Goal: Task Accomplishment & Management: Manage account settings

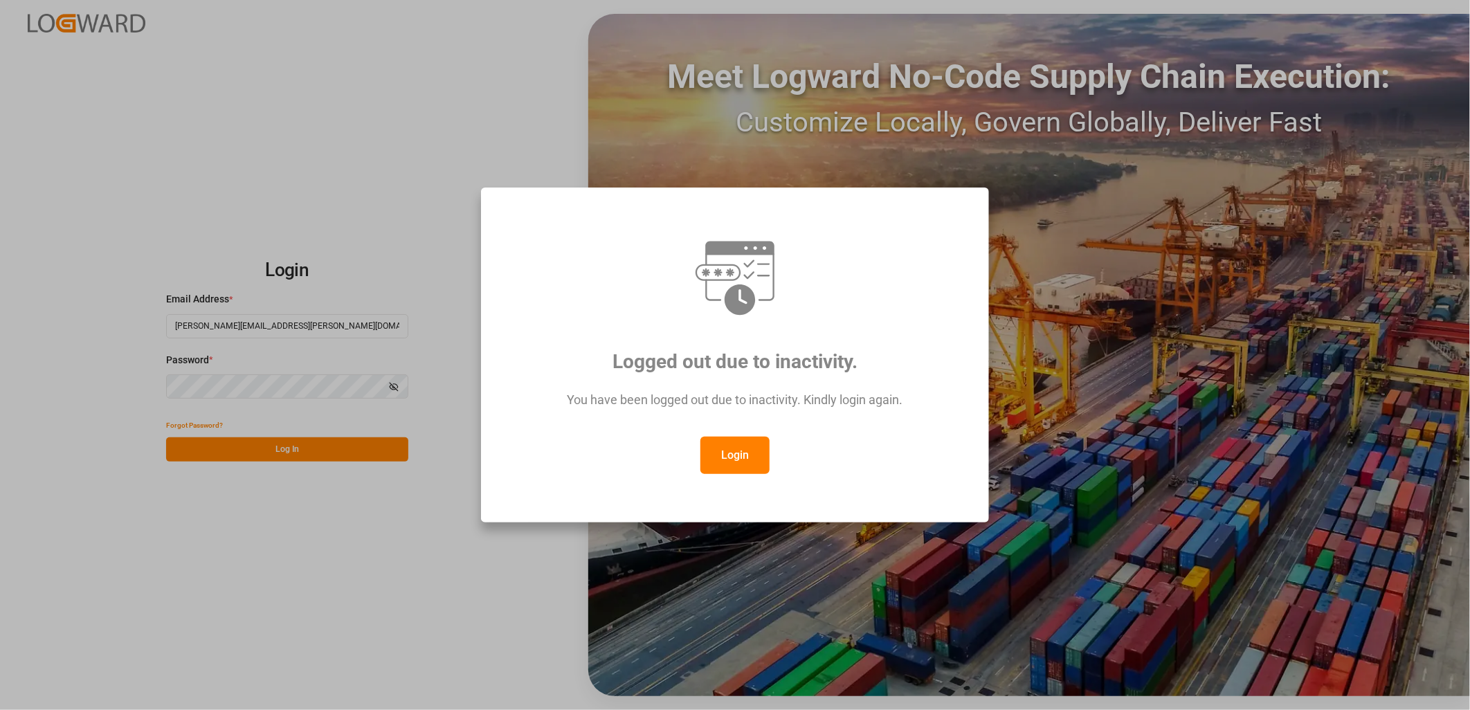
click at [743, 460] on button "Login" at bounding box center [734, 455] width 69 height 37
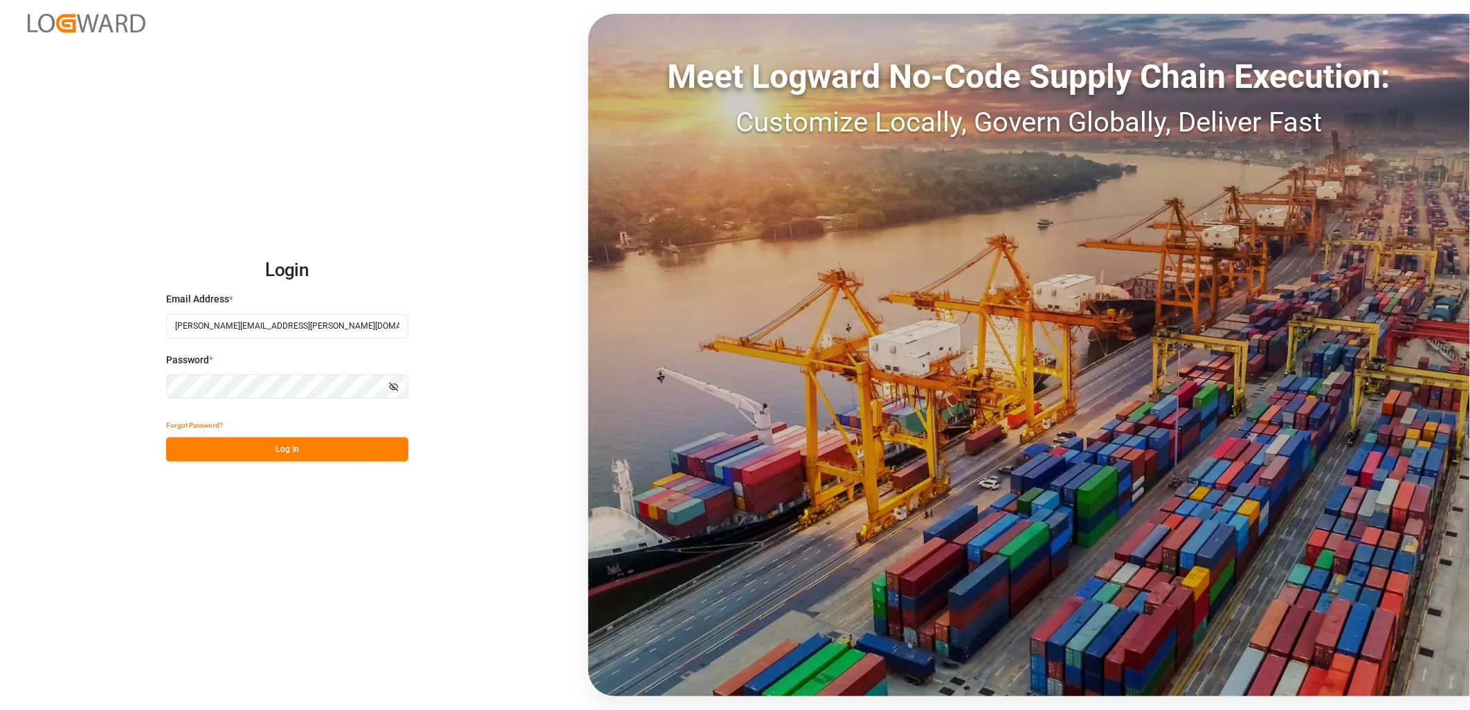
click at [257, 453] on button "Log In" at bounding box center [287, 449] width 242 height 24
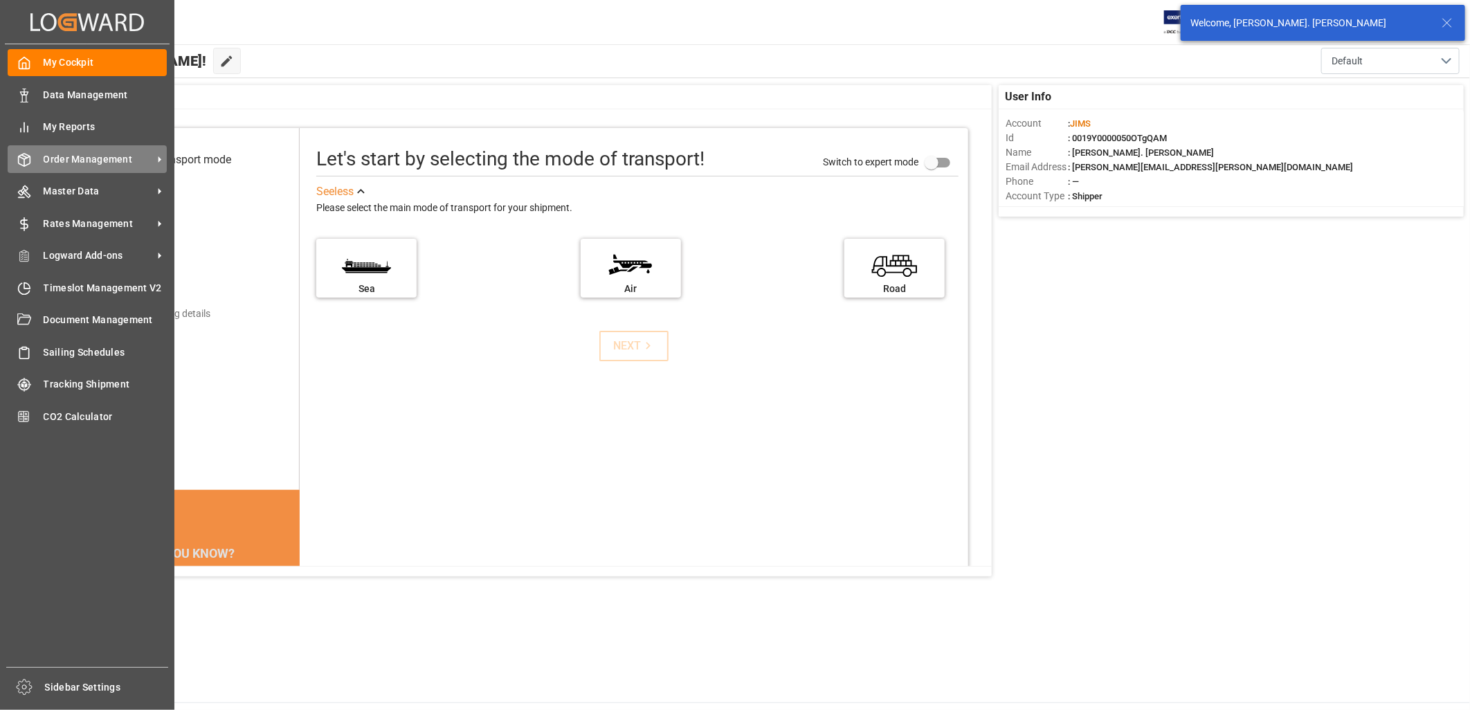
click at [69, 155] on span "Order Management" at bounding box center [98, 159] width 109 height 15
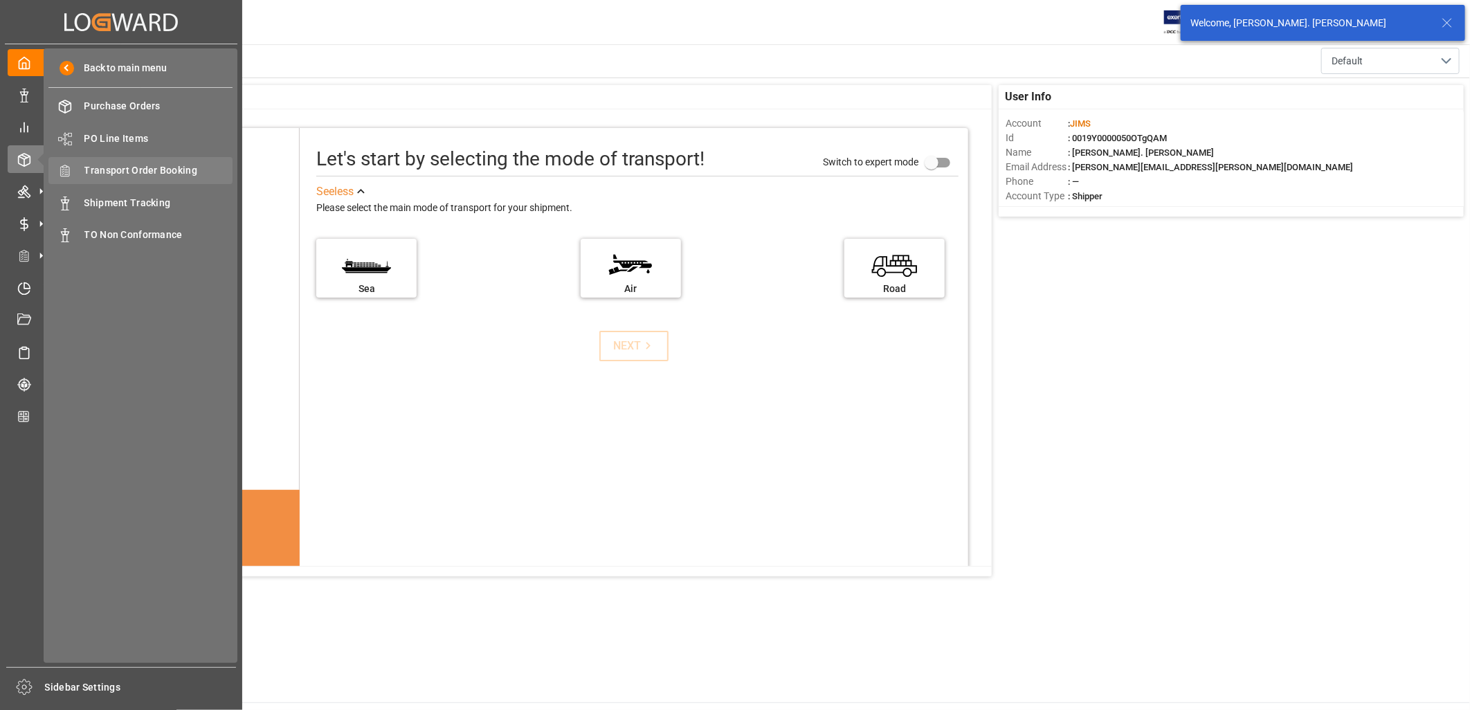
click at [176, 175] on span "Transport Order Booking" at bounding box center [158, 170] width 149 height 15
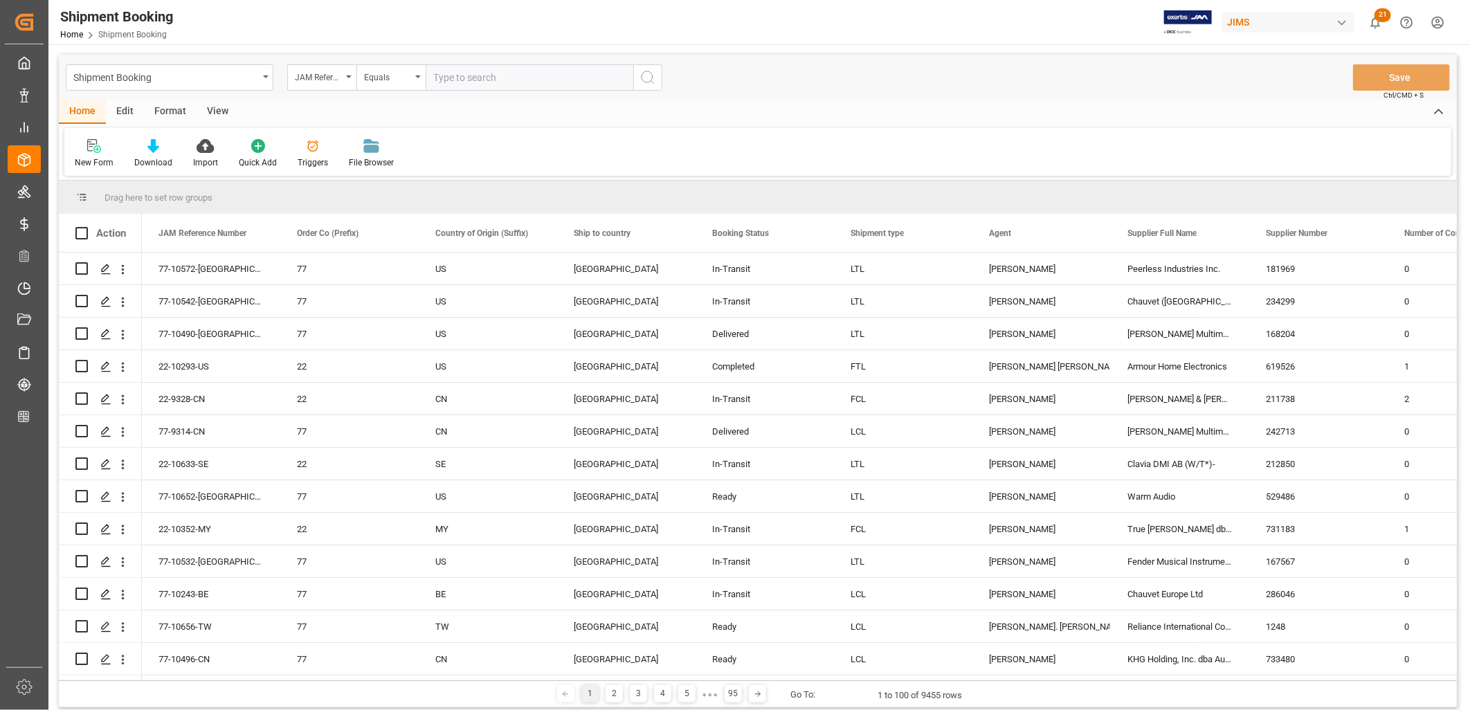
click at [439, 78] on input "text" at bounding box center [530, 77] width 208 height 26
type input "22-9678-MY"
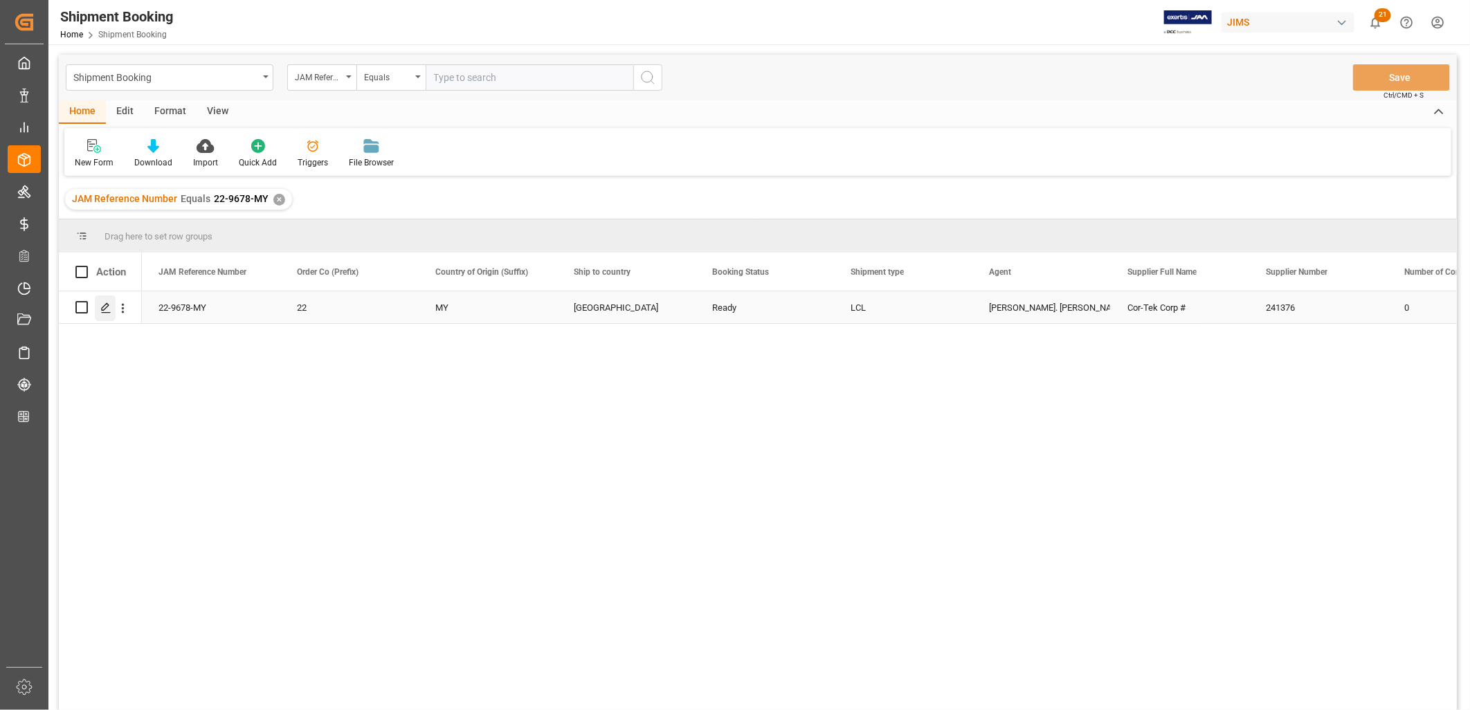
click at [102, 306] on icon "Press SPACE to select this row." at bounding box center [105, 307] width 11 height 11
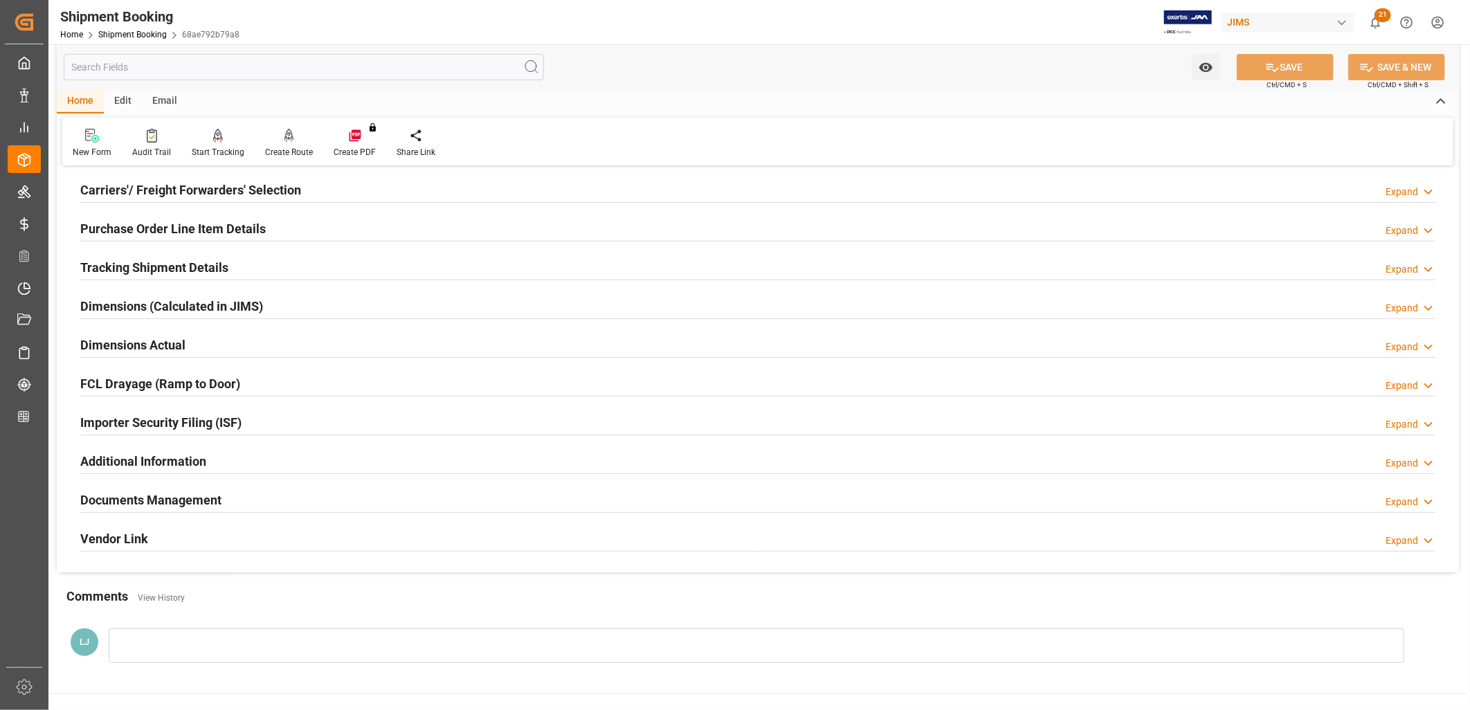
scroll to position [230, 0]
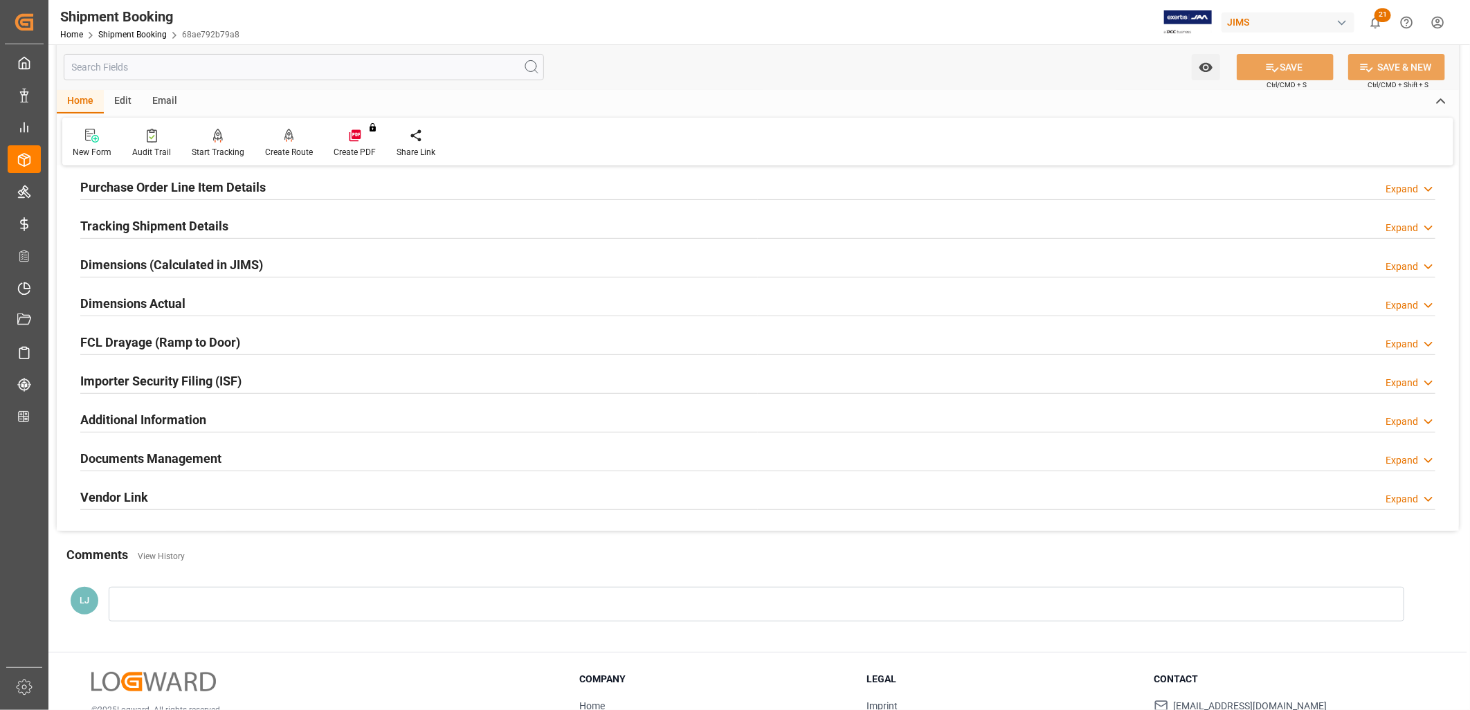
click at [191, 458] on h2 "Documents Management" at bounding box center [150, 458] width 141 height 19
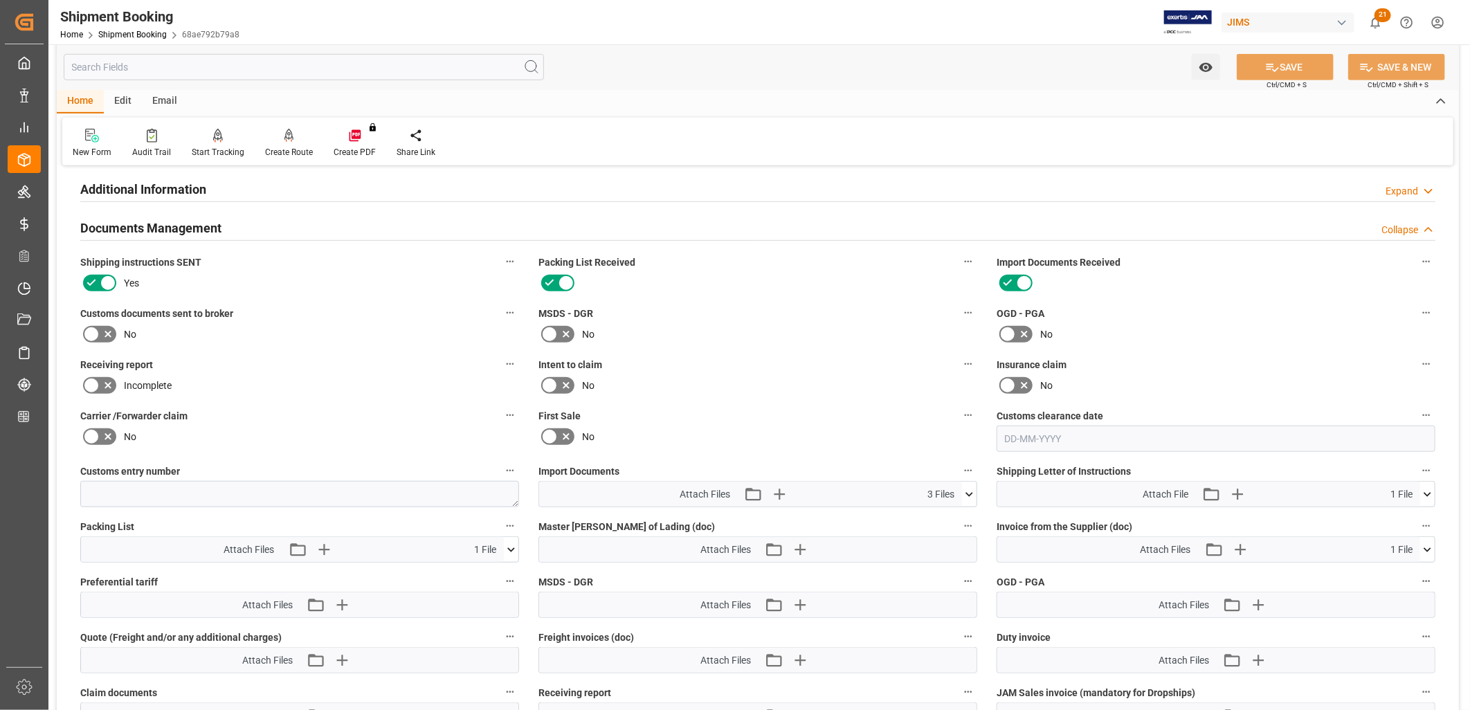
scroll to position [538, 0]
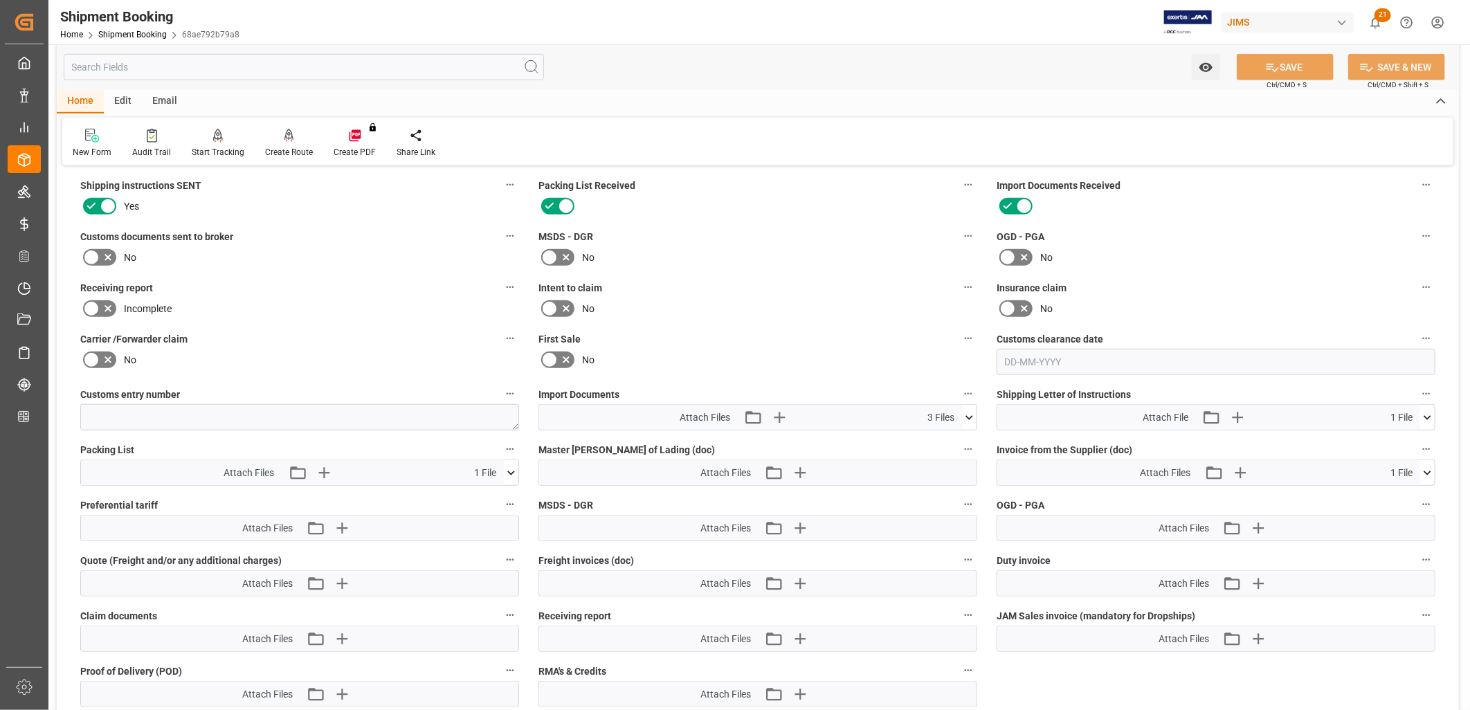
click at [967, 410] on icon at bounding box center [969, 417] width 15 height 15
click at [936, 439] on icon at bounding box center [932, 443] width 15 height 15
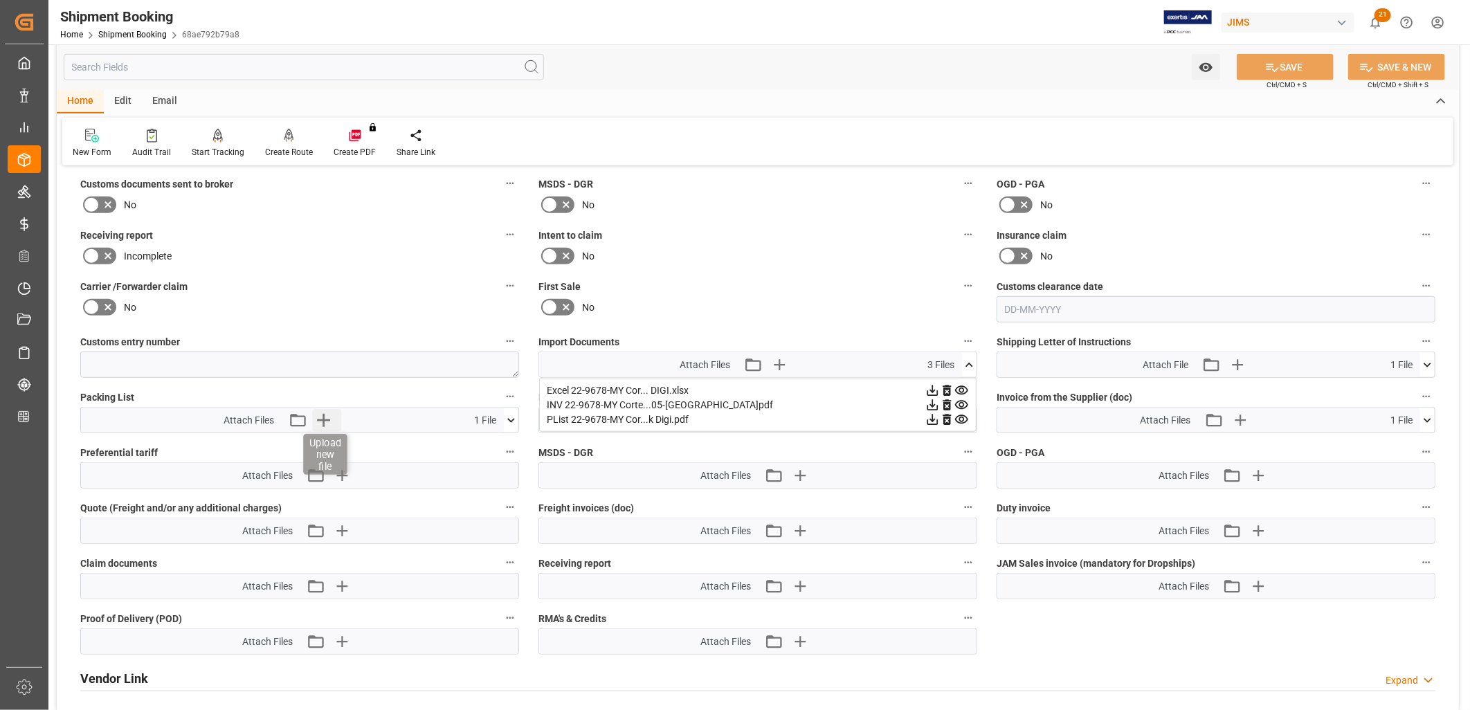
scroll to position [615, 0]
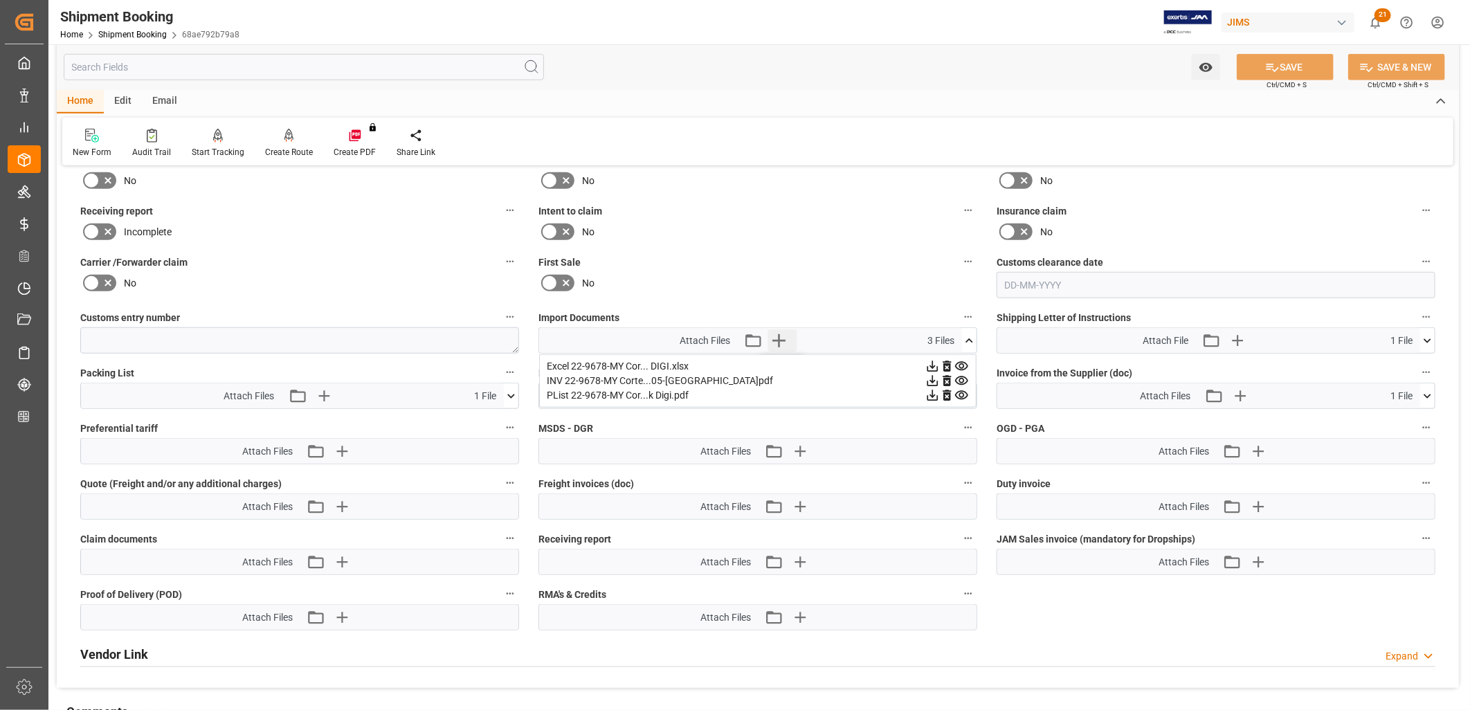
click at [780, 335] on icon "button" at bounding box center [779, 340] width 22 height 22
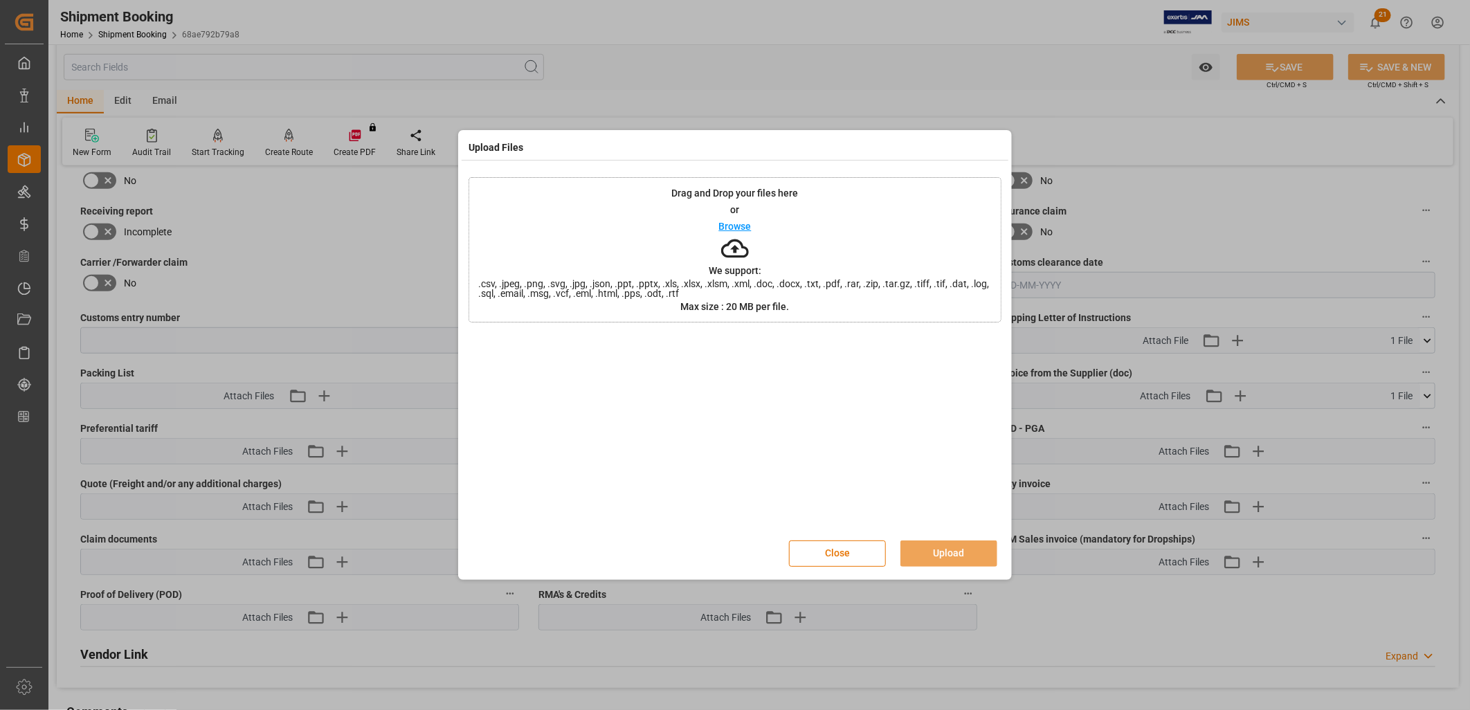
click at [737, 225] on p "Browse" at bounding box center [735, 226] width 33 height 10
click at [959, 547] on button "Upload" at bounding box center [949, 554] width 97 height 26
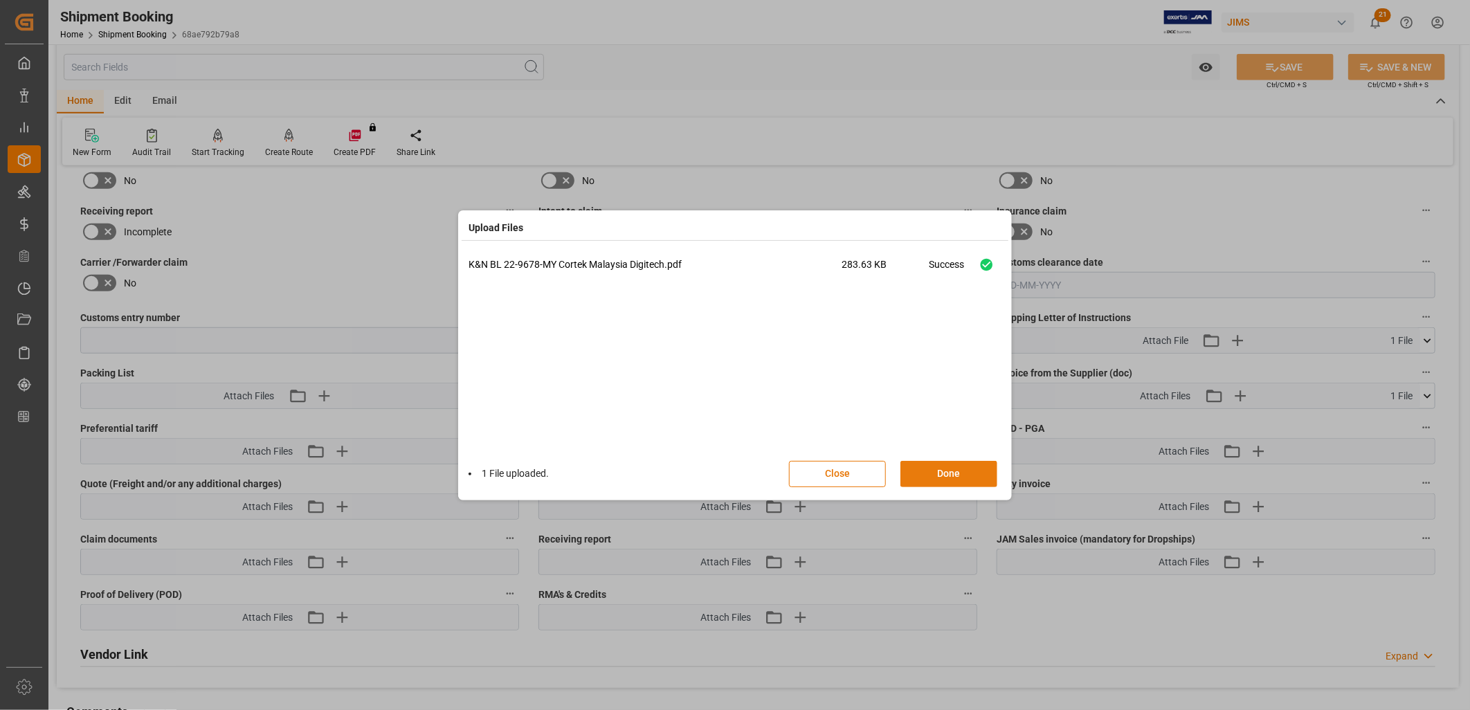
click at [950, 472] on button "Done" at bounding box center [949, 474] width 97 height 26
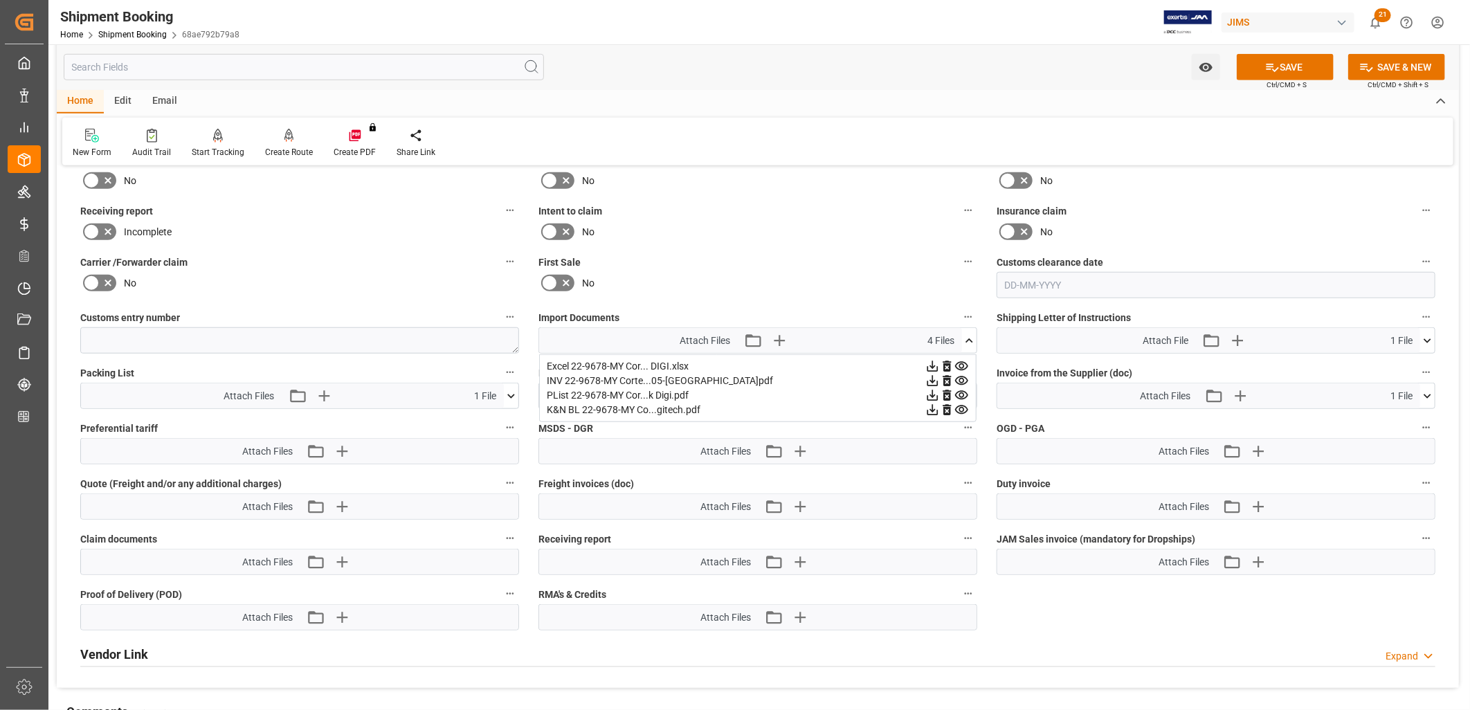
click at [969, 336] on icon at bounding box center [969, 341] width 15 height 15
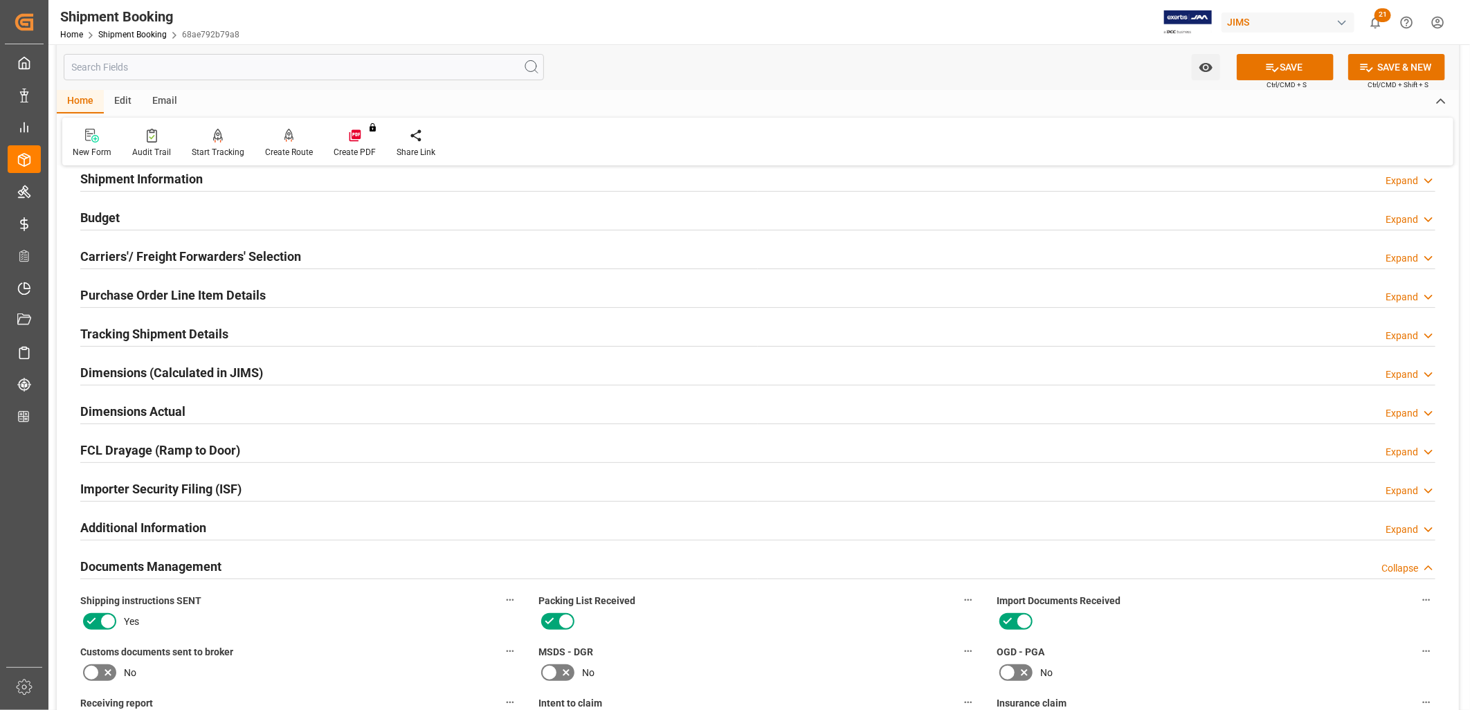
scroll to position [77, 0]
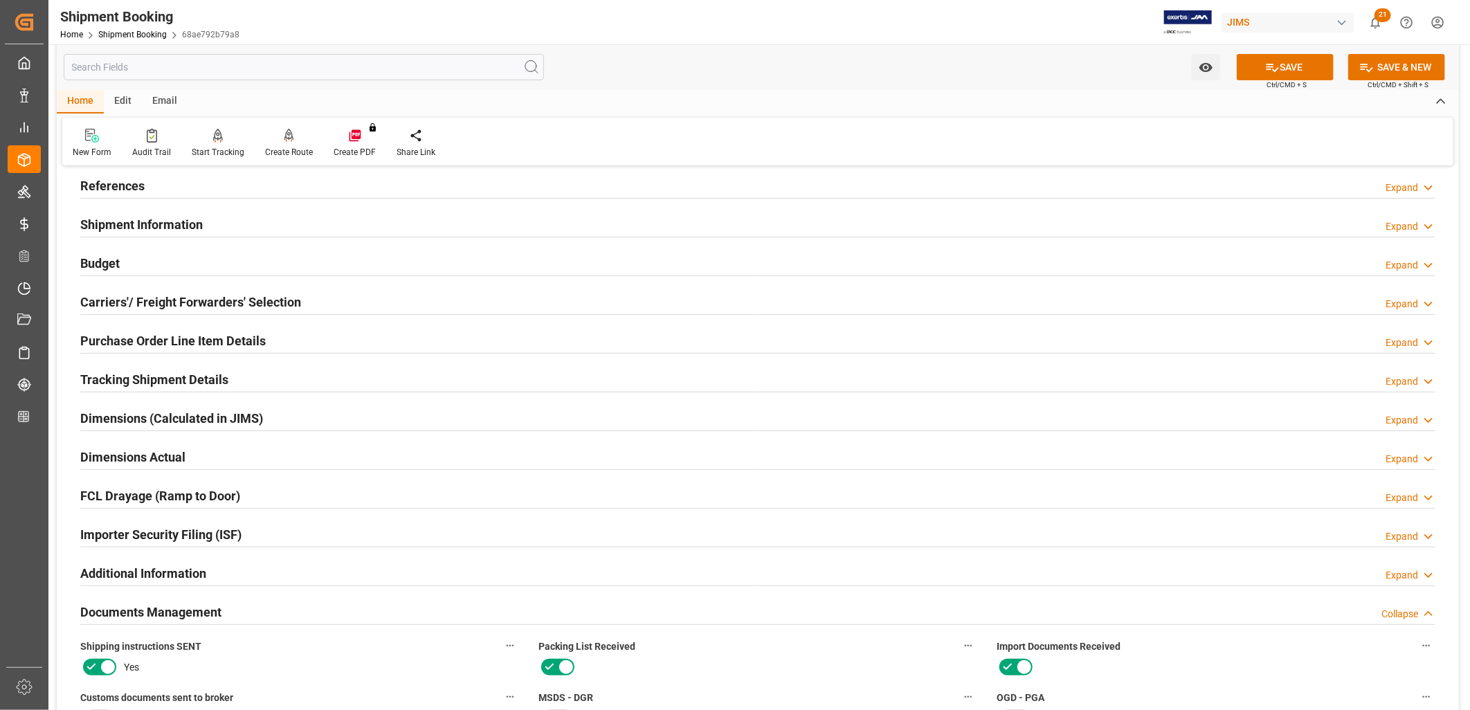
click at [196, 336] on h2 "Purchase Order Line Item Details" at bounding box center [173, 341] width 186 height 19
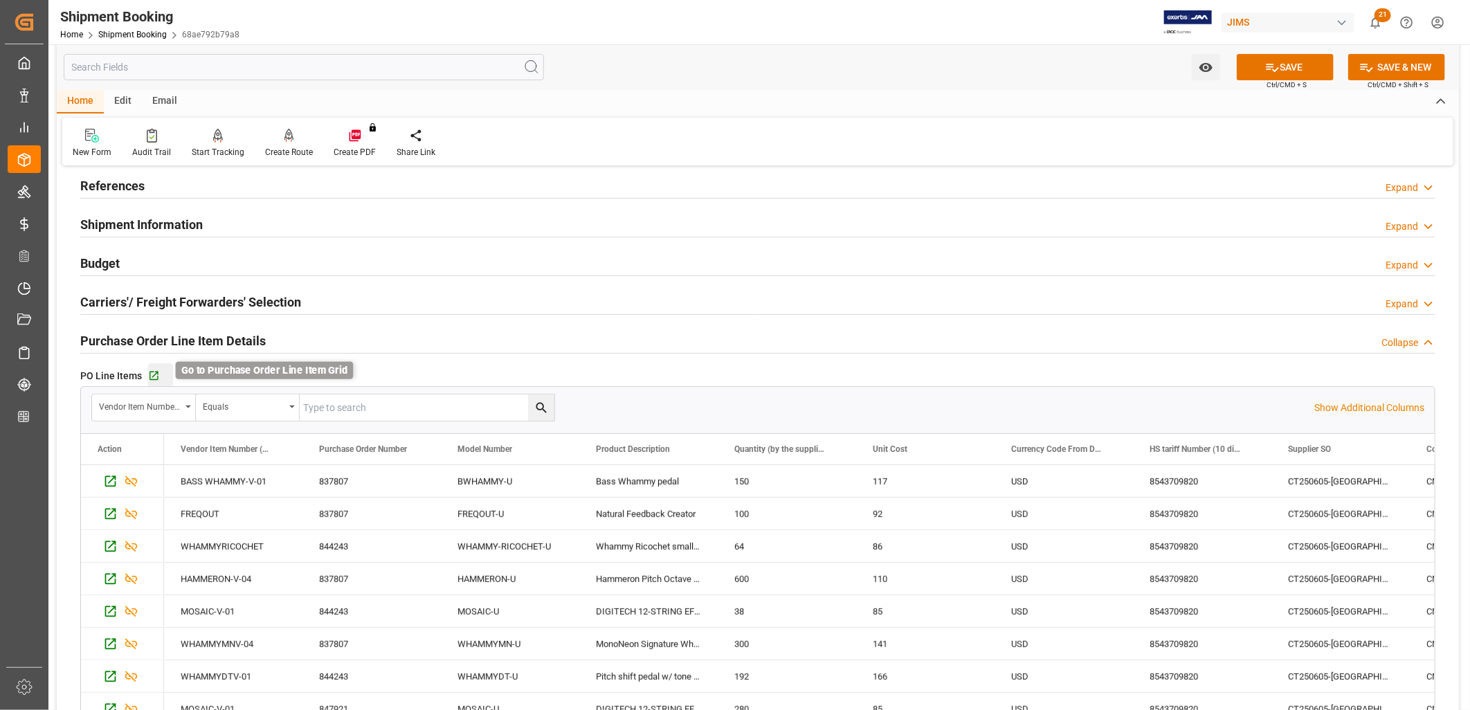
click at [152, 372] on icon "button" at bounding box center [154, 376] width 9 height 9
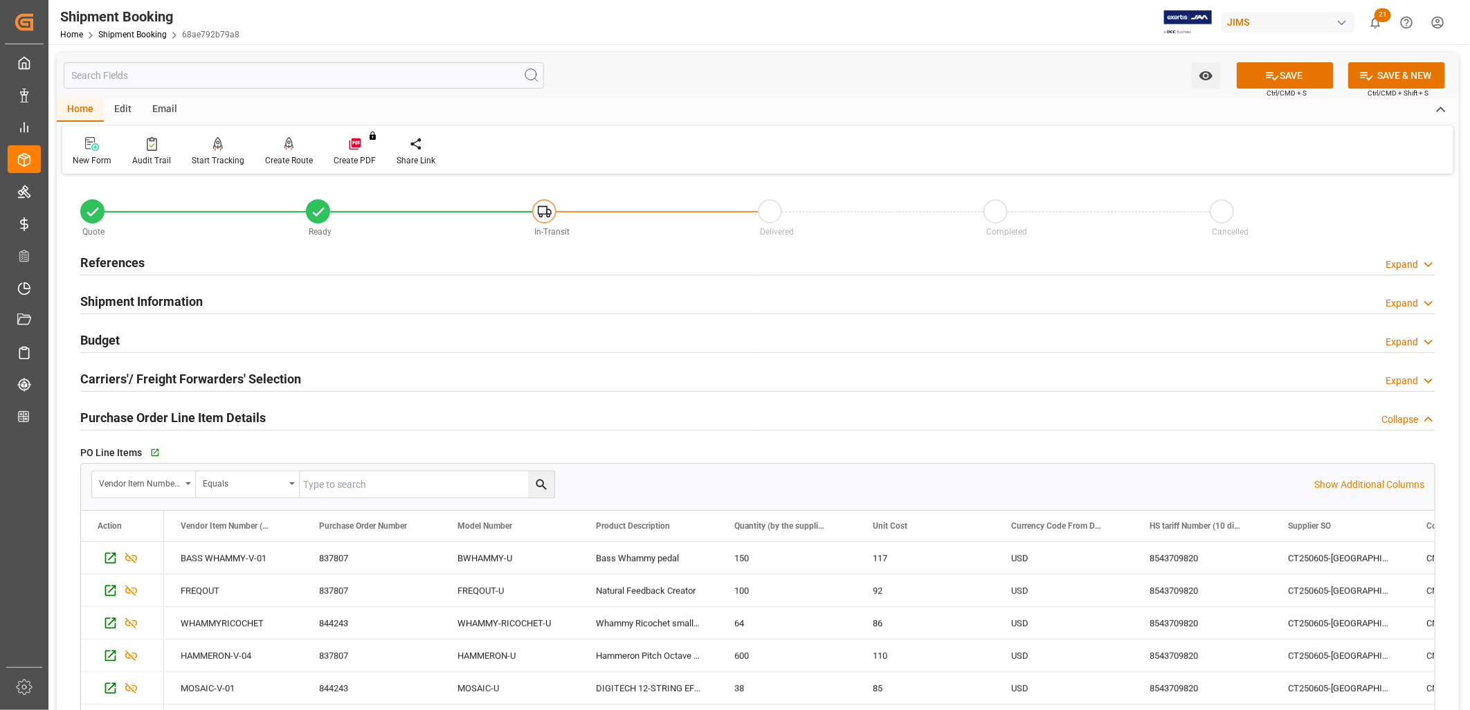
click at [169, 298] on h2 "Shipment Information" at bounding box center [141, 301] width 123 height 19
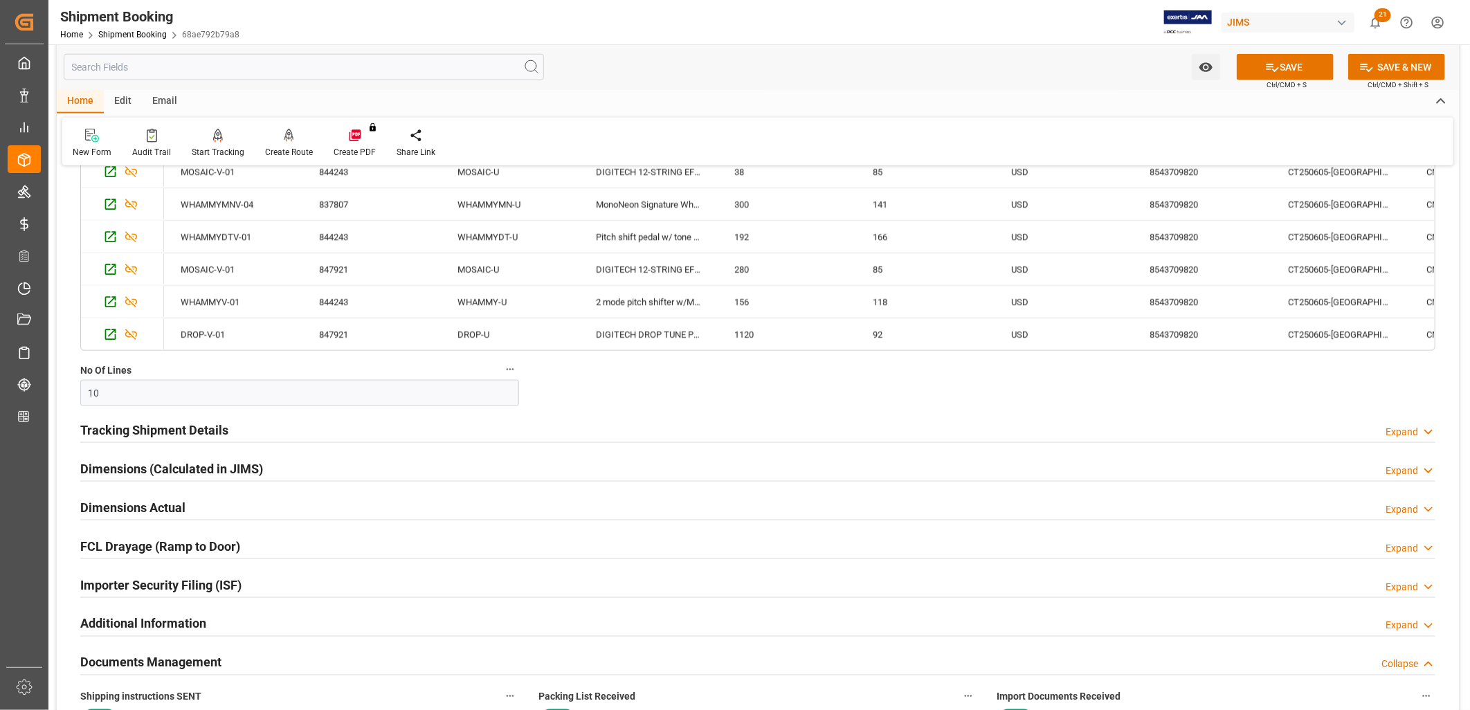
scroll to position [1076, 0]
click at [188, 431] on h2 "Tracking Shipment Details" at bounding box center [154, 428] width 148 height 19
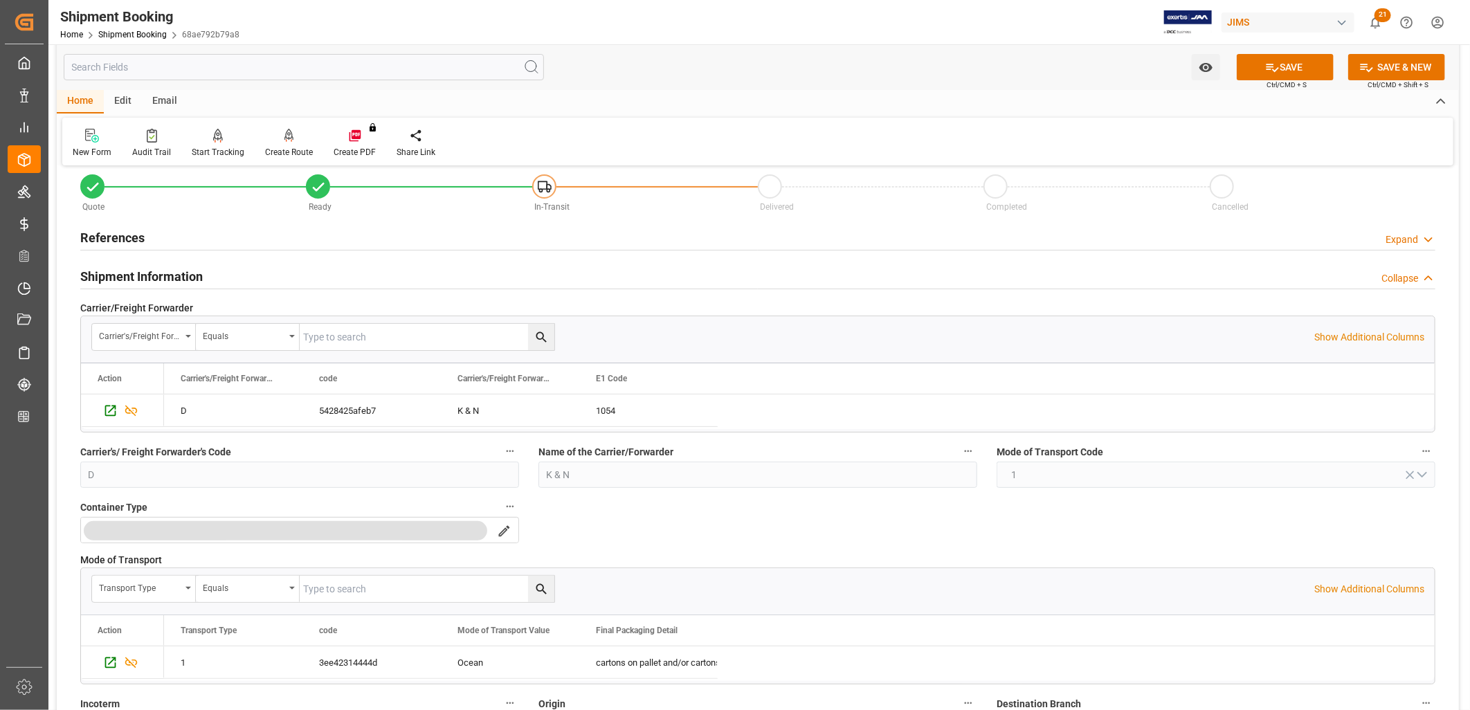
scroll to position [0, 0]
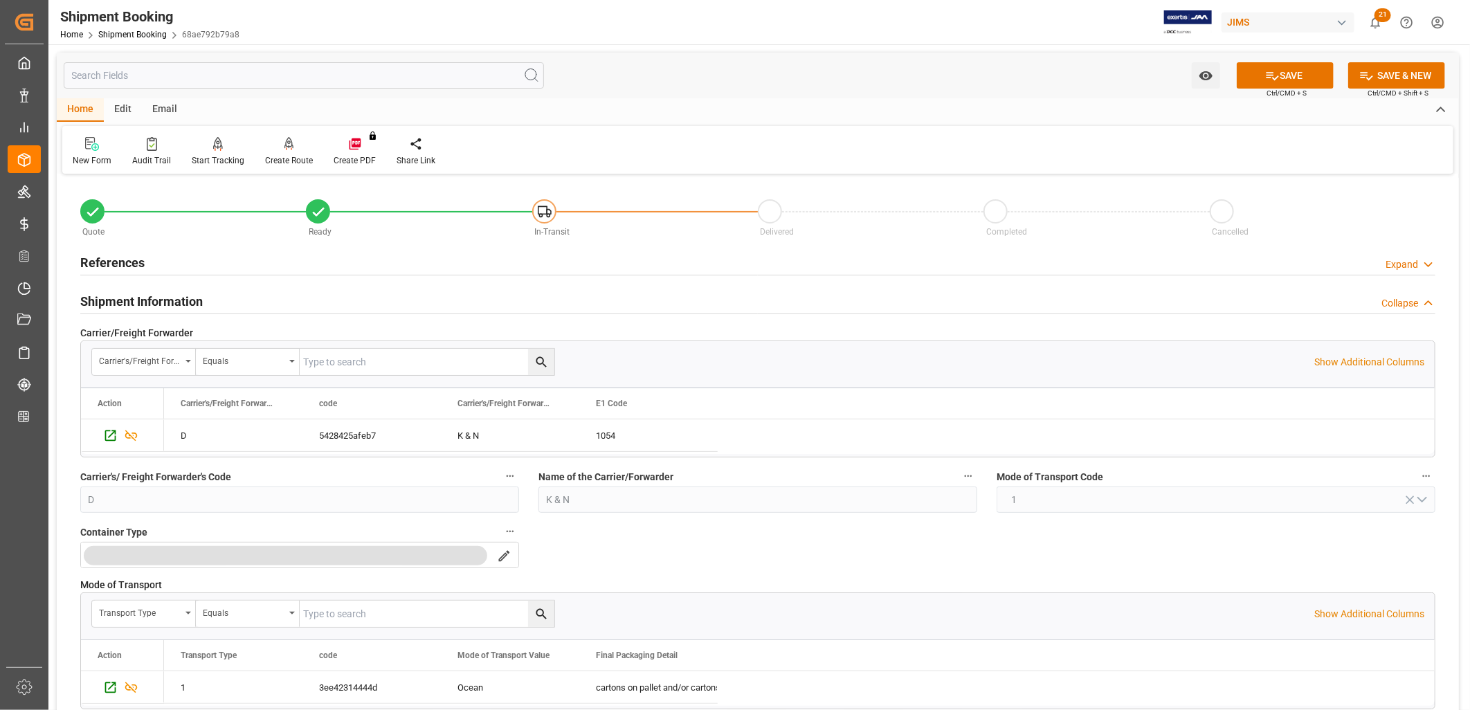
click at [126, 258] on h2 "References" at bounding box center [112, 262] width 64 height 19
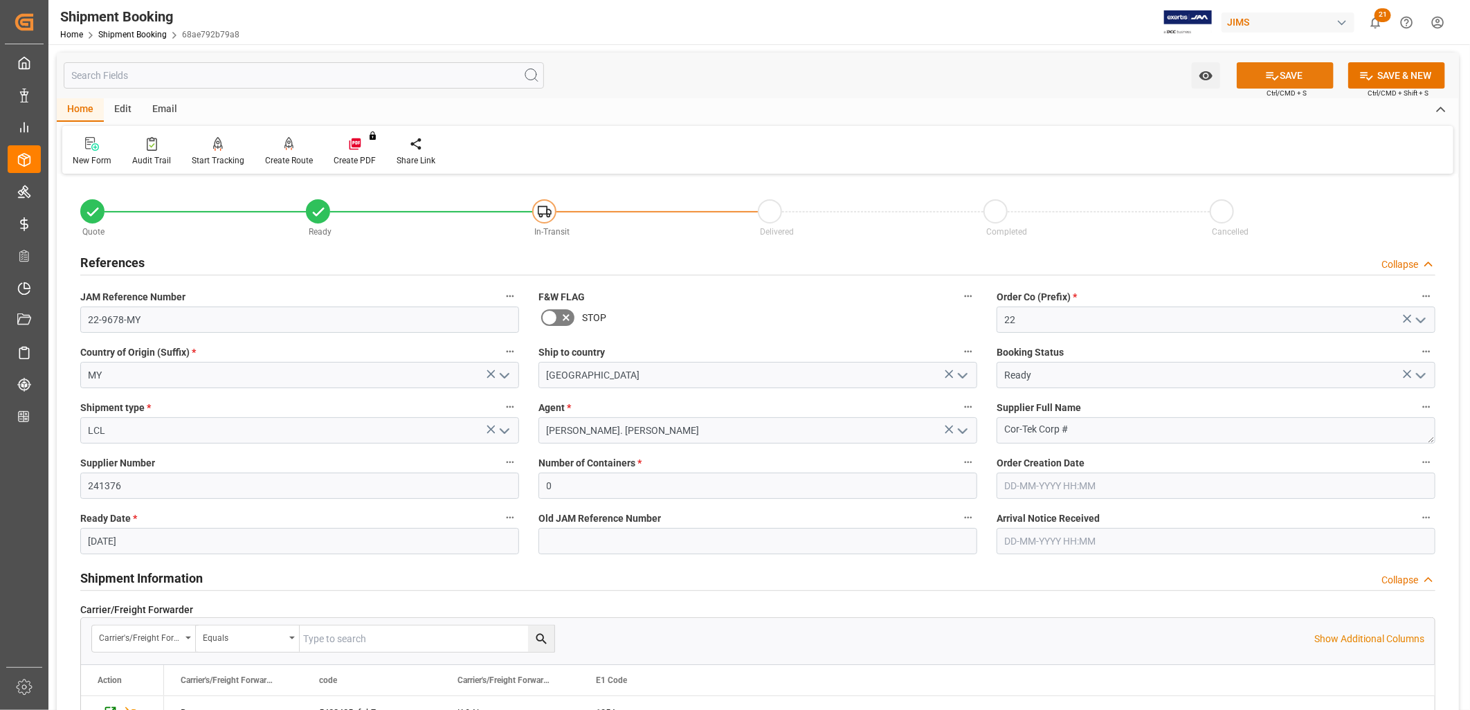
click at [1282, 78] on button "SAVE" at bounding box center [1285, 75] width 97 height 26
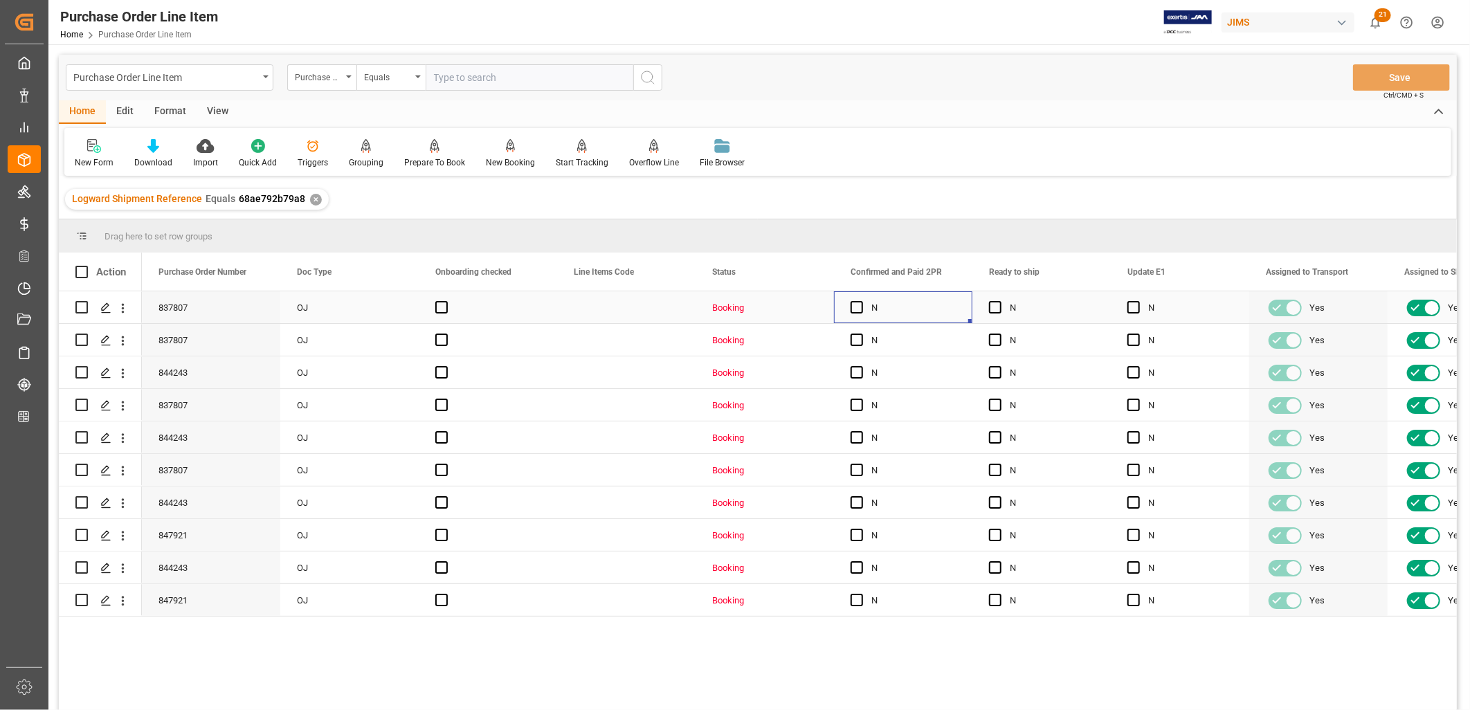
click at [860, 314] on div "Press SPACE to select this row." at bounding box center [861, 308] width 21 height 32
click at [859, 305] on span "Press SPACE to select this row." at bounding box center [857, 307] width 12 height 12
click at [861, 301] on input "Press SPACE to select this row." at bounding box center [861, 301] width 0 height 0
drag, startPoint x: 969, startPoint y: 320, endPoint x: 952, endPoint y: 590, distance: 269.8
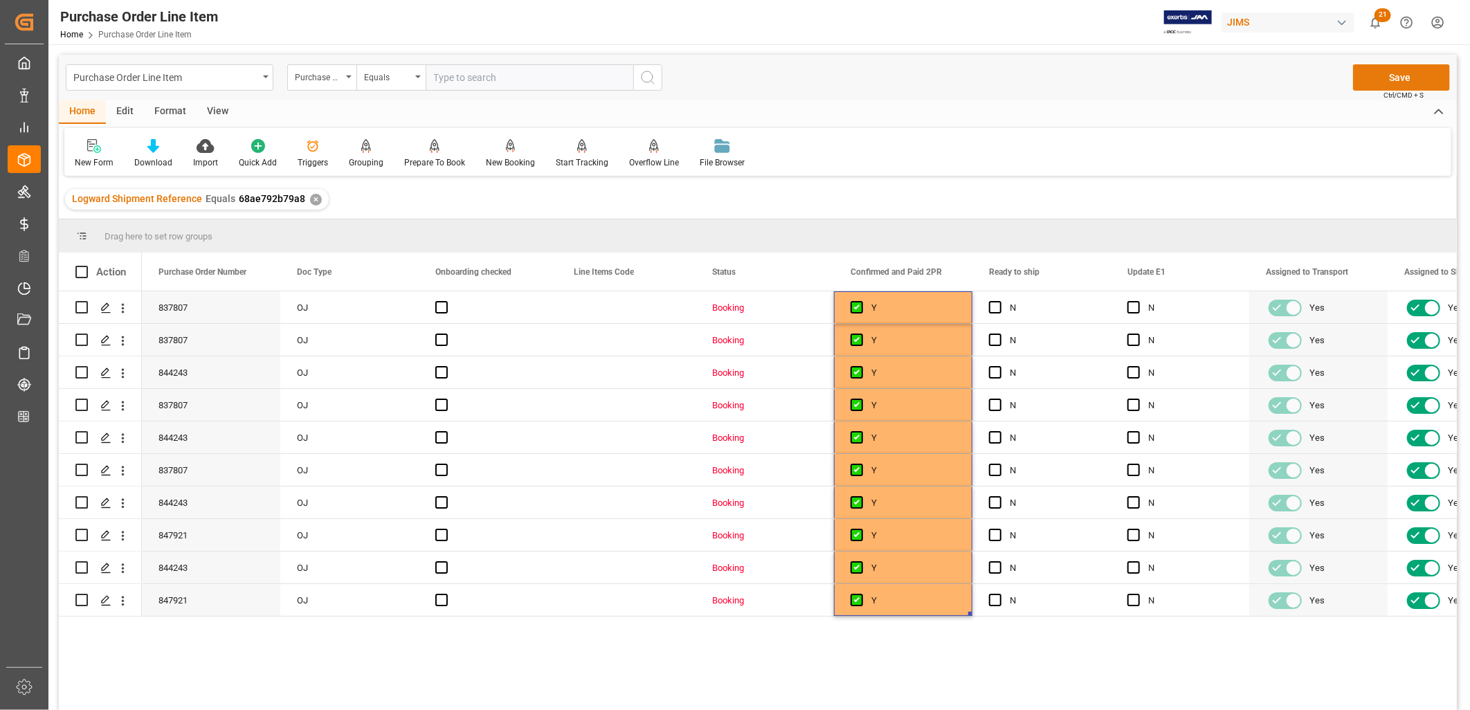
click at [1414, 77] on button "Save" at bounding box center [1401, 77] width 97 height 26
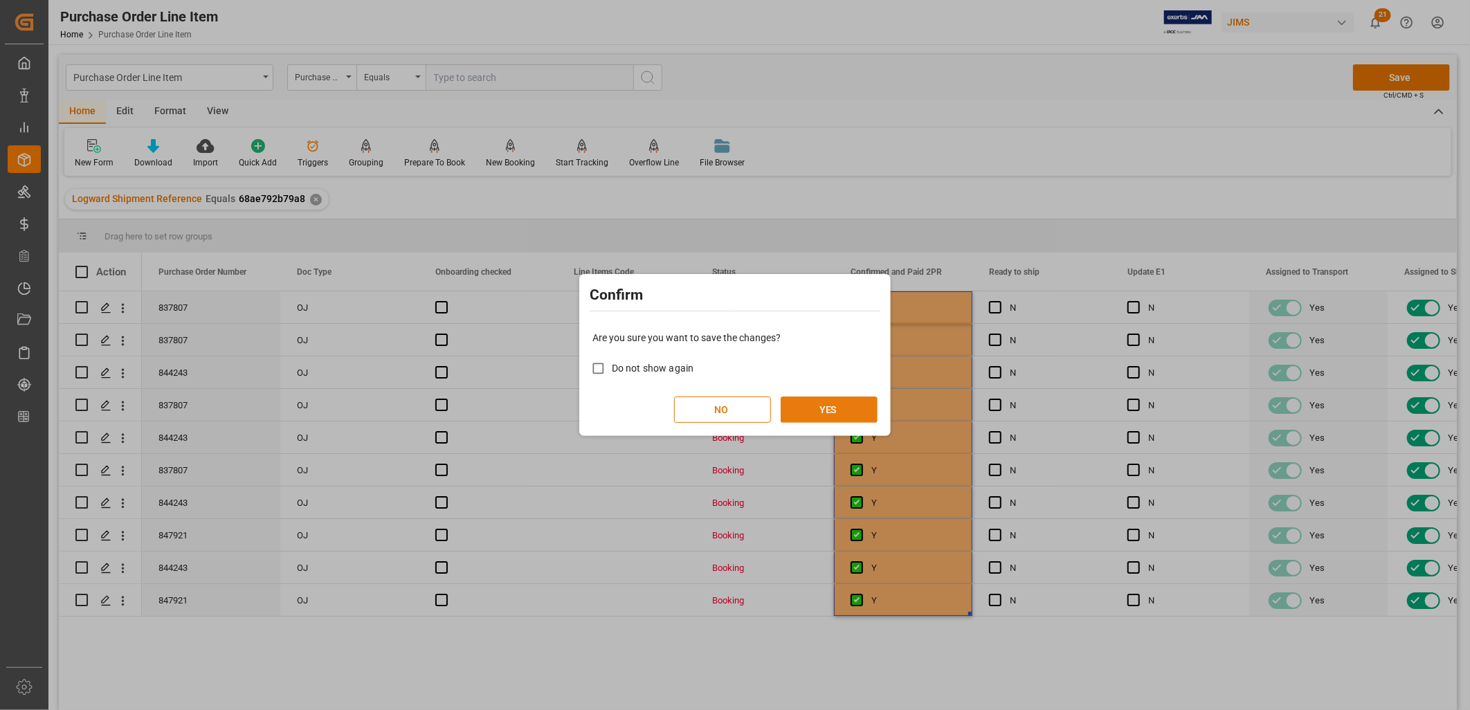
click at [817, 409] on button "YES" at bounding box center [829, 410] width 97 height 26
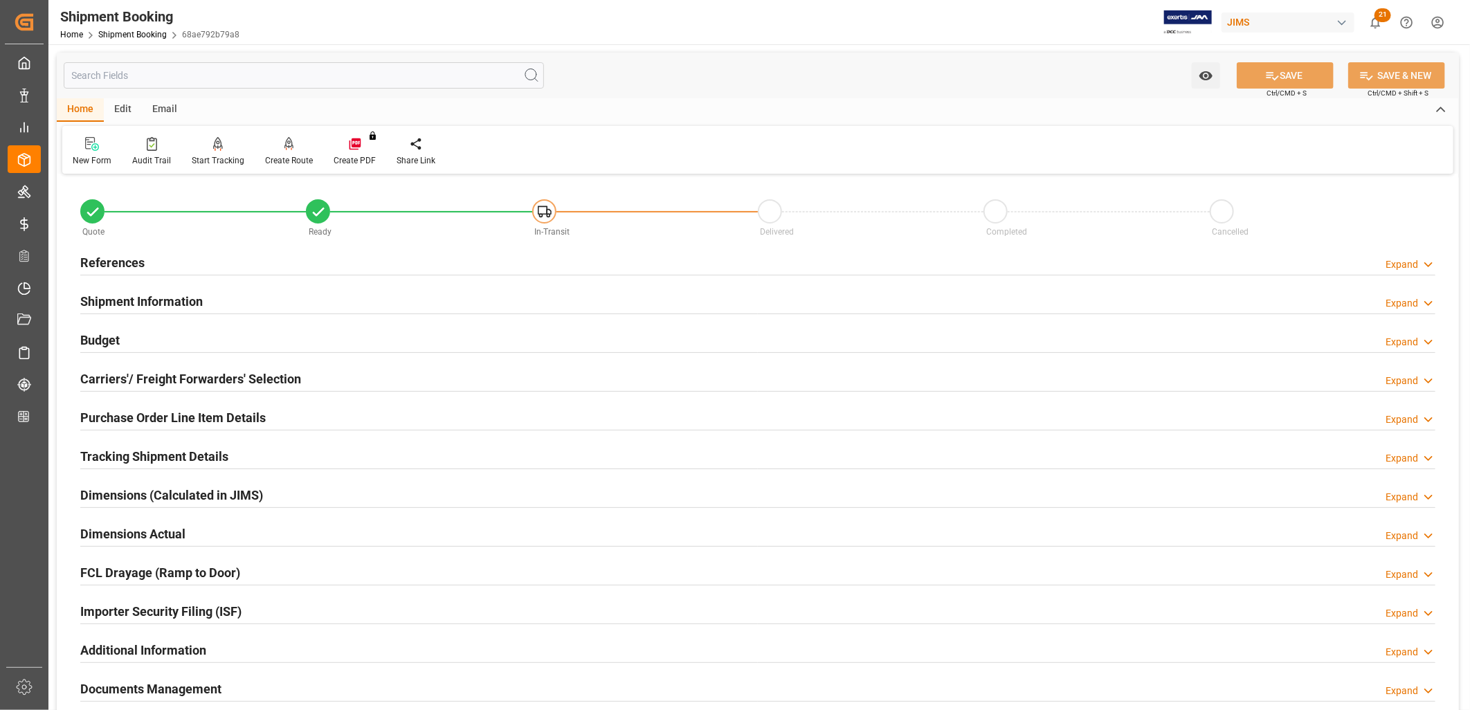
click at [171, 455] on h2 "Tracking Shipment Details" at bounding box center [154, 456] width 148 height 19
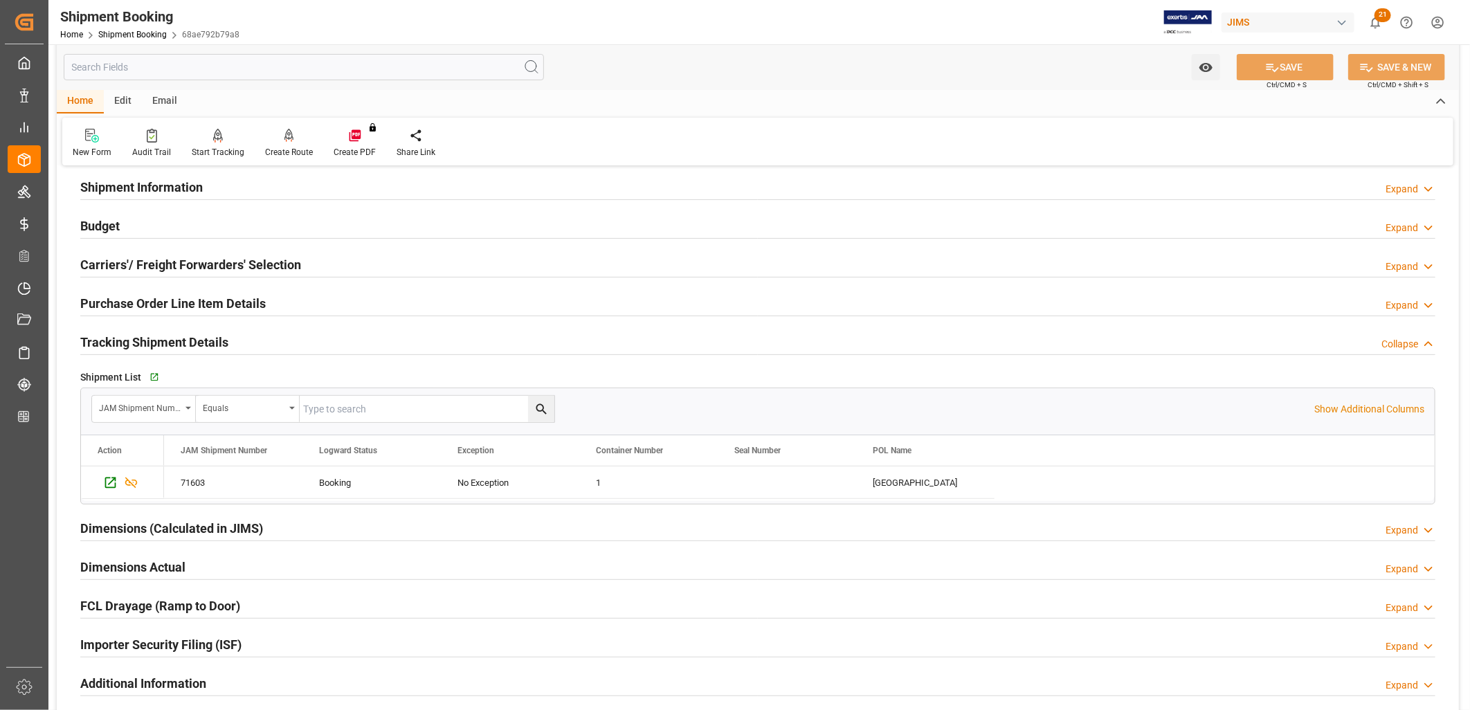
scroll to position [77, 0]
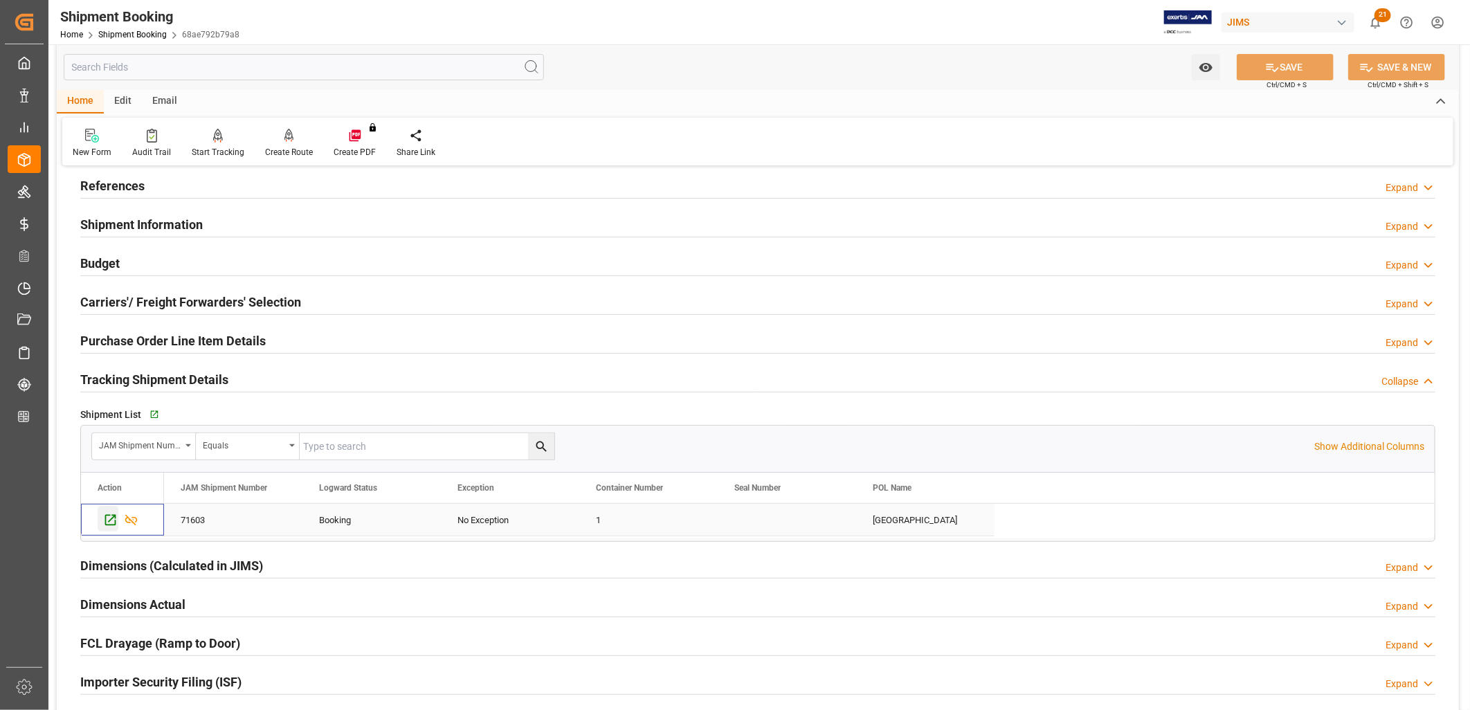
click at [111, 516] on icon "Press SPACE to select this row." at bounding box center [110, 520] width 15 height 15
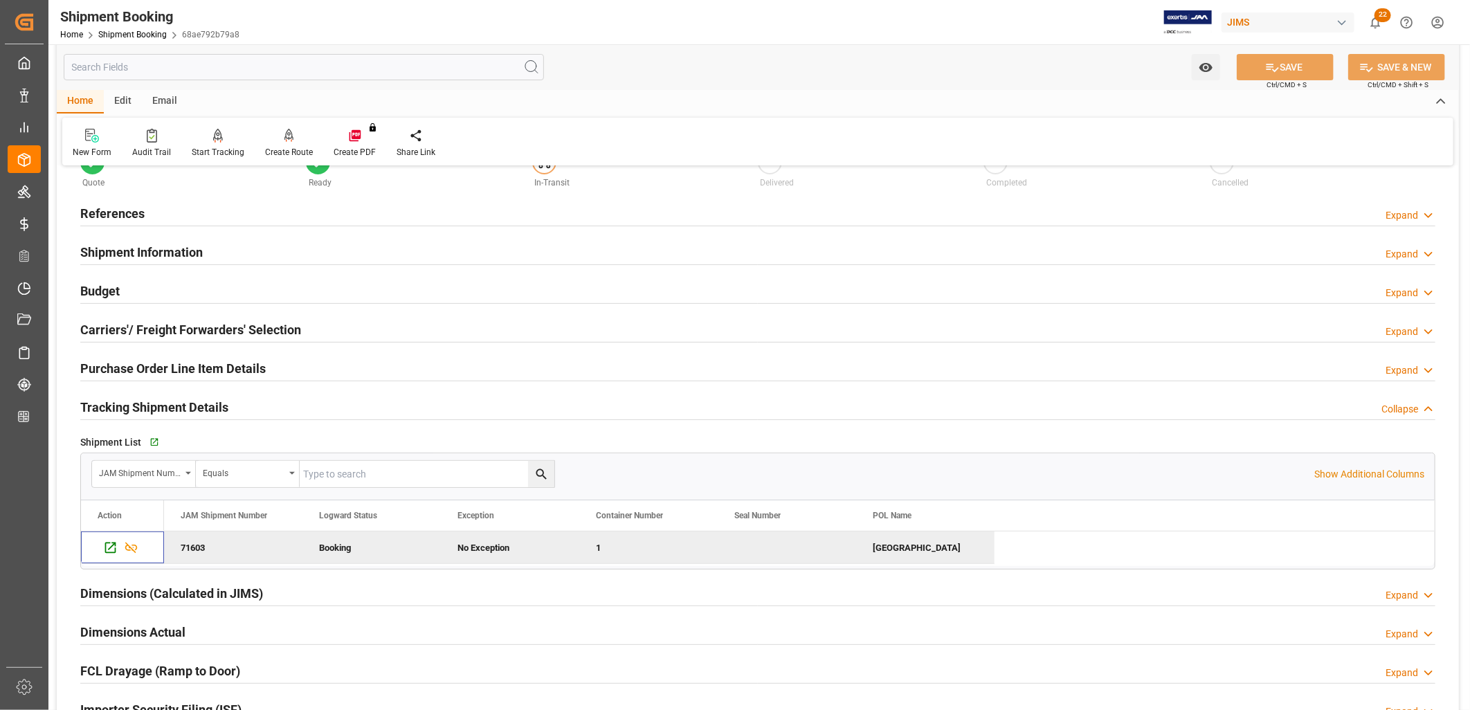
scroll to position [0, 0]
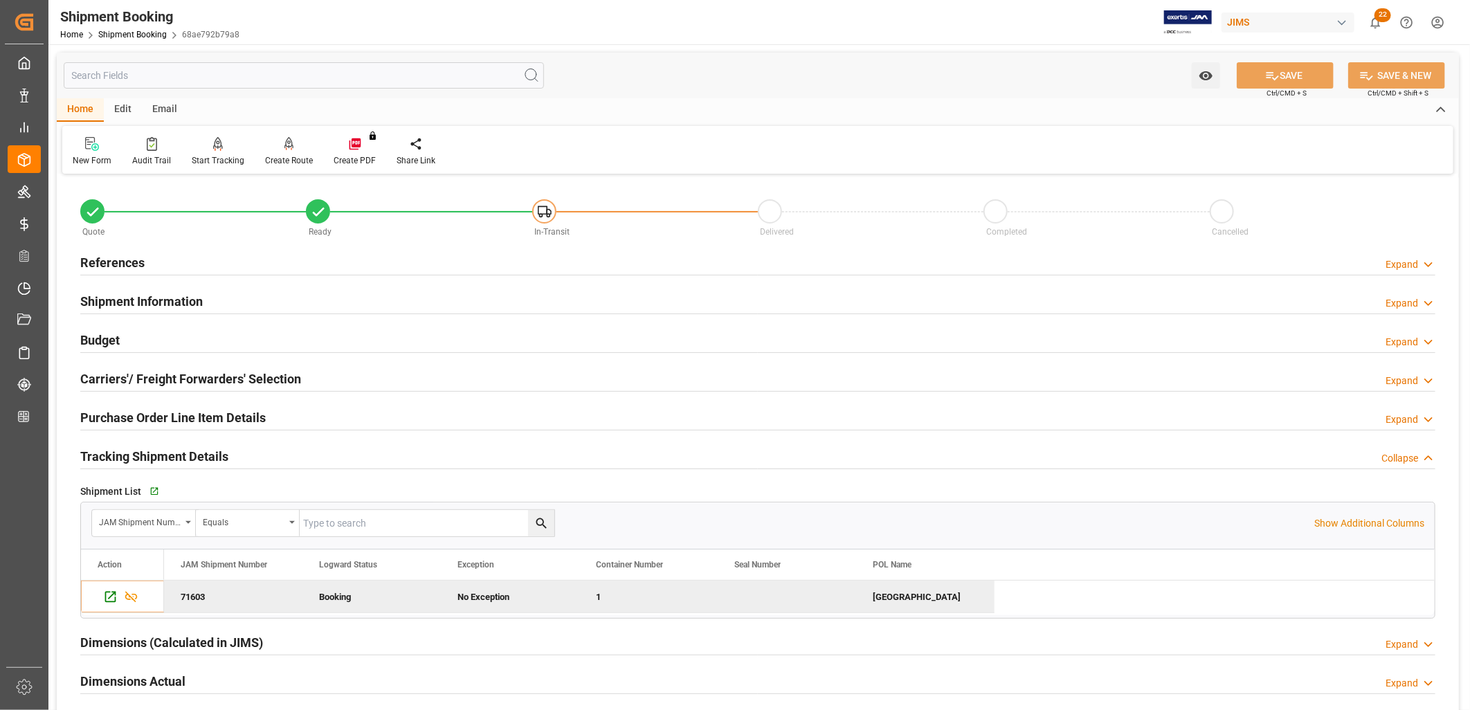
click at [125, 260] on h2 "References" at bounding box center [112, 262] width 64 height 19
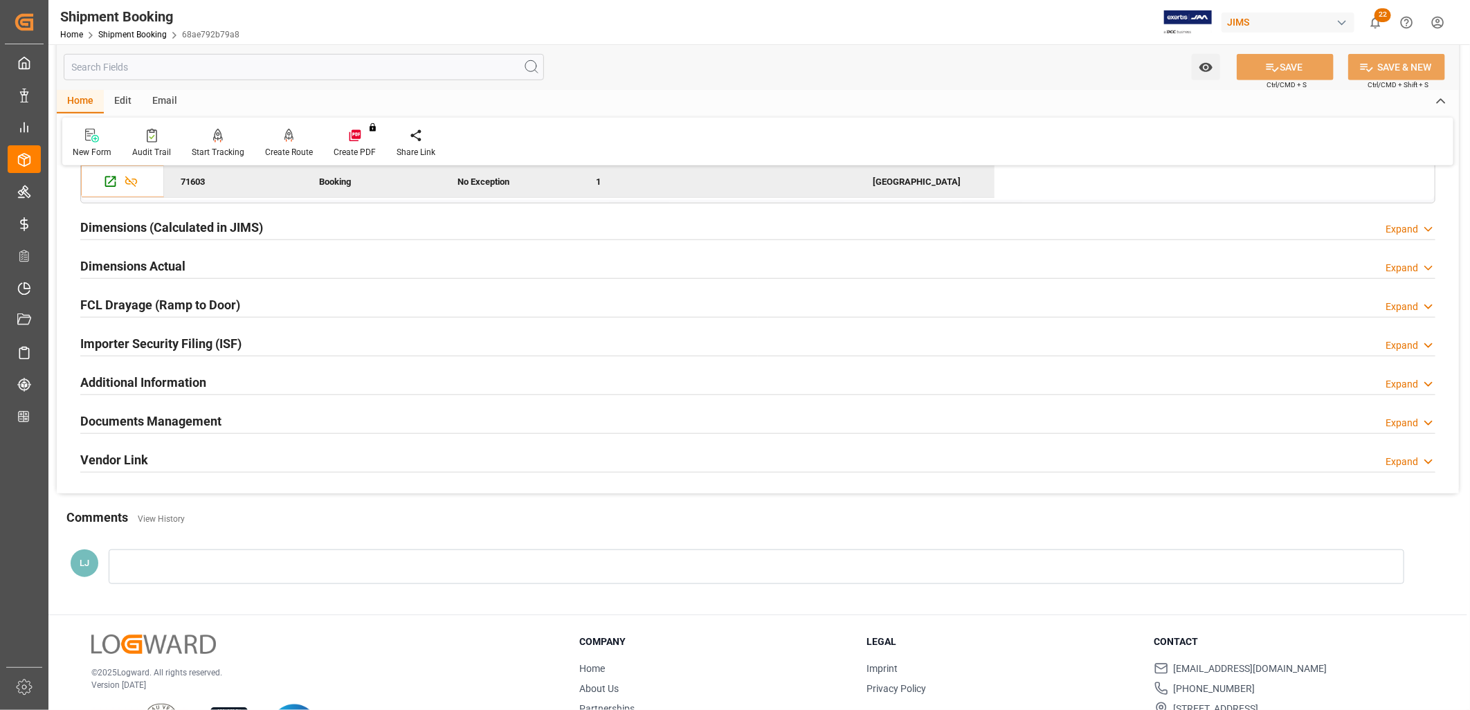
scroll to position [754, 0]
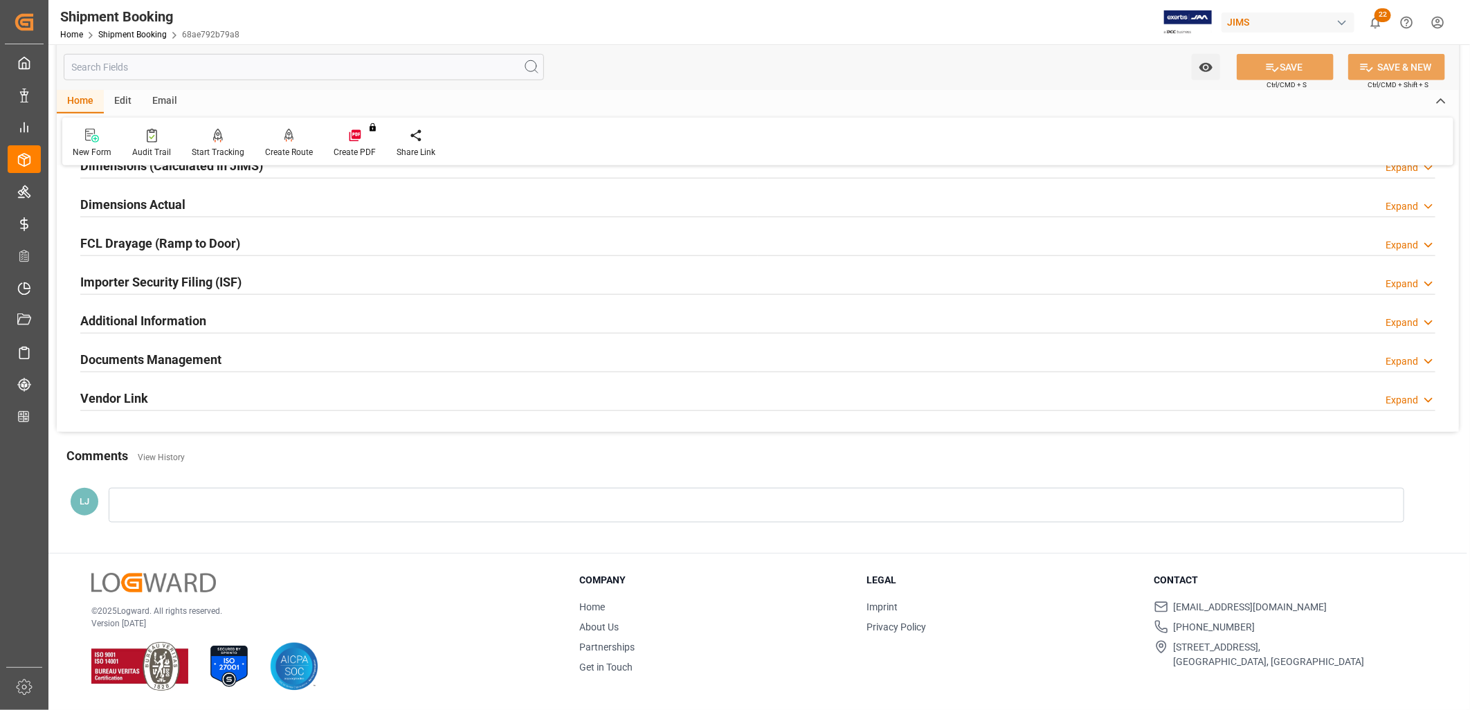
click at [156, 359] on h2 "Documents Management" at bounding box center [150, 359] width 141 height 19
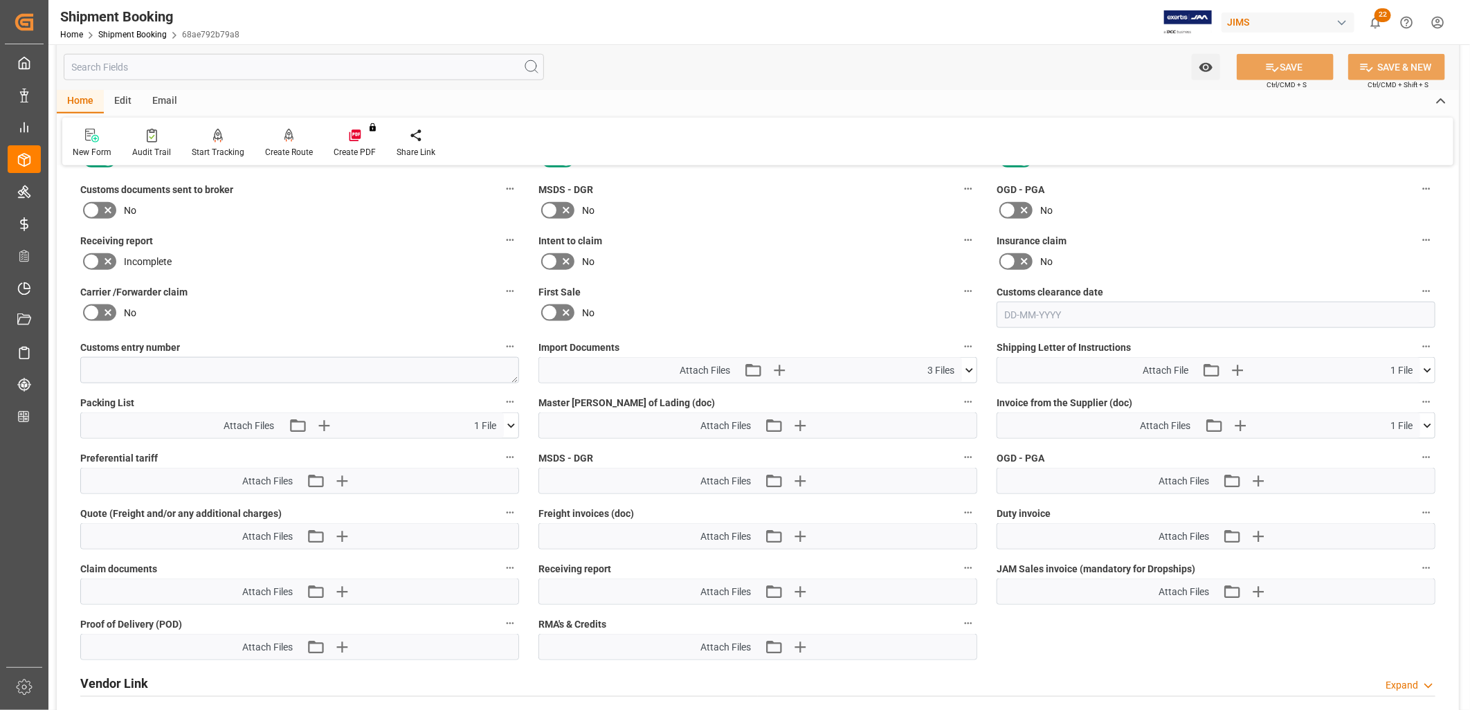
scroll to position [1062, 0]
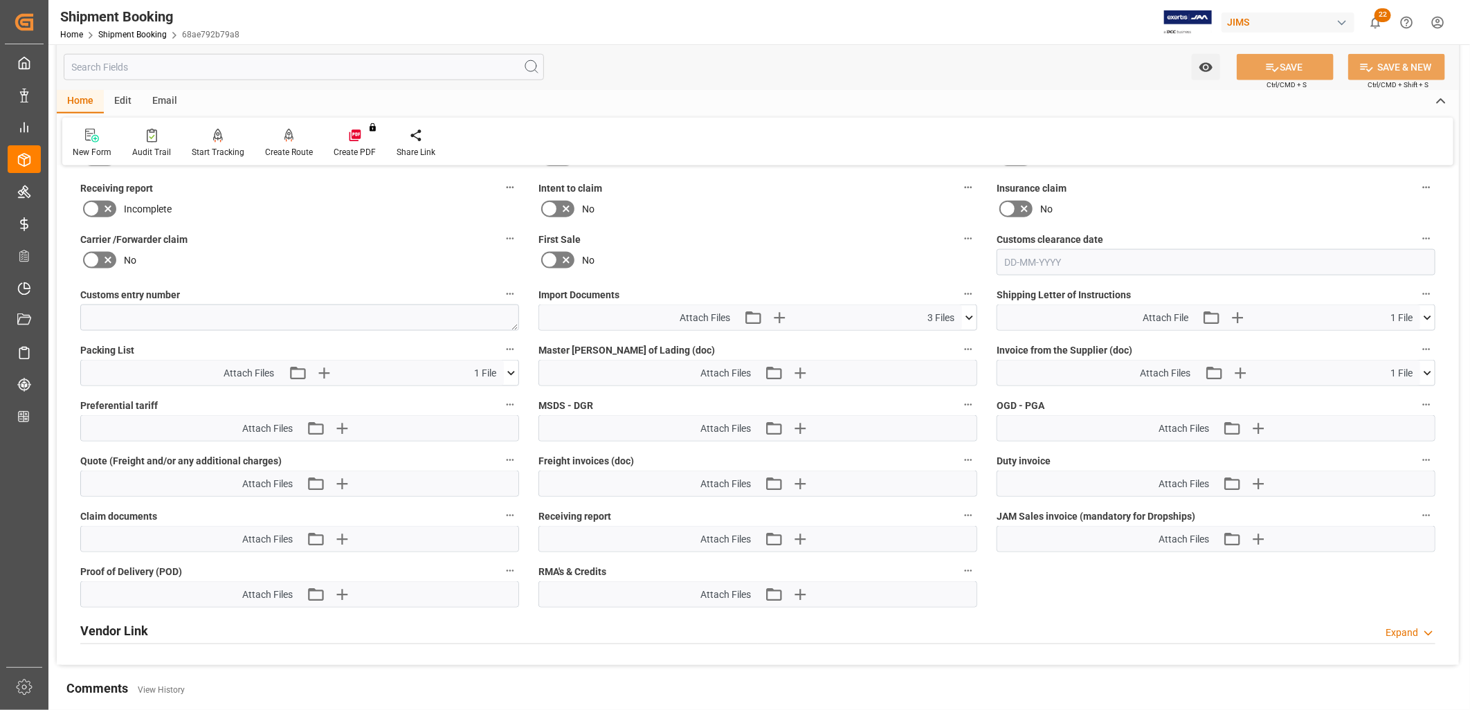
click at [970, 314] on icon at bounding box center [969, 318] width 15 height 15
click at [940, 341] on icon at bounding box center [932, 343] width 15 height 15
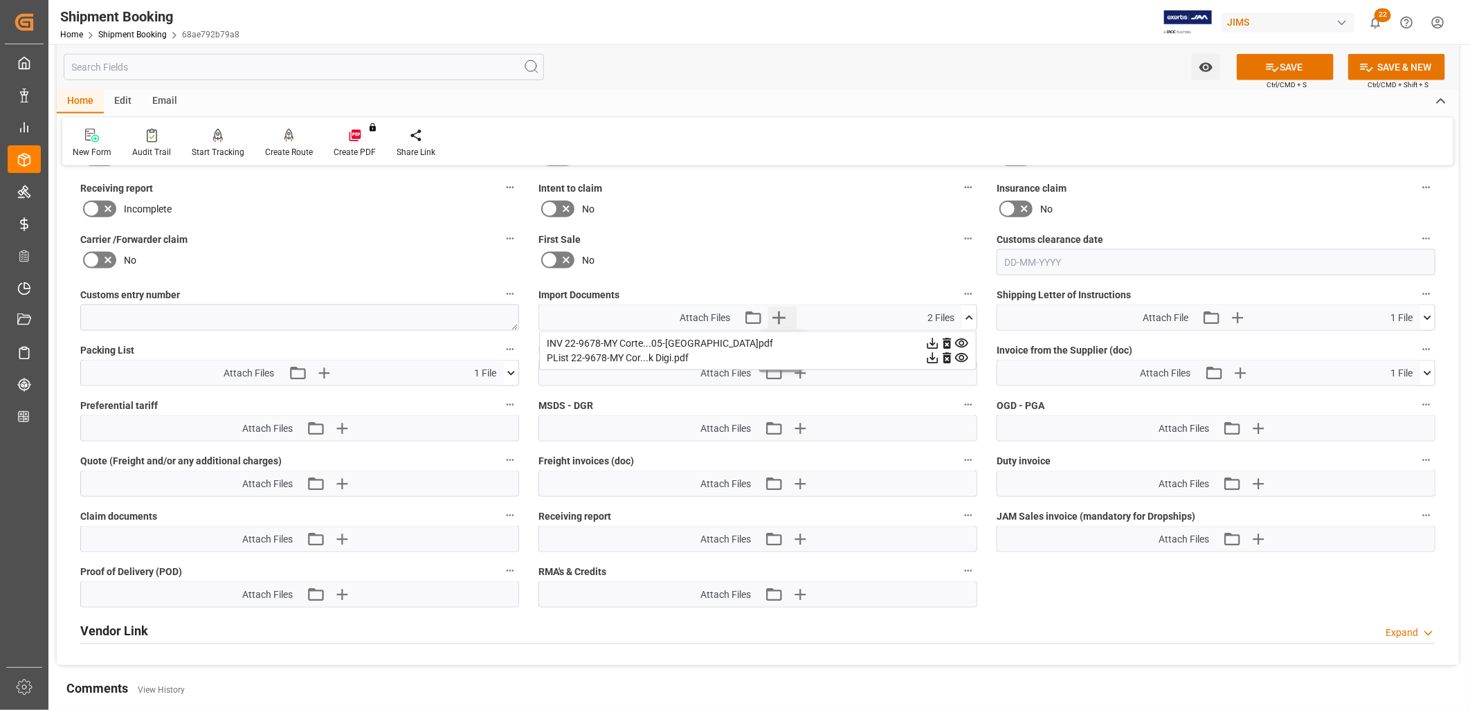
click at [777, 315] on icon "button" at bounding box center [778, 317] width 13 height 13
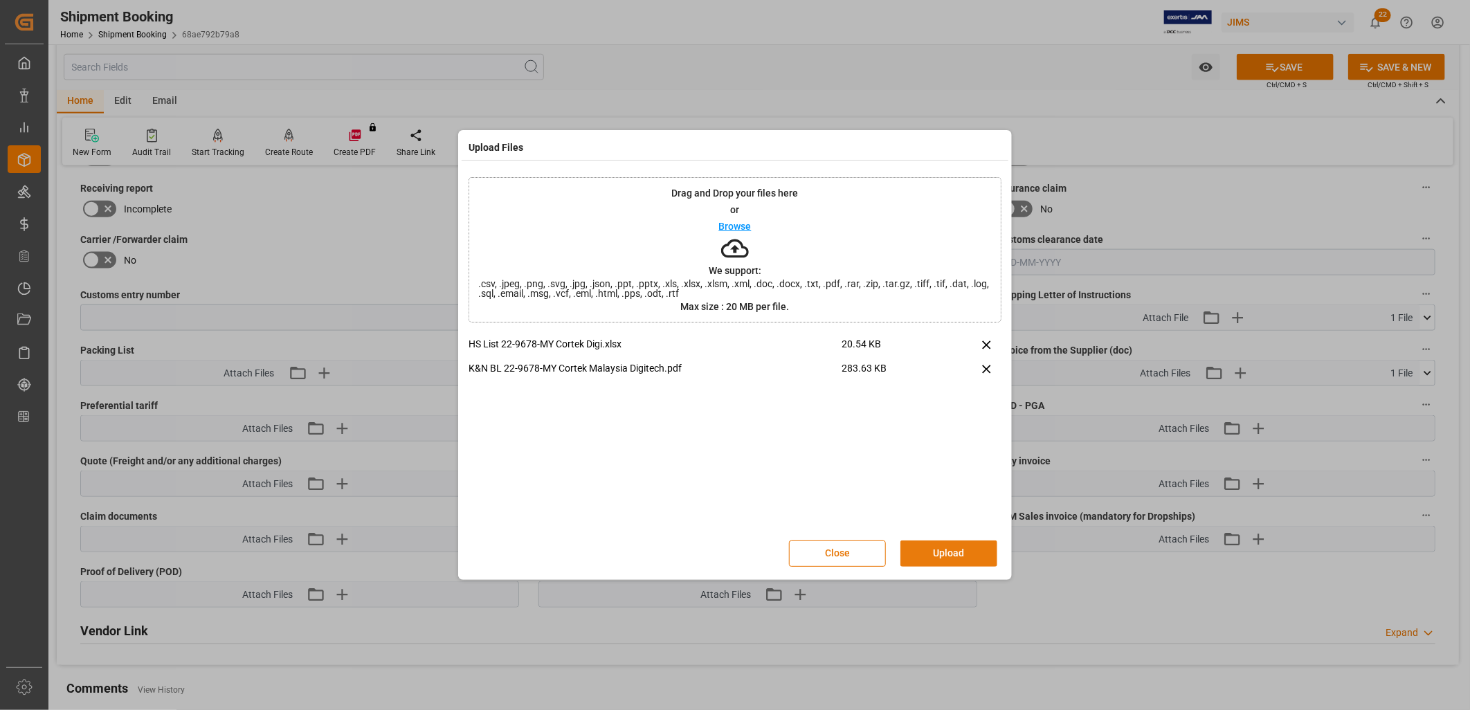
click at [944, 548] on button "Upload" at bounding box center [949, 554] width 97 height 26
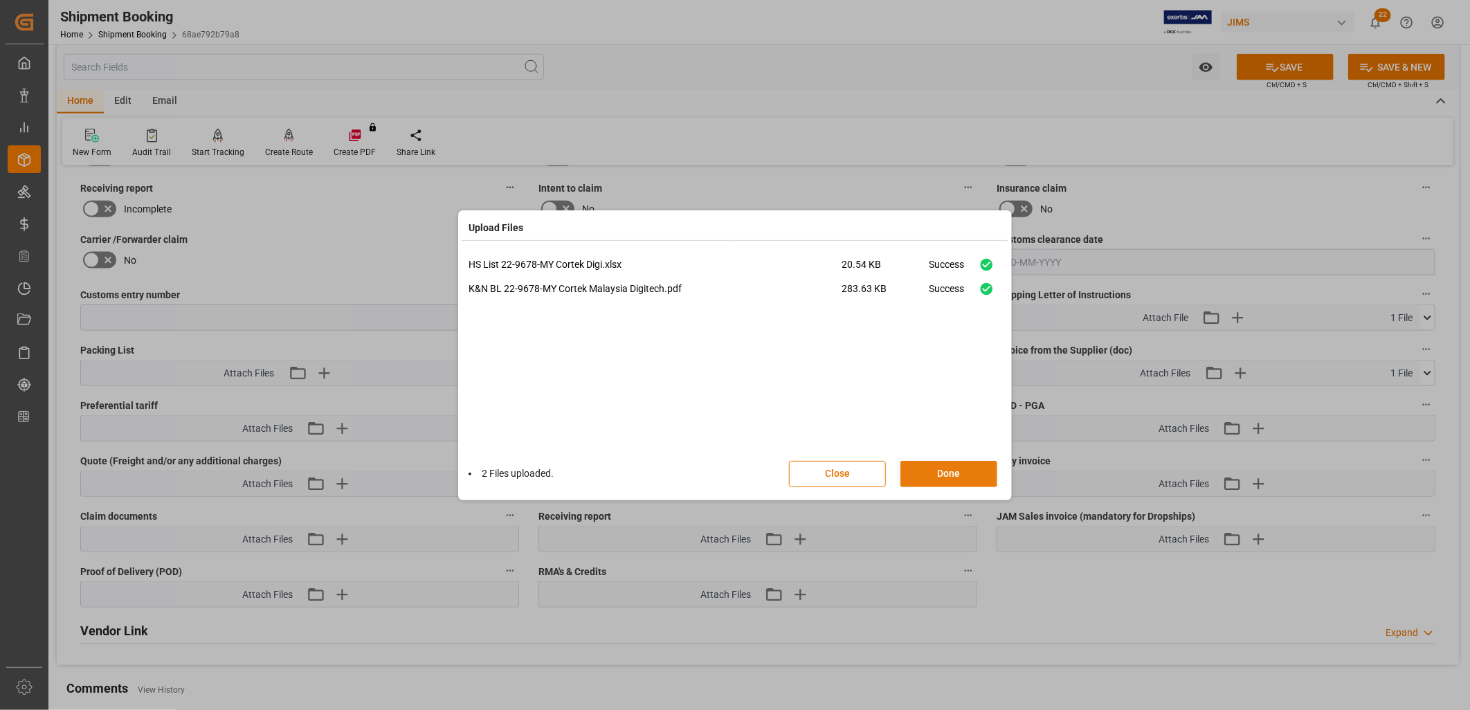
click at [952, 466] on button "Done" at bounding box center [949, 474] width 97 height 26
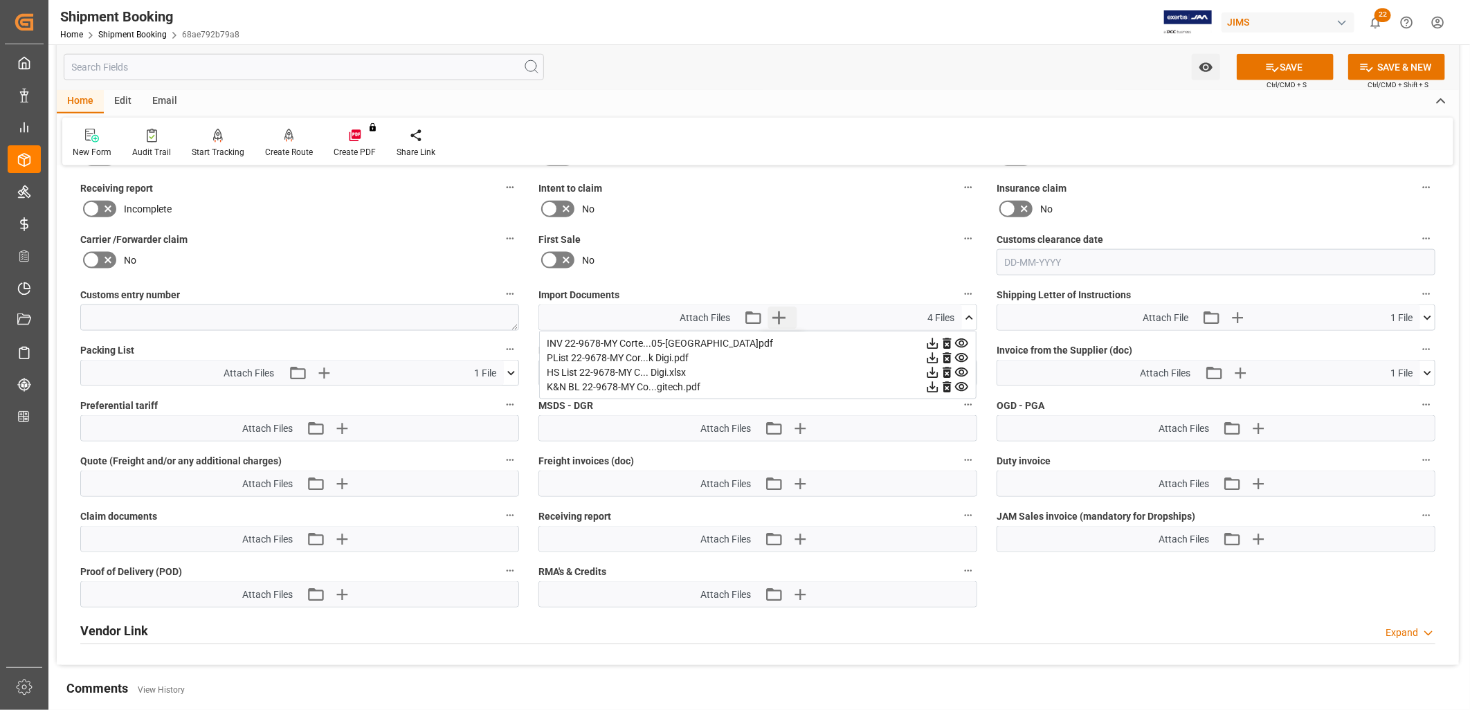
click at [775, 309] on icon "button" at bounding box center [779, 318] width 22 height 22
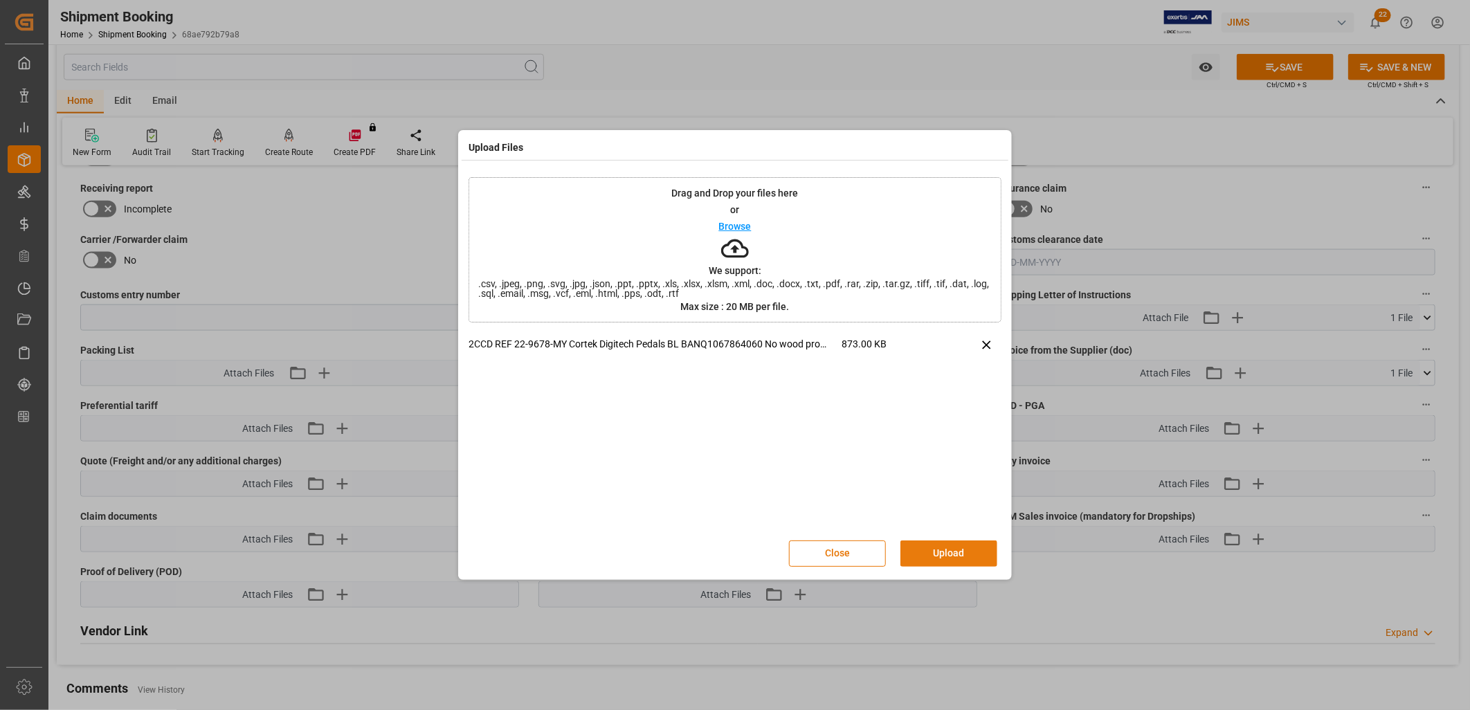
click at [955, 552] on button "Upload" at bounding box center [949, 554] width 97 height 26
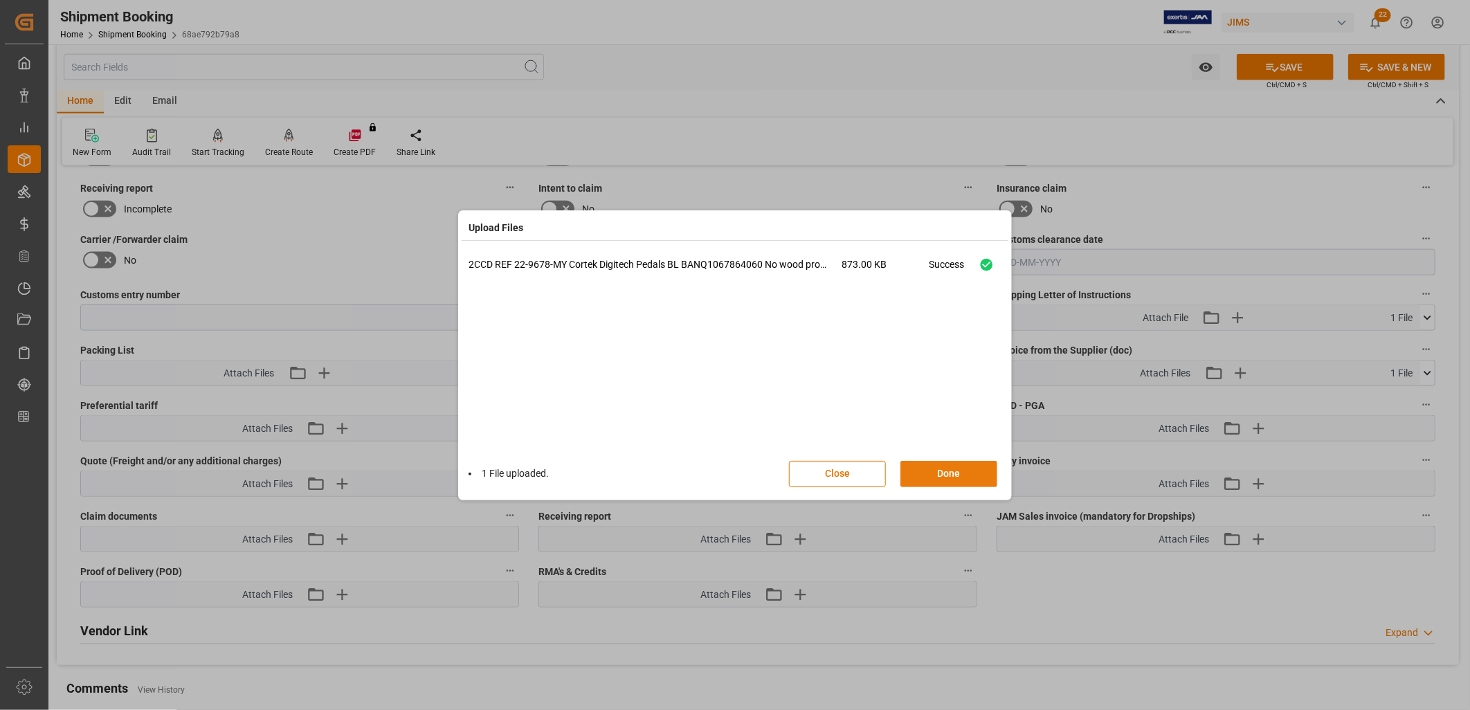
click at [958, 478] on button "Done" at bounding box center [949, 474] width 97 height 26
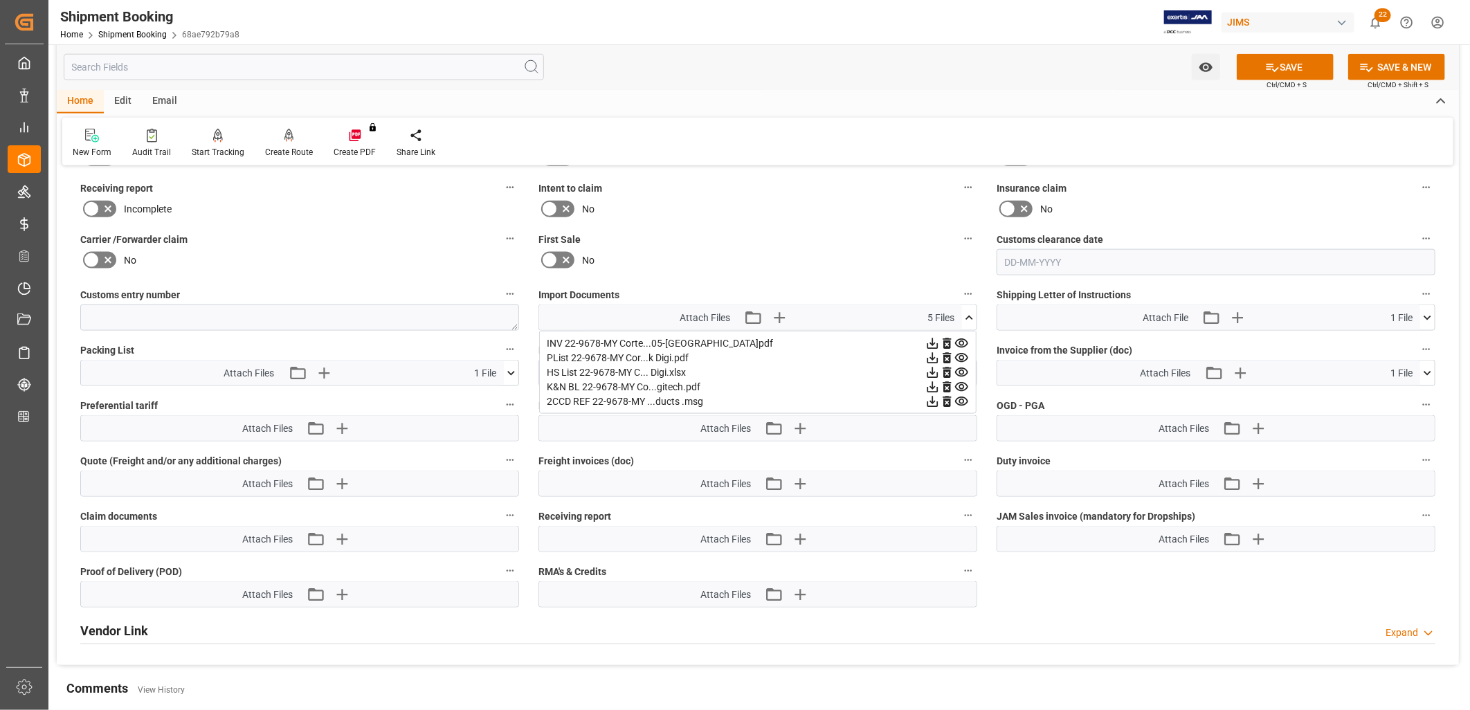
click at [973, 312] on icon at bounding box center [969, 318] width 15 height 15
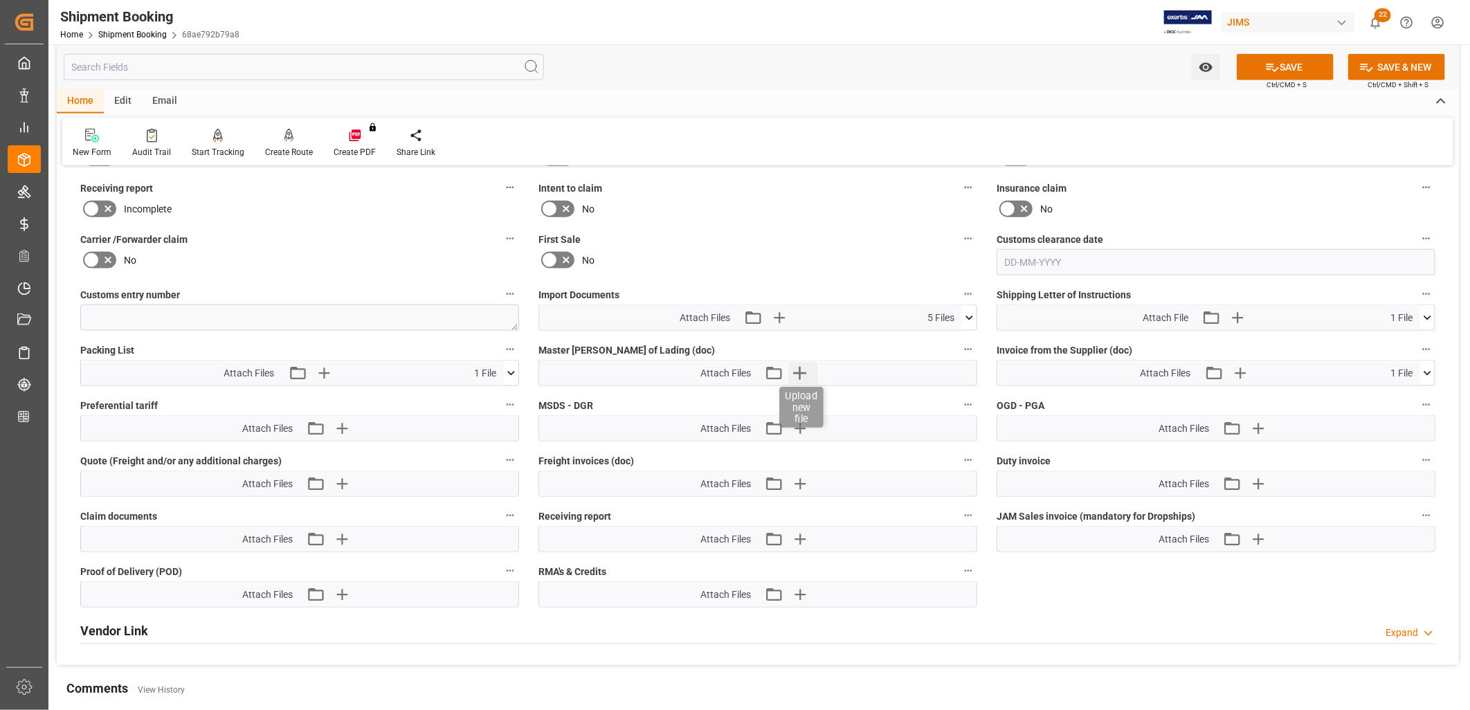
click at [806, 368] on icon "button" at bounding box center [800, 373] width 22 height 22
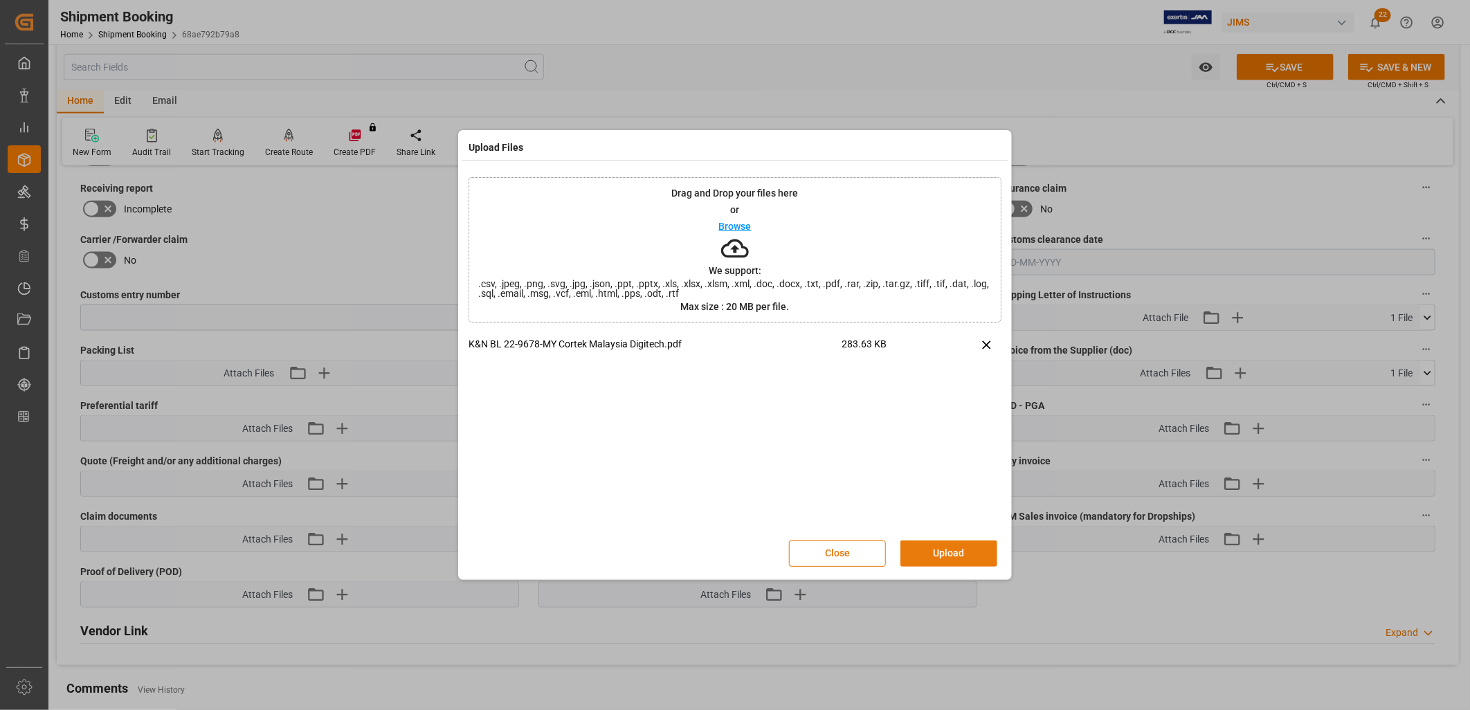
click at [957, 550] on button "Upload" at bounding box center [949, 554] width 97 height 26
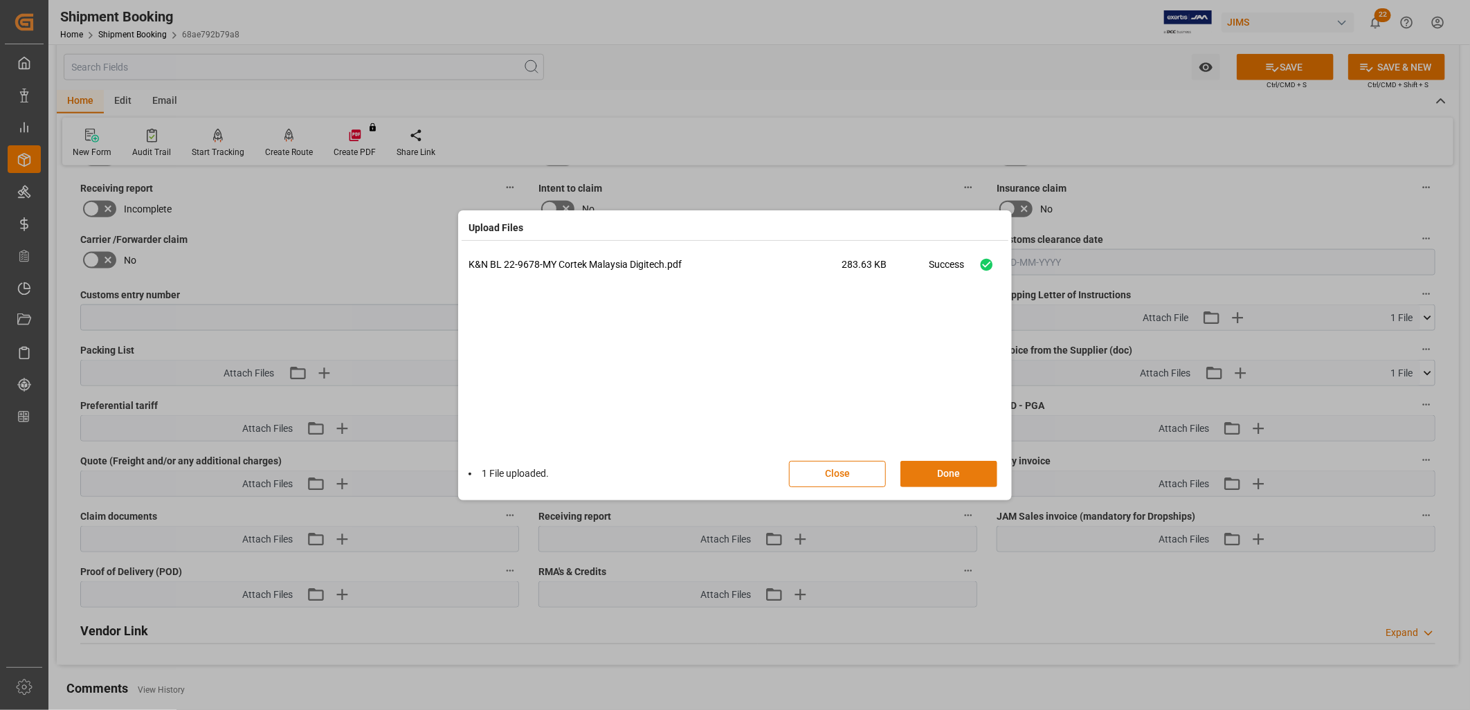
click at [952, 474] on button "Done" at bounding box center [949, 474] width 97 height 26
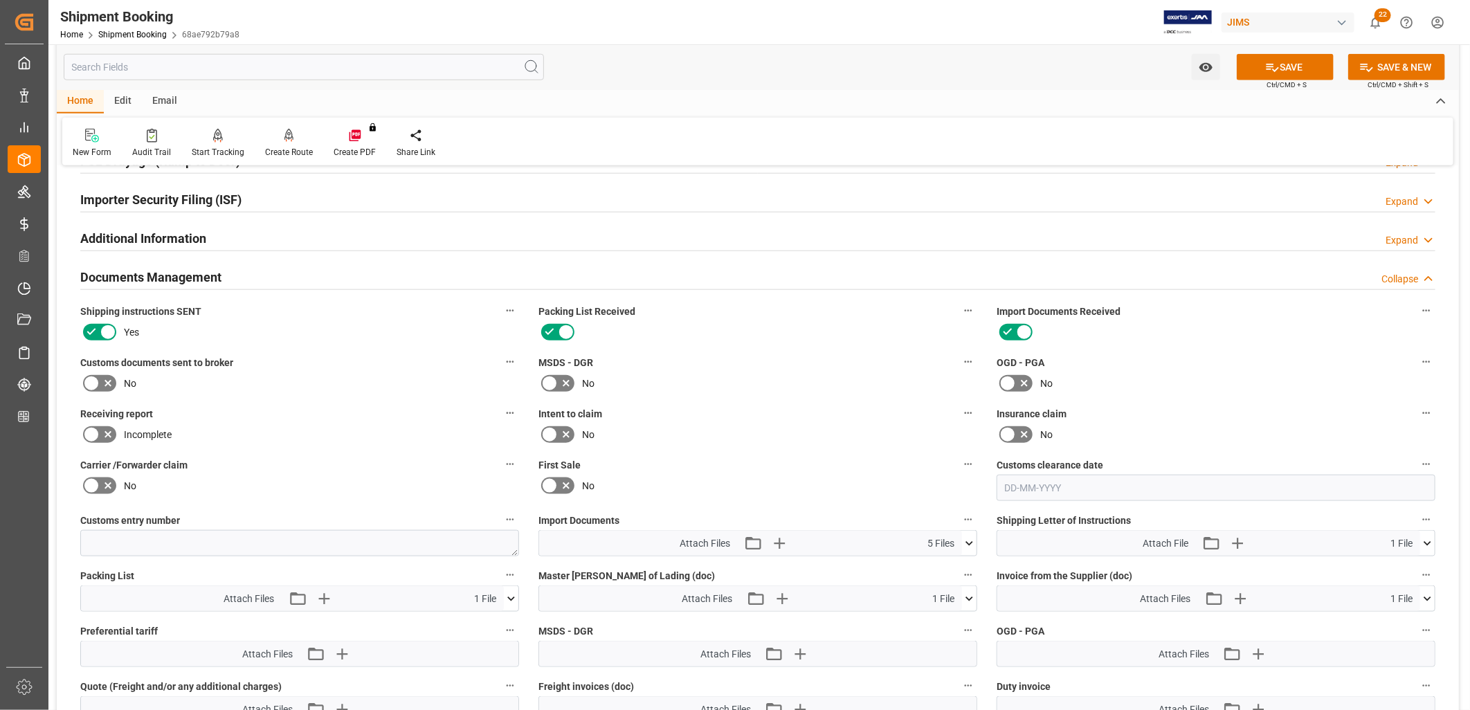
scroll to position [831, 0]
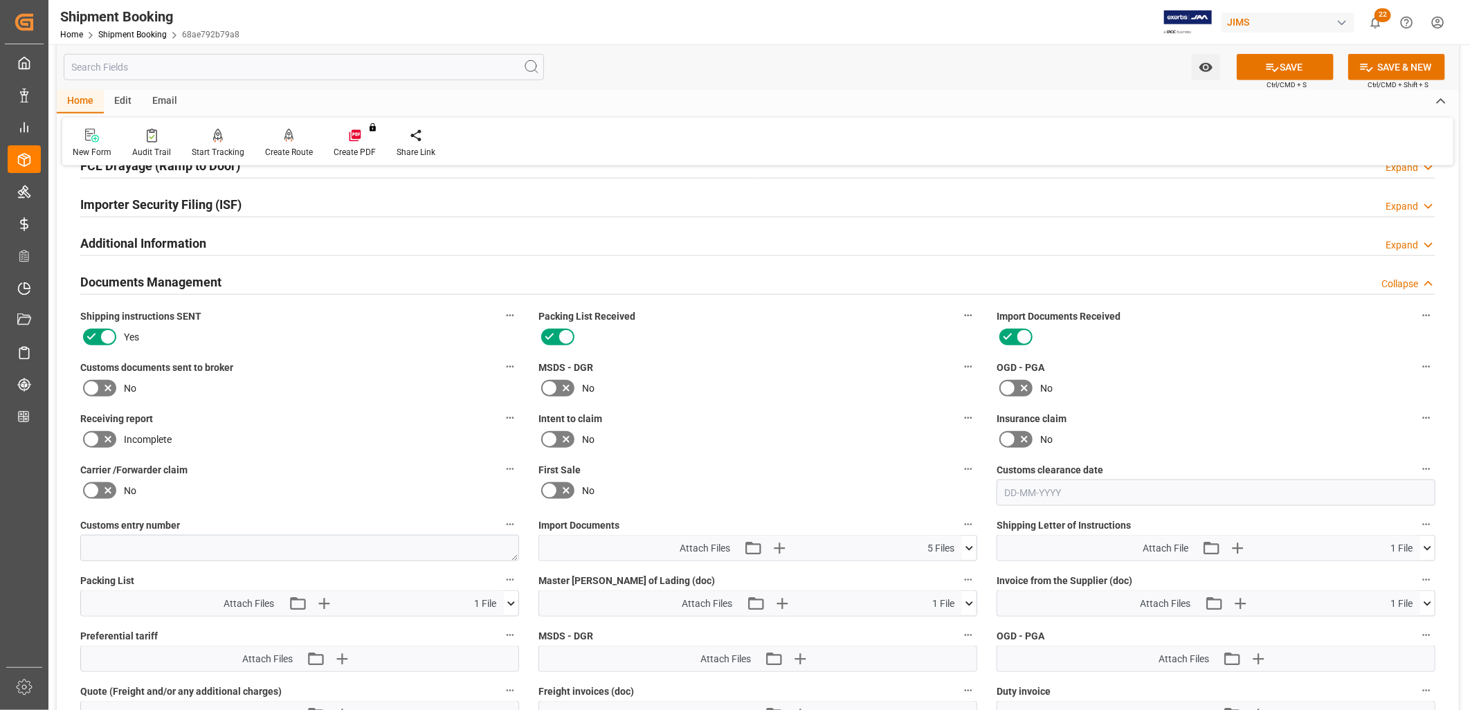
click at [91, 386] on icon at bounding box center [91, 388] width 8 height 6
click at [0, 0] on input "checkbox" at bounding box center [0, 0] width 0 height 0
click at [1293, 71] on button "SAVE" at bounding box center [1285, 67] width 97 height 26
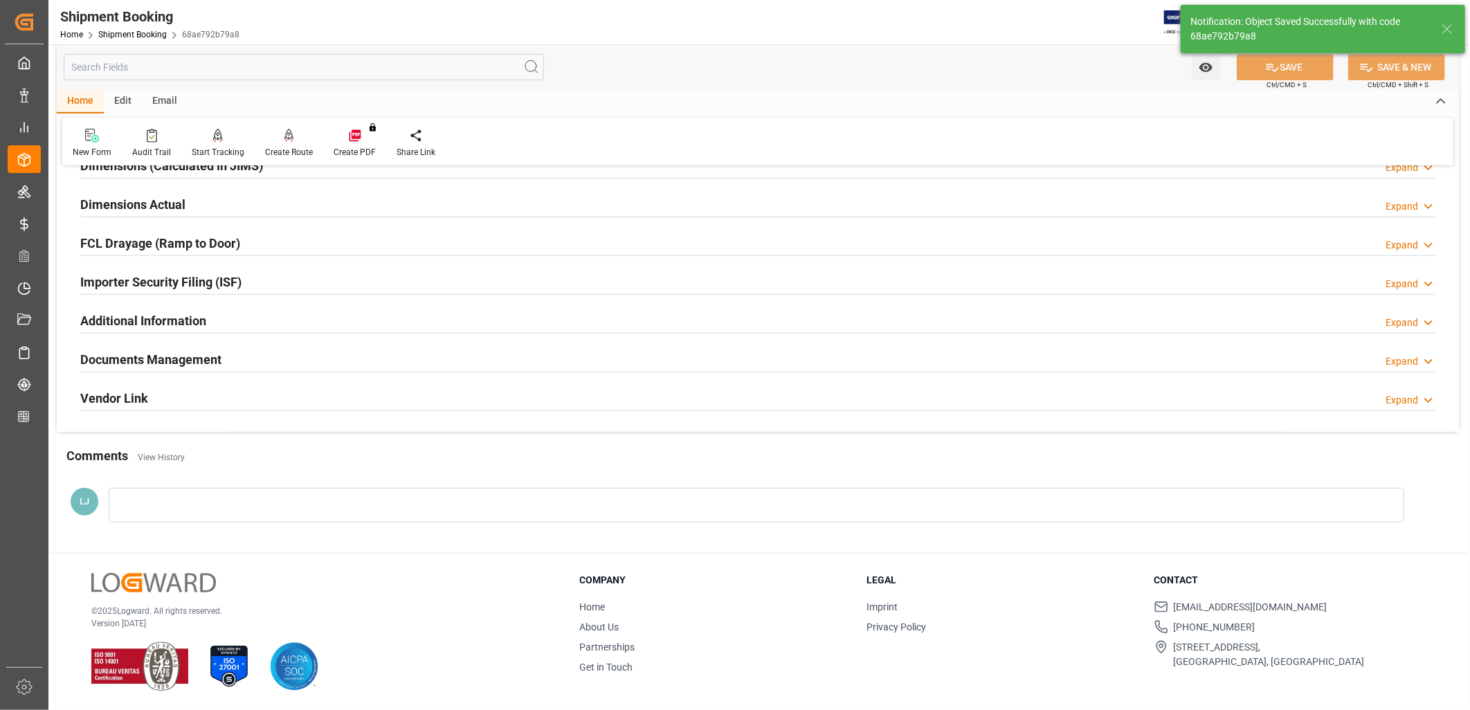
scroll to position [329, 0]
click at [140, 501] on div at bounding box center [757, 505] width 1296 height 35
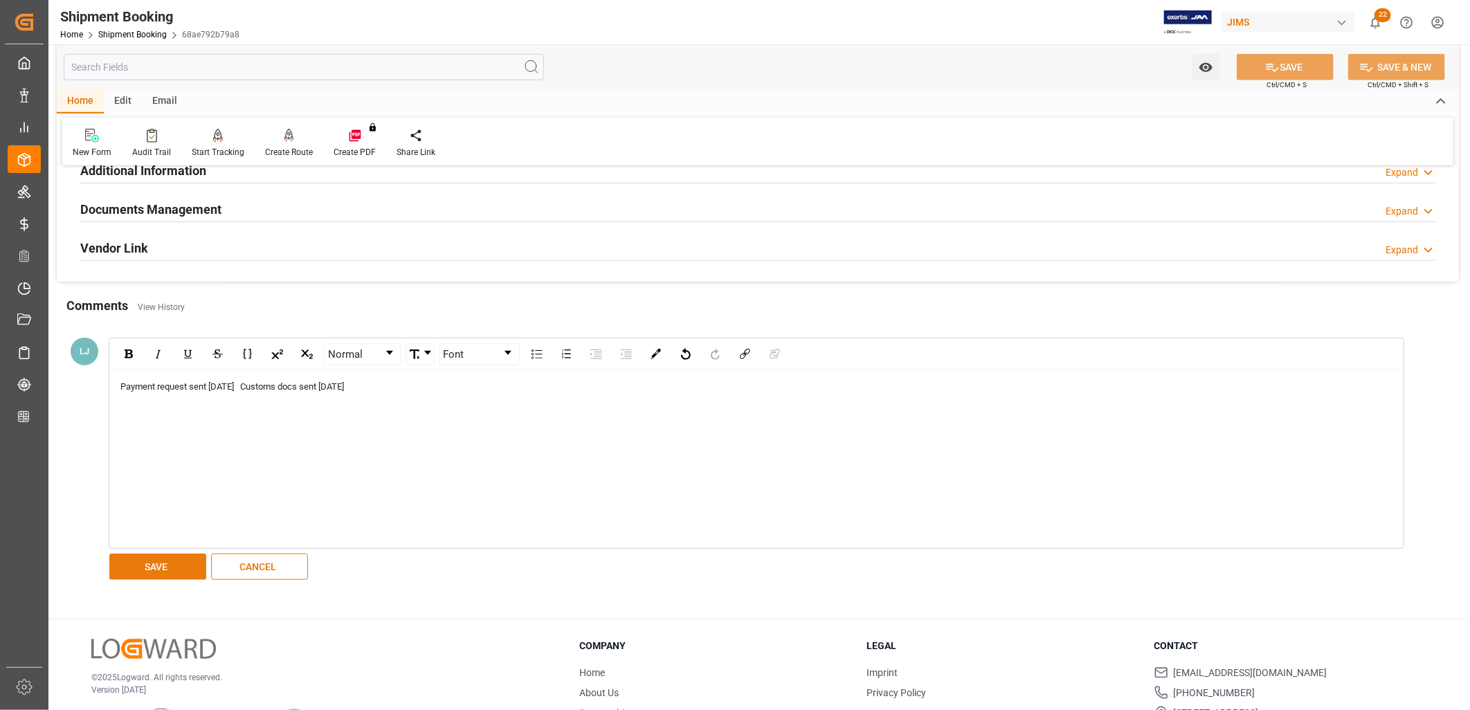
scroll to position [483, 0]
click at [152, 542] on div "Payment request sent aug 20 Customs docs sent aug 20" at bounding box center [756, 456] width 1293 height 178
click at [162, 561] on button "SAVE" at bounding box center [157, 563] width 97 height 26
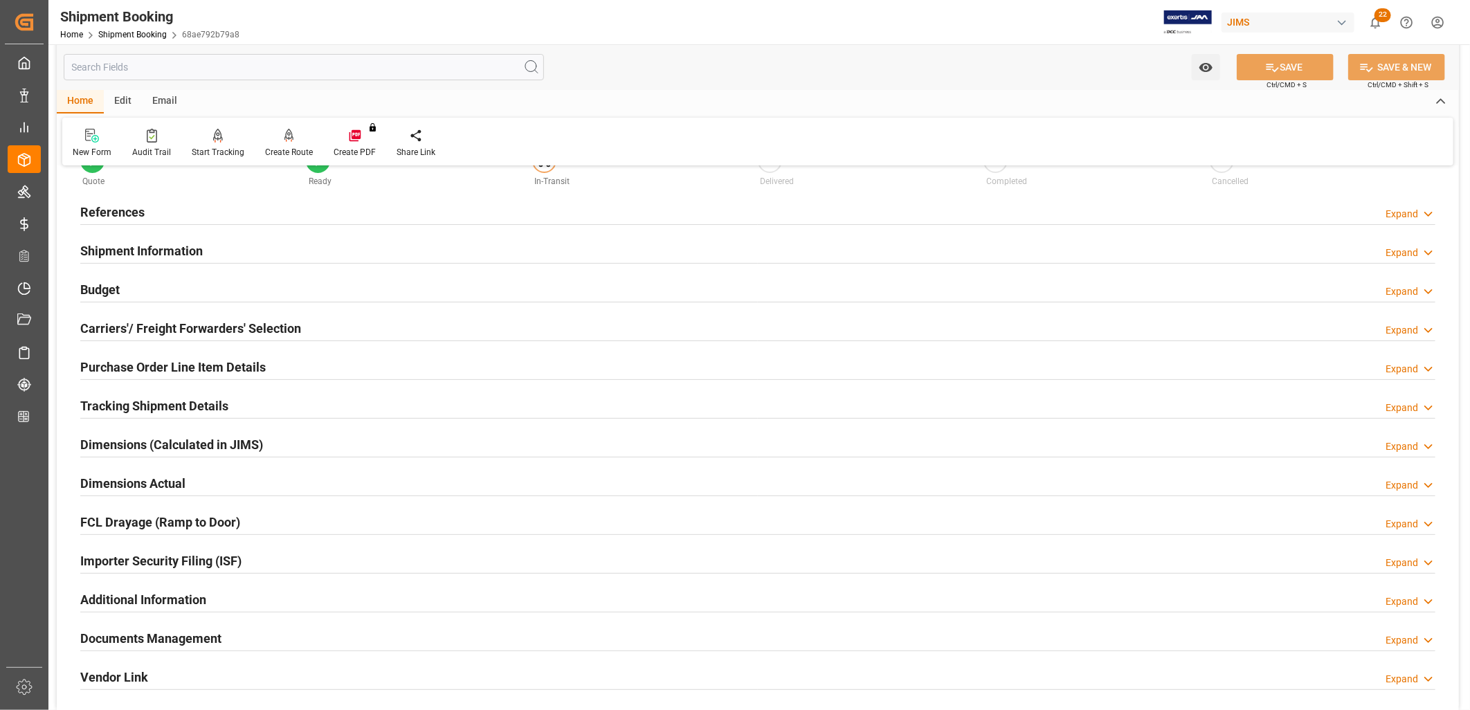
scroll to position [77, 0]
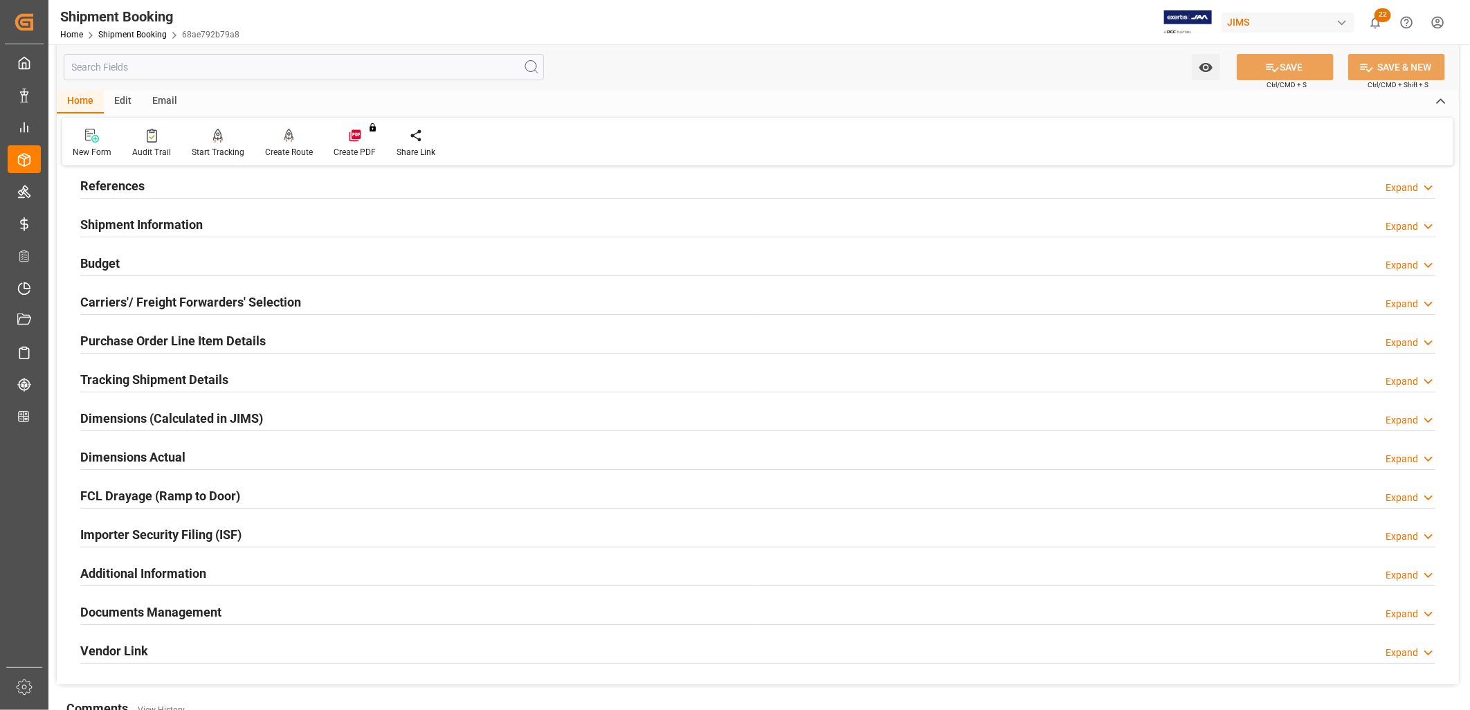
click at [143, 219] on h2 "Shipment Information" at bounding box center [141, 224] width 123 height 19
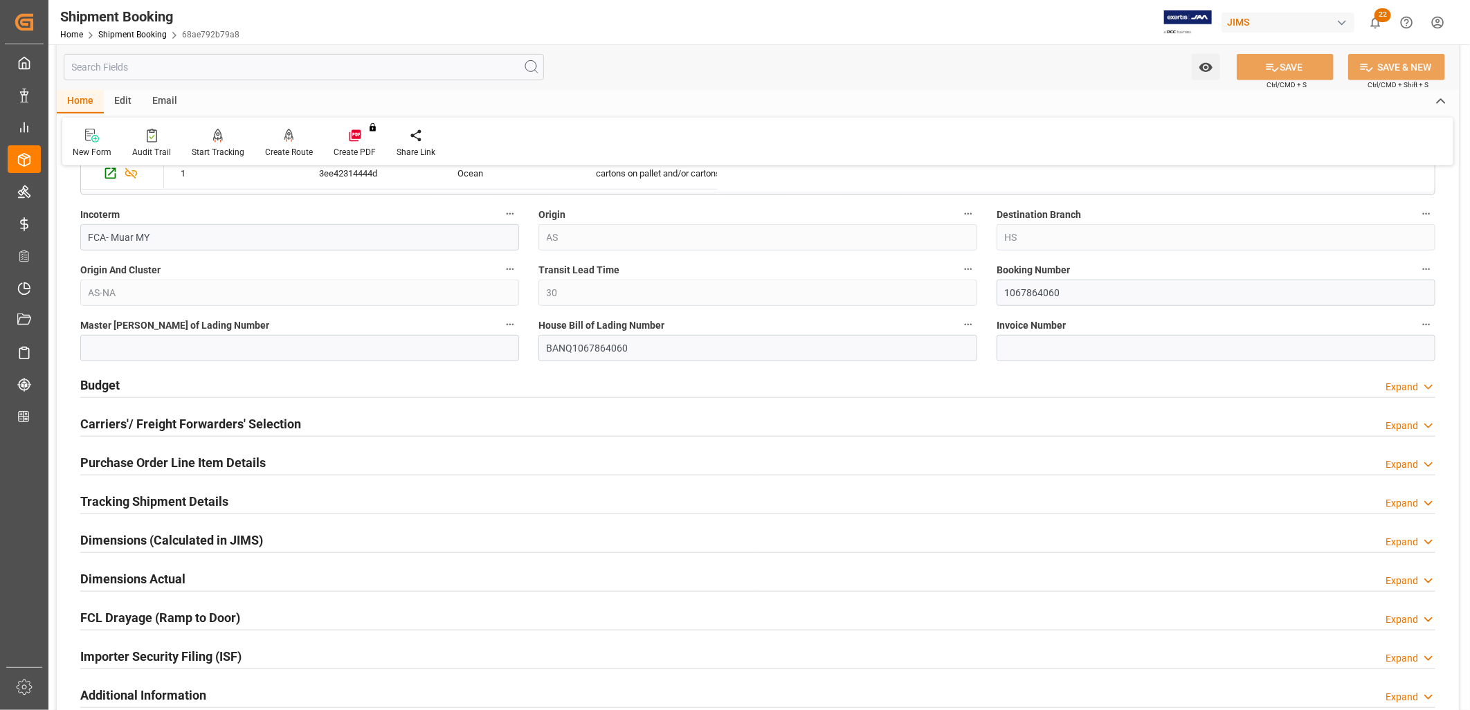
scroll to position [538, 0]
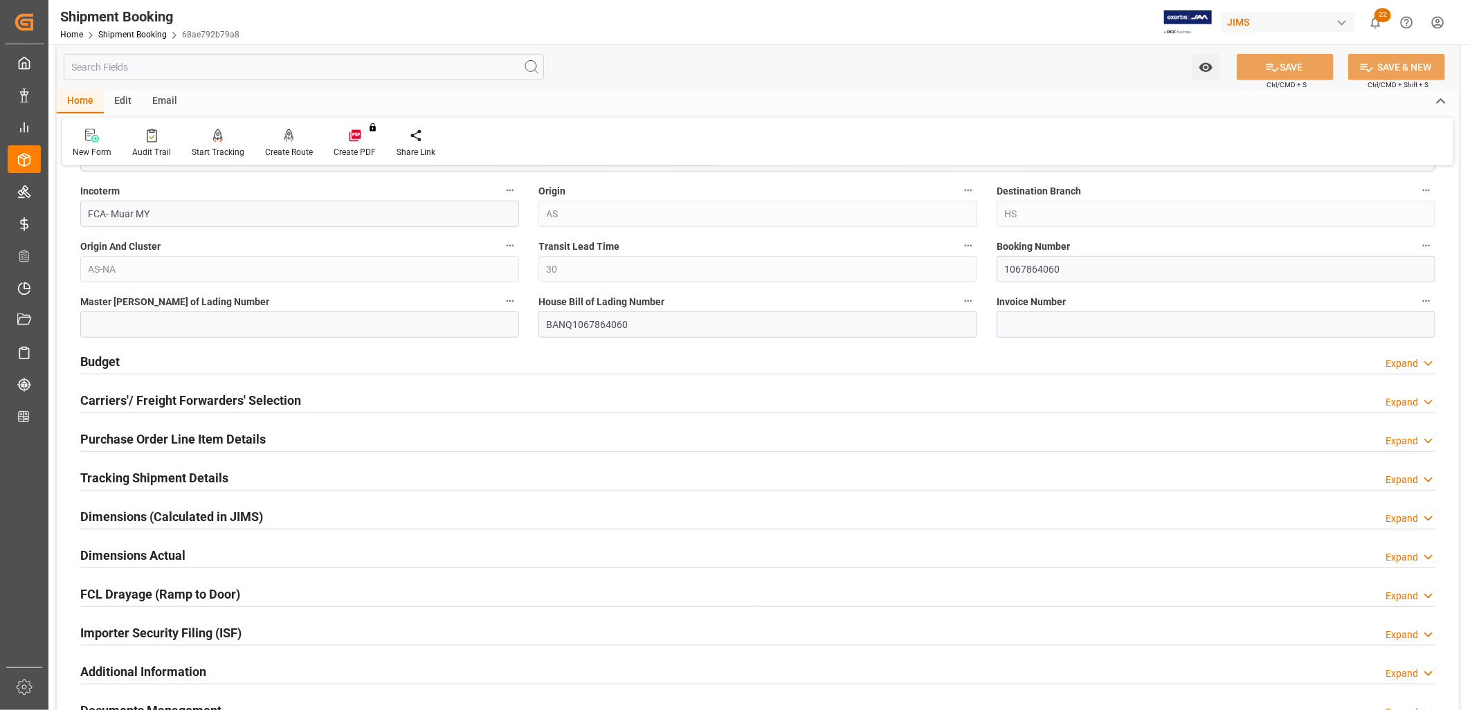
click at [228, 402] on h2 "Carriers'/ Freight Forwarders' Selection" at bounding box center [190, 400] width 221 height 19
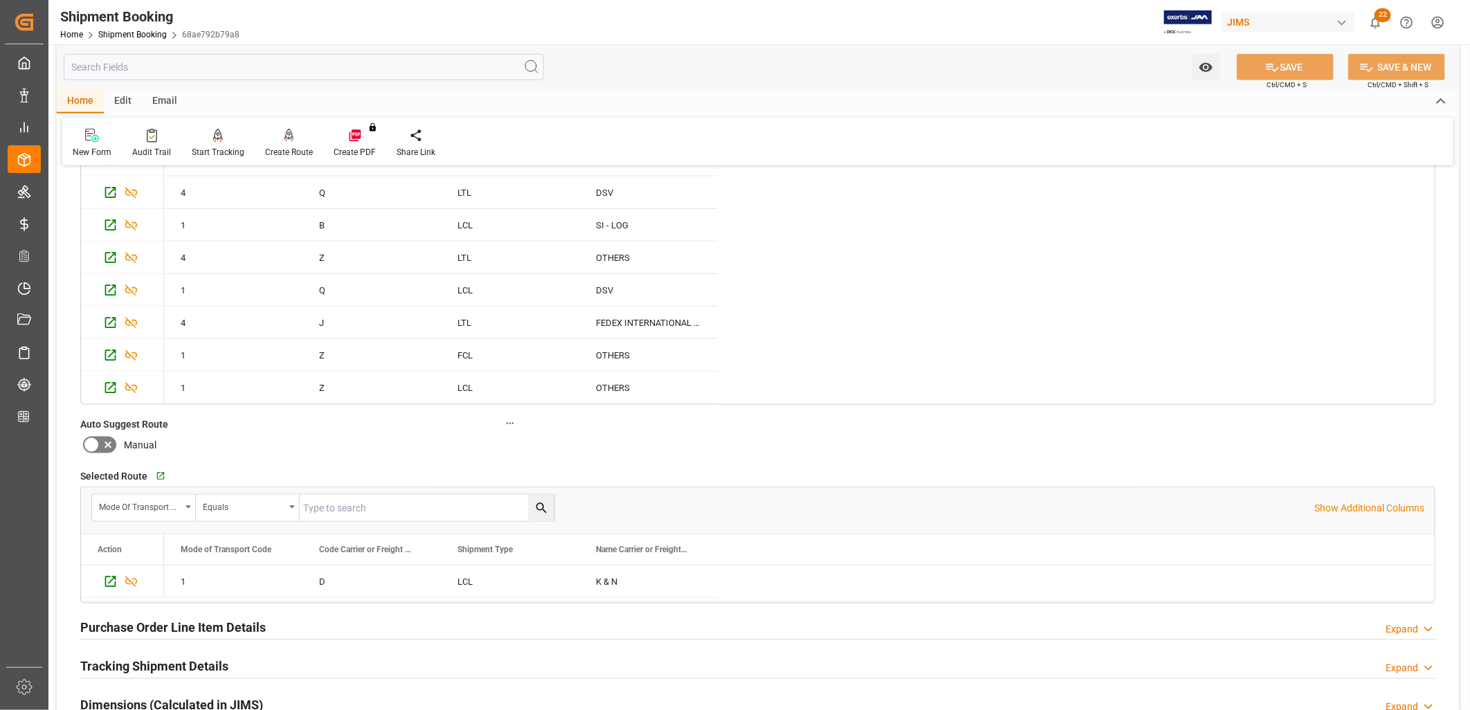
scroll to position [1000, 0]
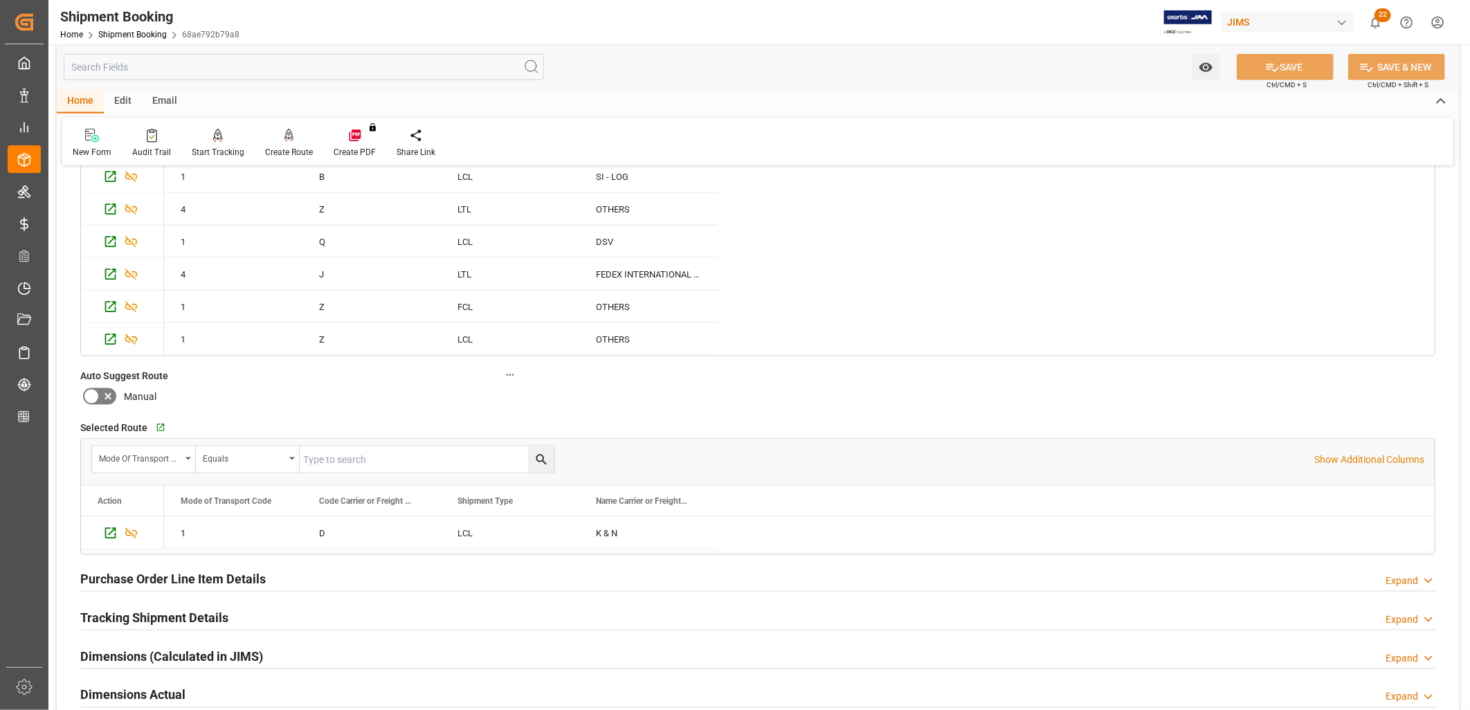
click at [100, 395] on icon at bounding box center [108, 396] width 17 height 17
click at [0, 0] on input "checkbox" at bounding box center [0, 0] width 0 height 0
click at [1290, 64] on button "SAVE" at bounding box center [1285, 67] width 97 height 26
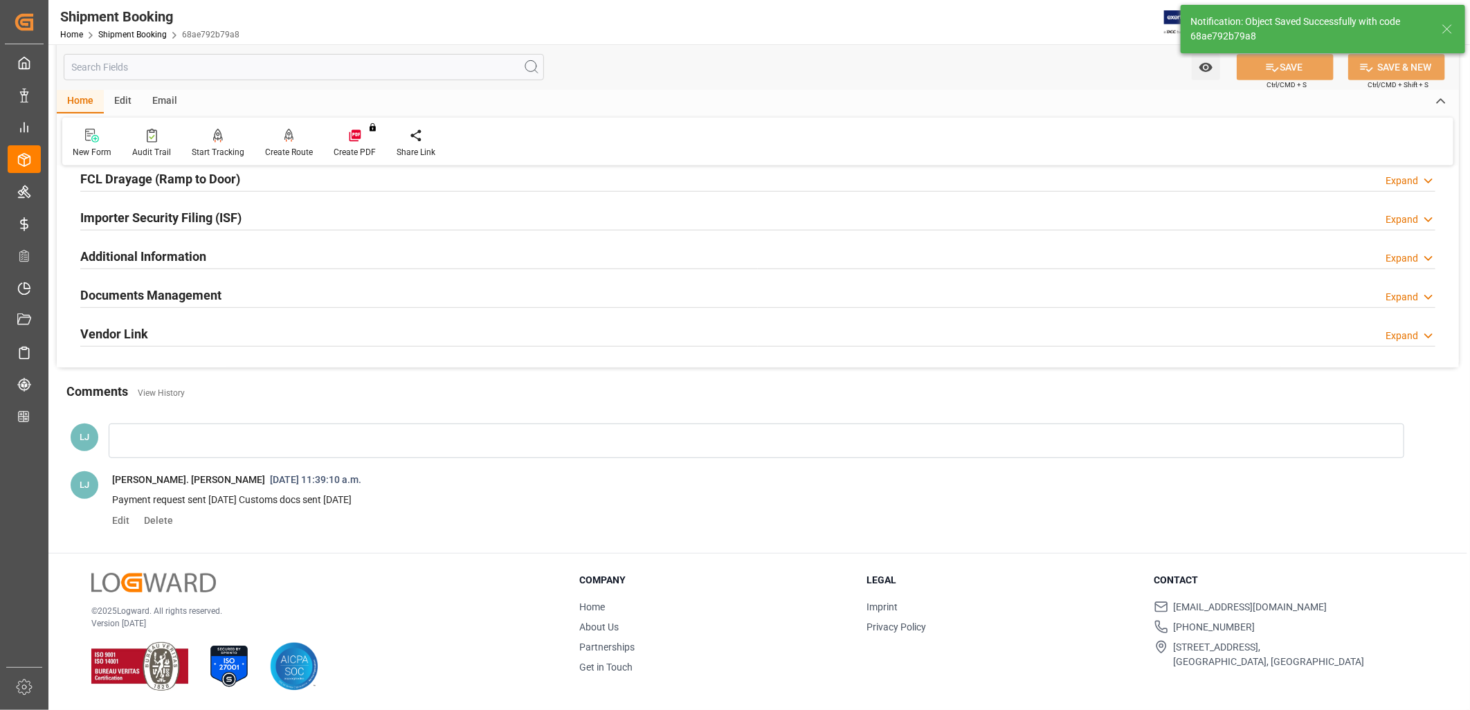
scroll to position [0, 0]
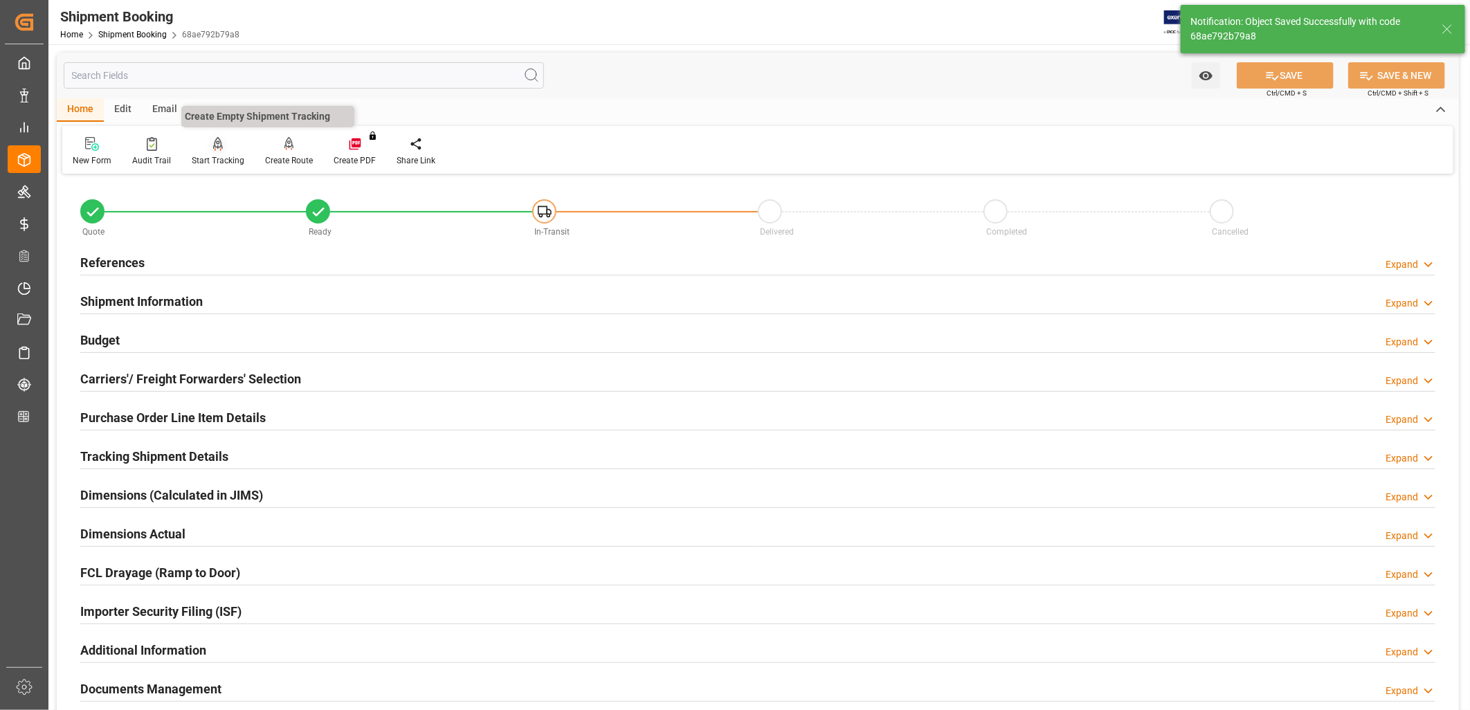
click at [215, 149] on icon at bounding box center [218, 144] width 10 height 14
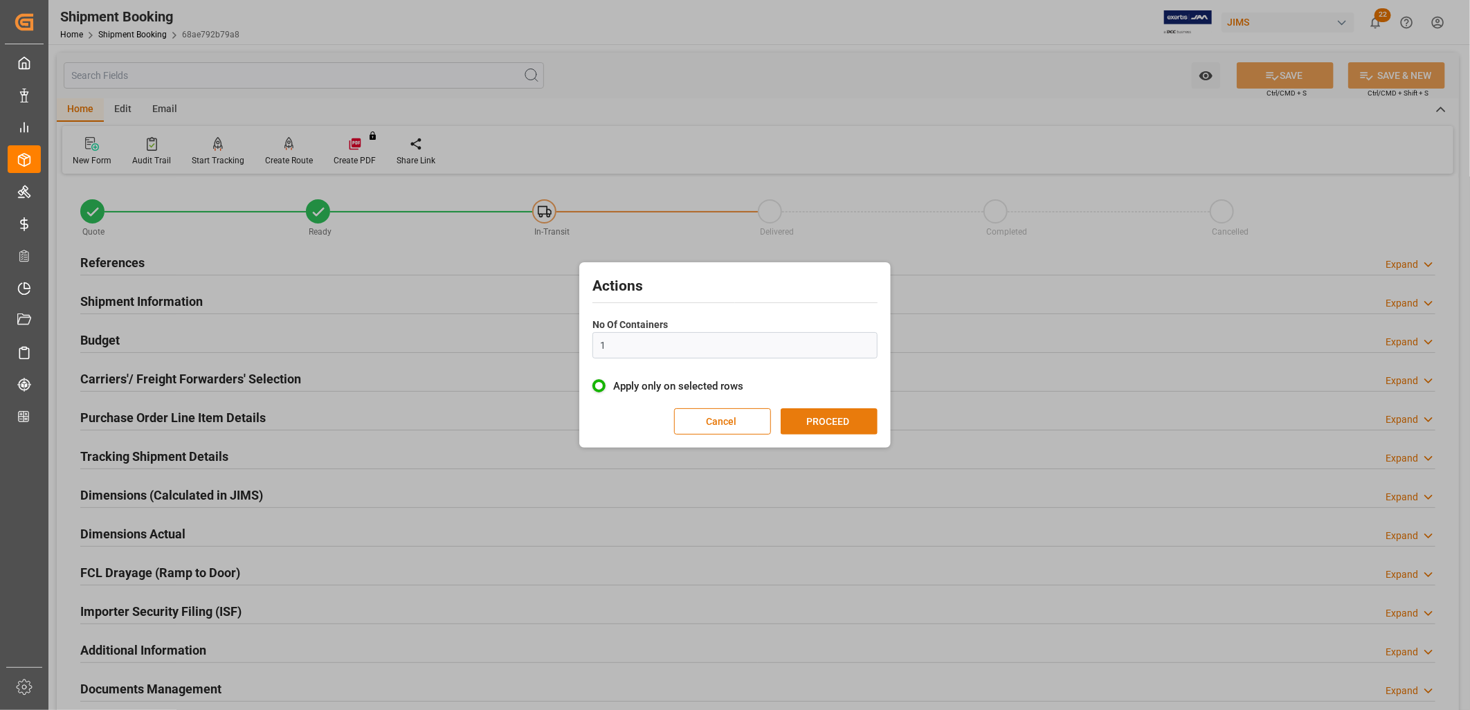
click at [847, 419] on button "PROCEED" at bounding box center [829, 421] width 97 height 26
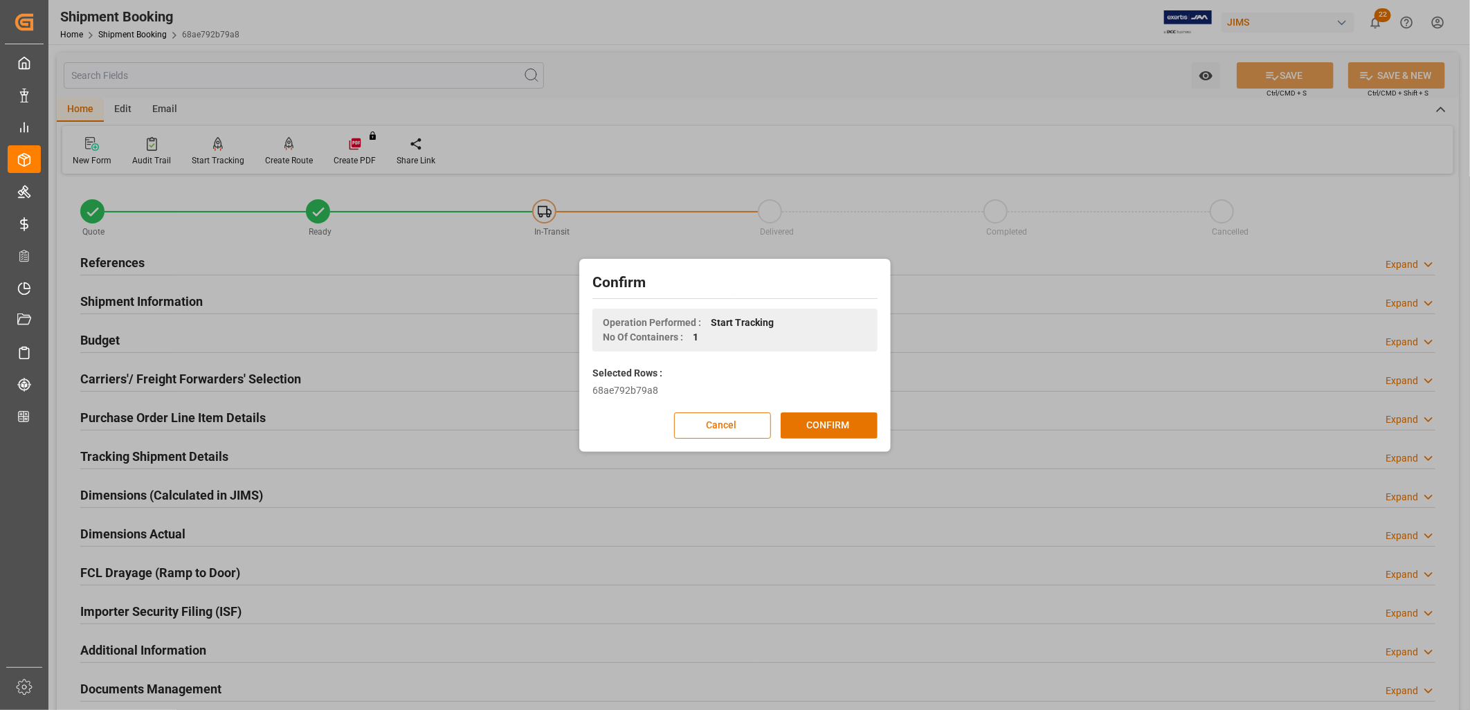
click at [847, 419] on button "CONFIRM" at bounding box center [829, 426] width 97 height 26
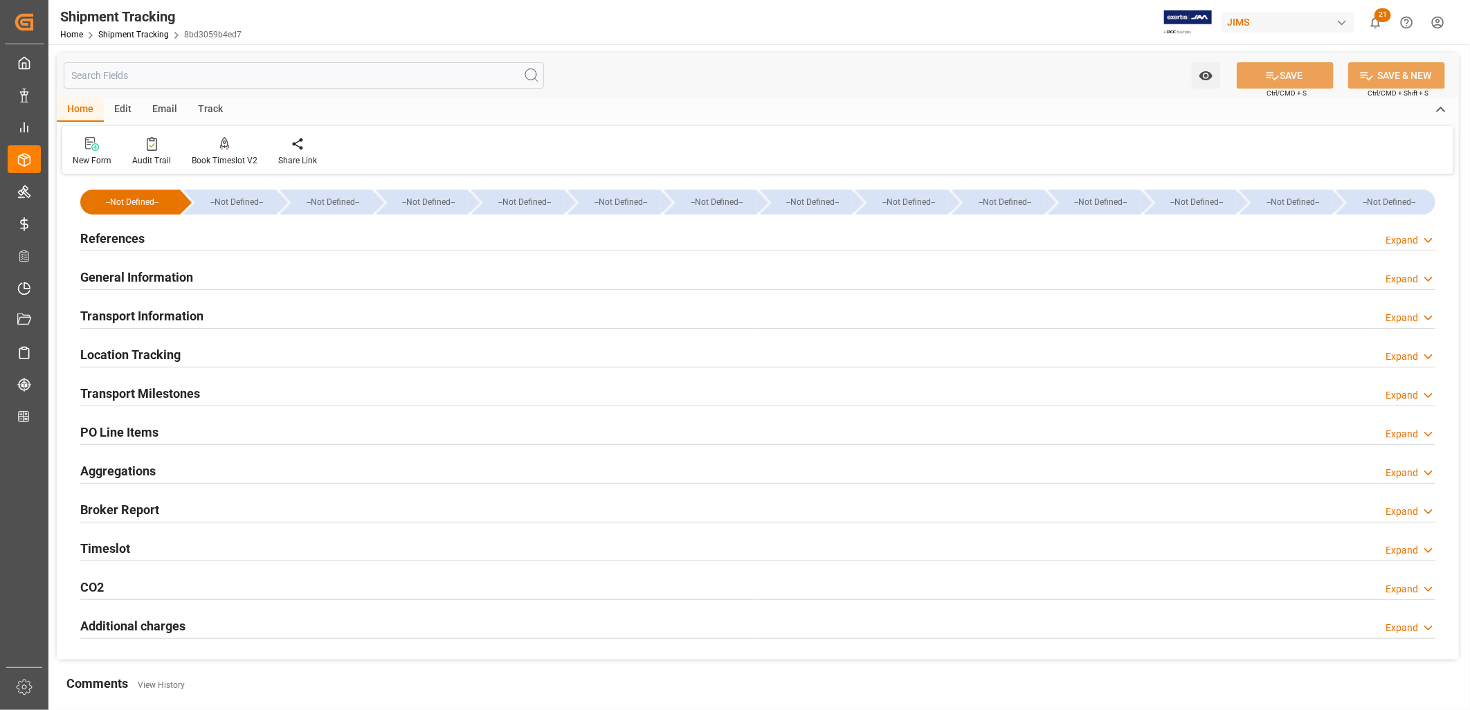
type input "[DATE] 11:59"
type input "[DATE]"
type input "[DATE] 11:59"
click at [179, 389] on h2 "Transport Milestones" at bounding box center [140, 393] width 120 height 19
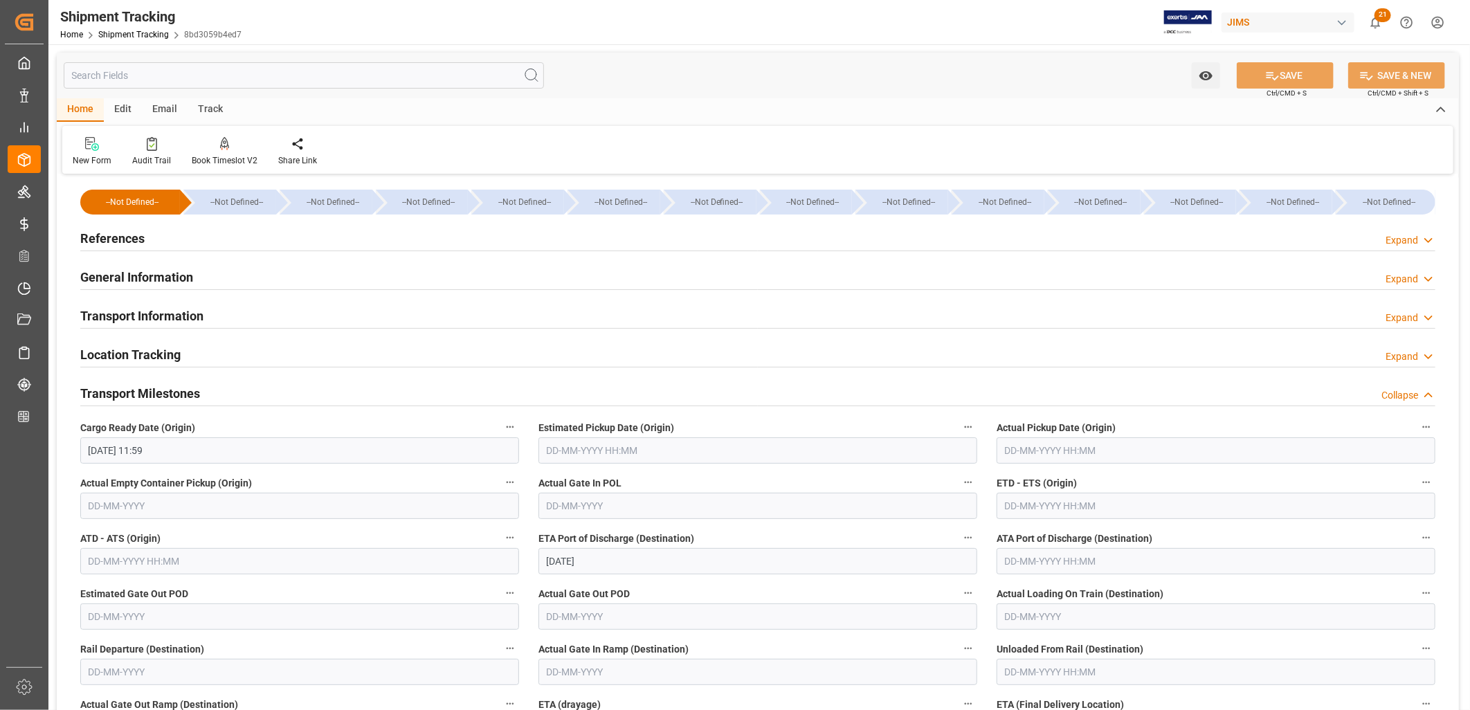
click at [102, 237] on h2 "References" at bounding box center [112, 238] width 64 height 19
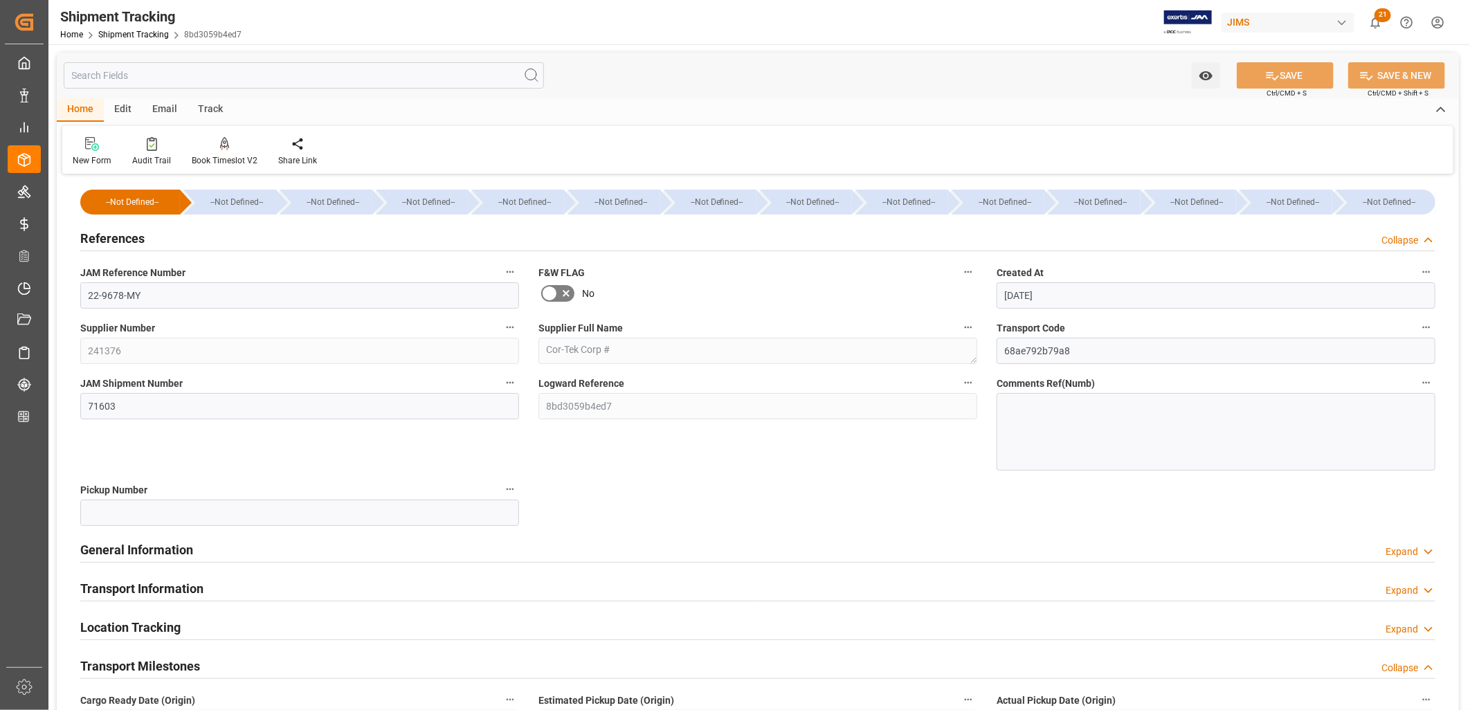
click at [1018, 405] on div at bounding box center [1216, 432] width 439 height 78
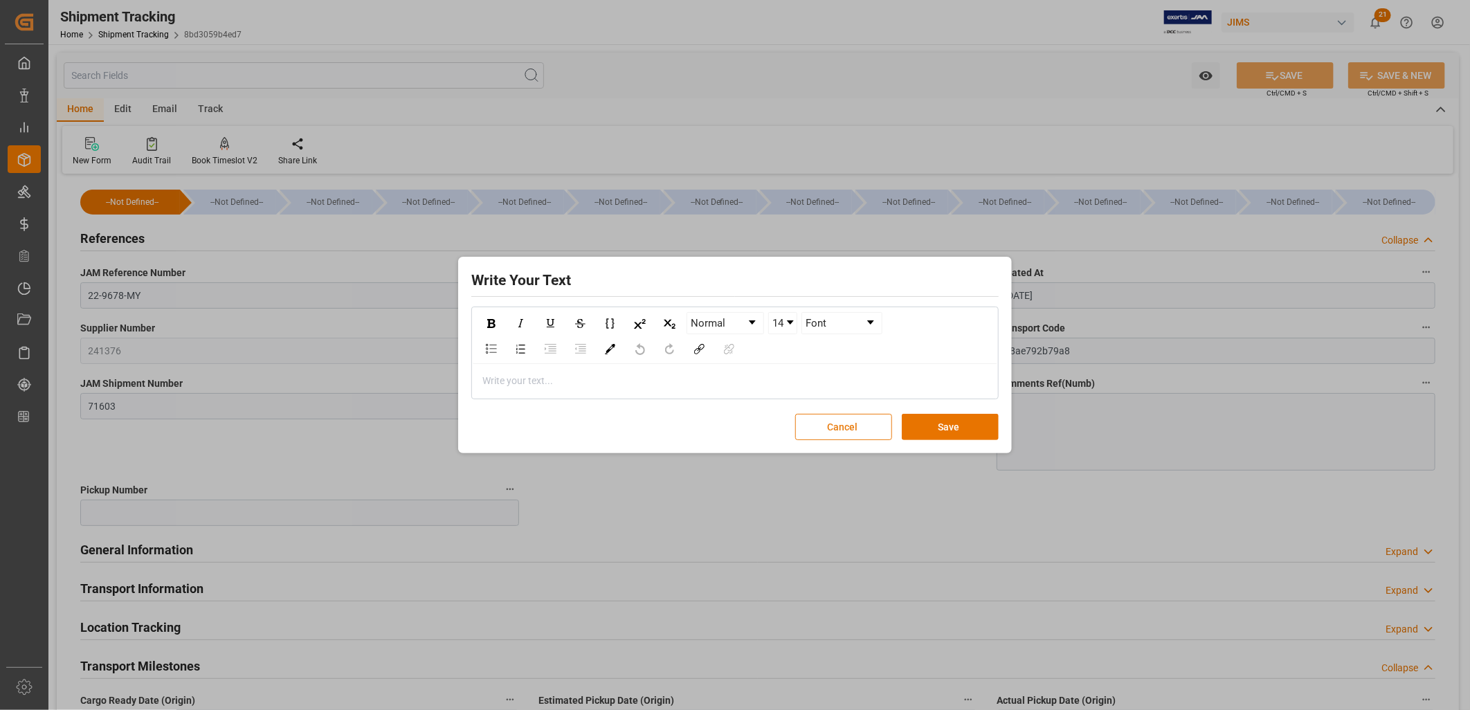
click at [829, 427] on button "Cancel" at bounding box center [843, 427] width 97 height 26
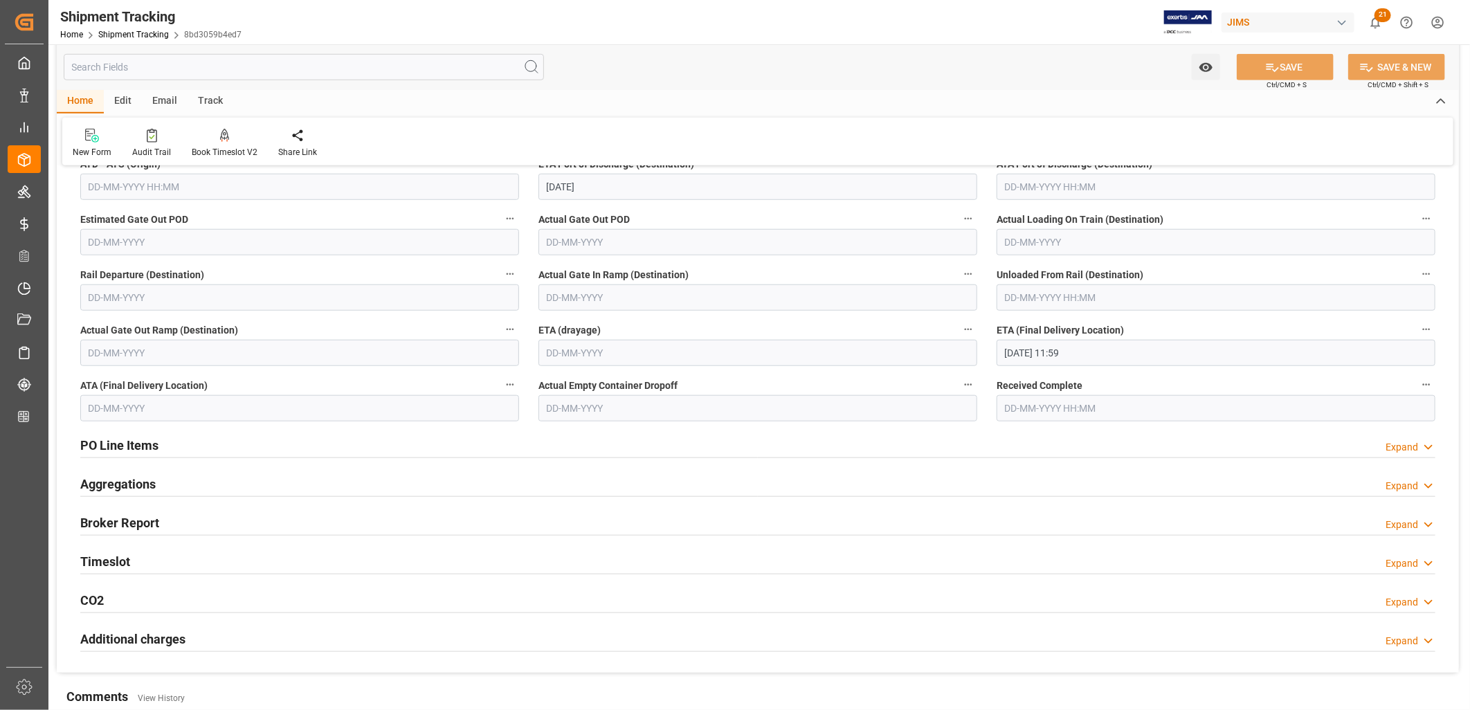
scroll to position [692, 0]
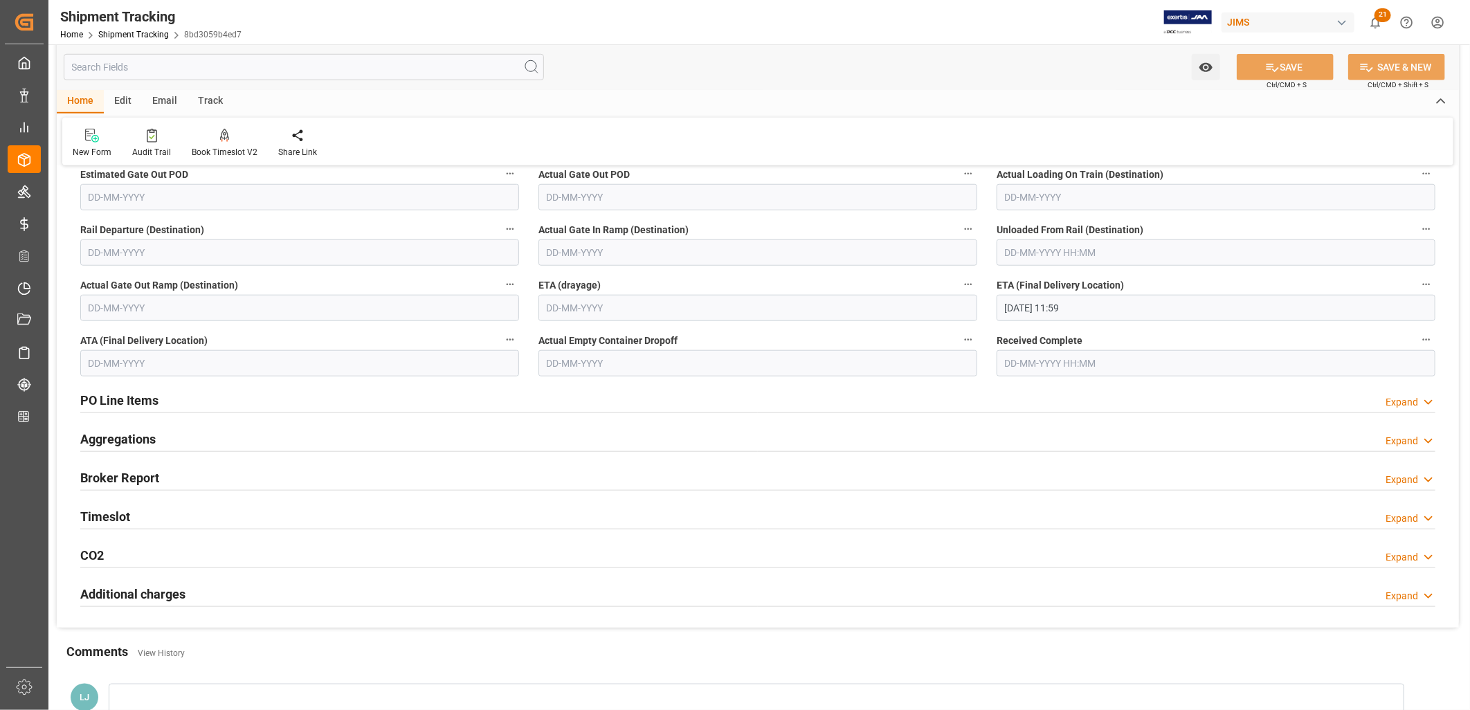
click at [119, 399] on h2 "PO Line Items" at bounding box center [119, 400] width 78 height 19
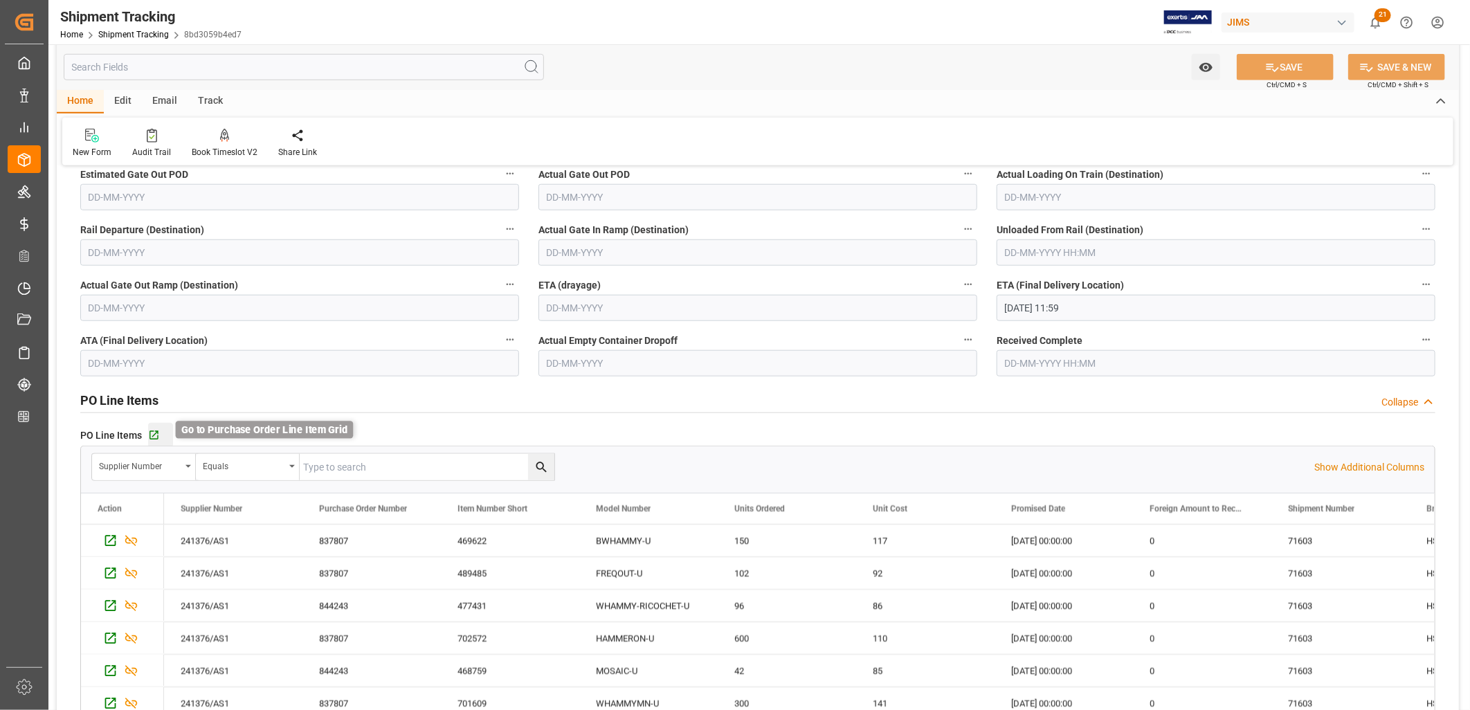
click at [156, 433] on icon "button" at bounding box center [154, 435] width 9 height 9
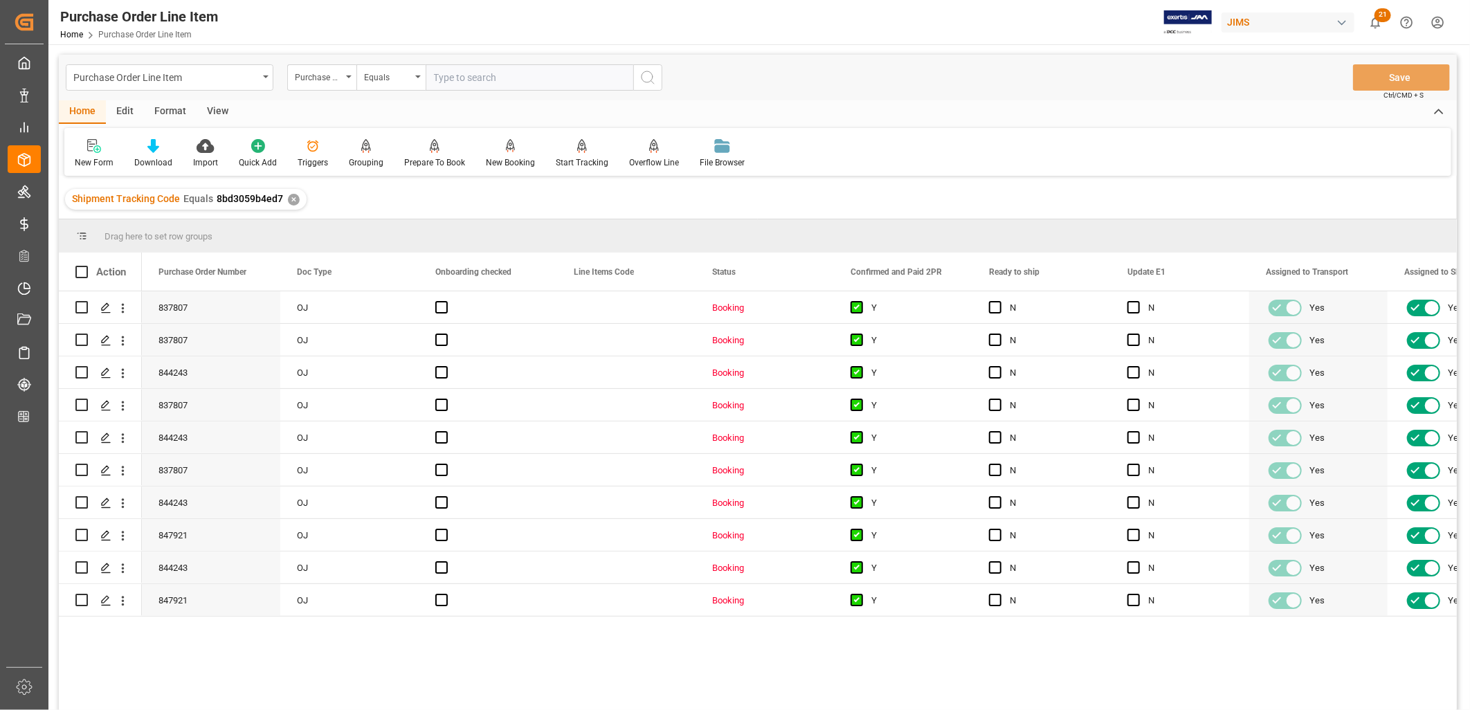
click at [226, 104] on div "View" at bounding box center [218, 112] width 42 height 24
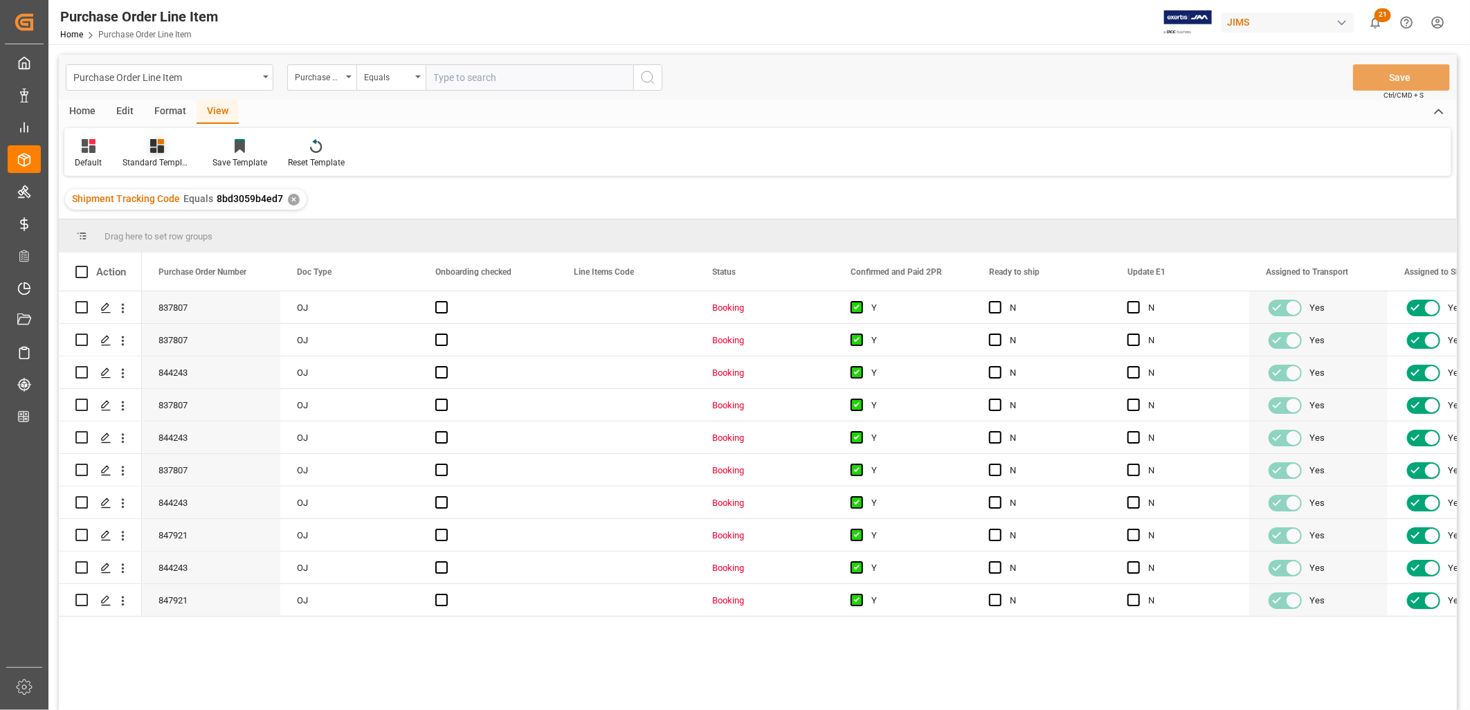
click at [161, 152] on icon at bounding box center [157, 146] width 14 height 14
click at [188, 222] on div "HS listing [GEOGRAPHIC_DATA]" at bounding box center [194, 224] width 121 height 15
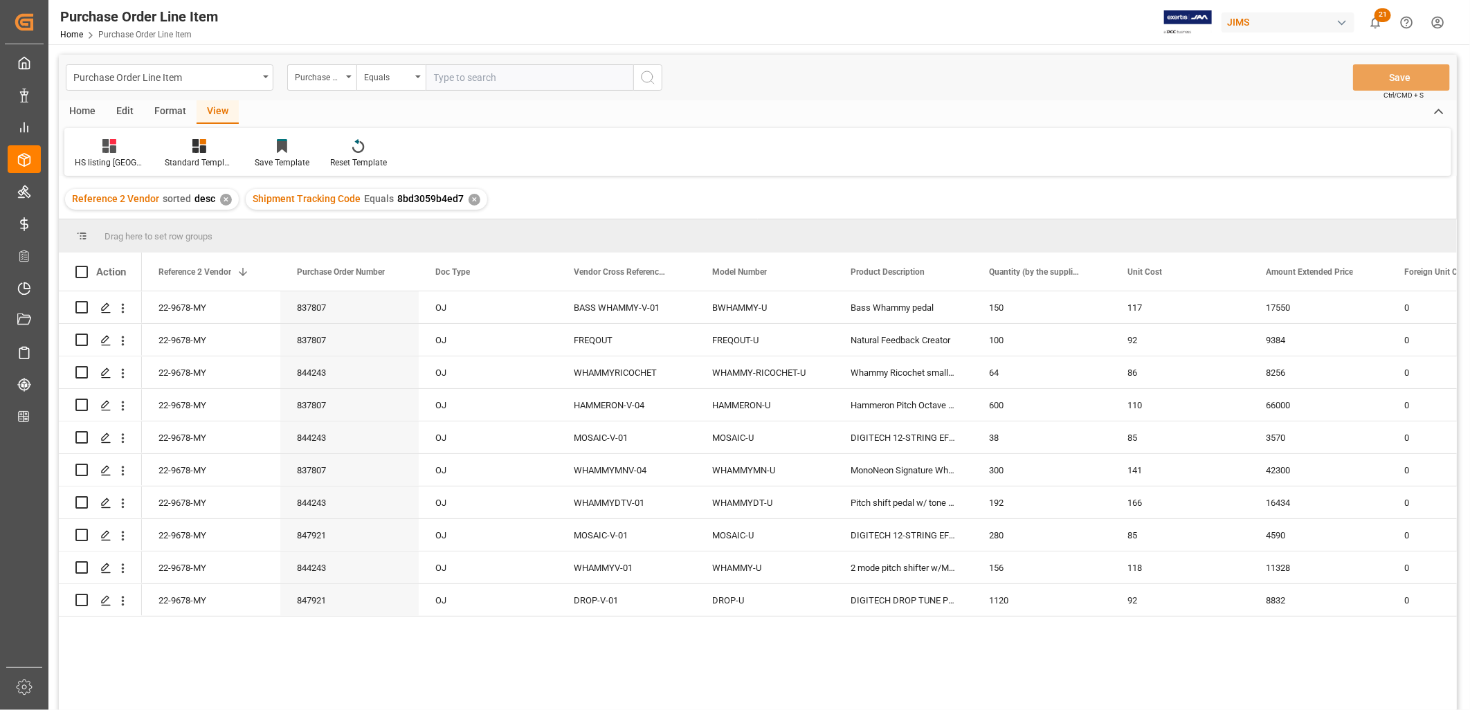
click at [82, 107] on div "Home" at bounding box center [82, 112] width 47 height 24
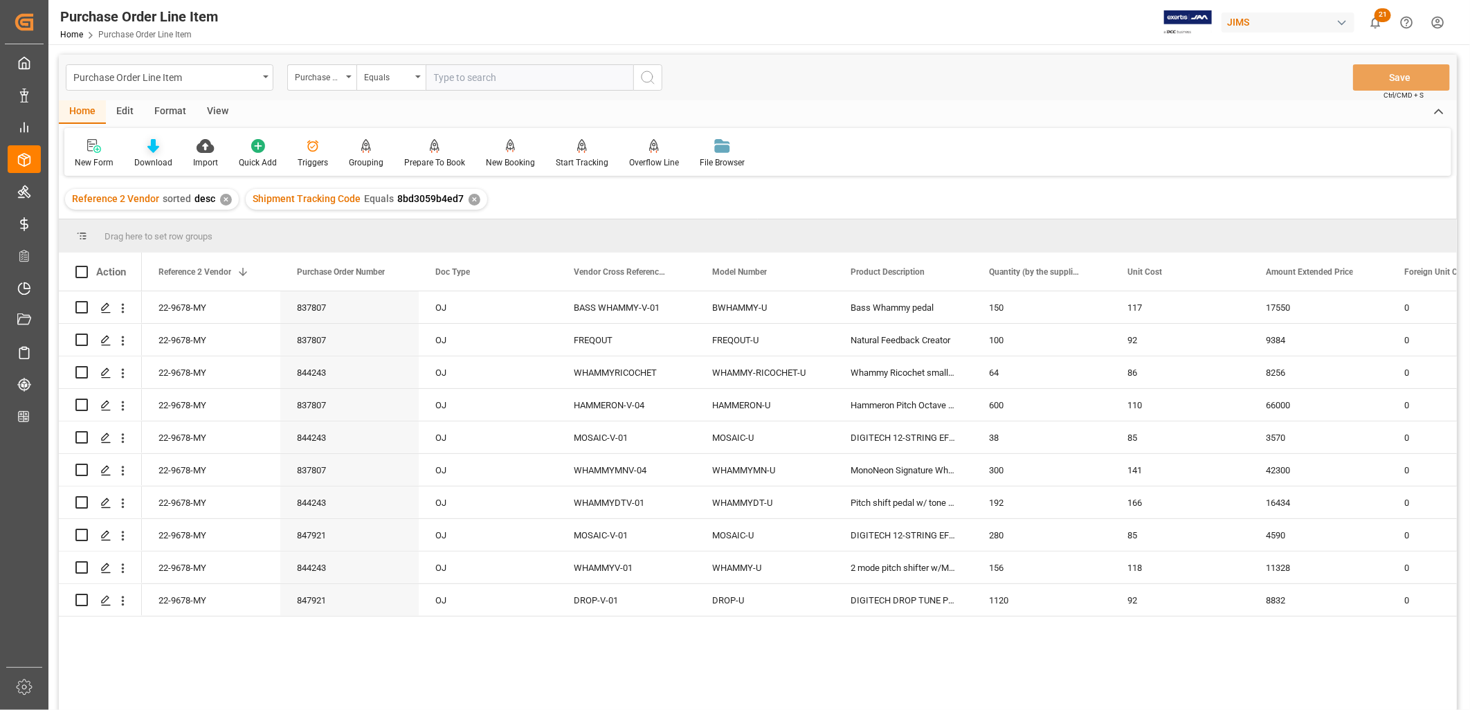
click at [156, 150] on icon at bounding box center [153, 146] width 12 height 14
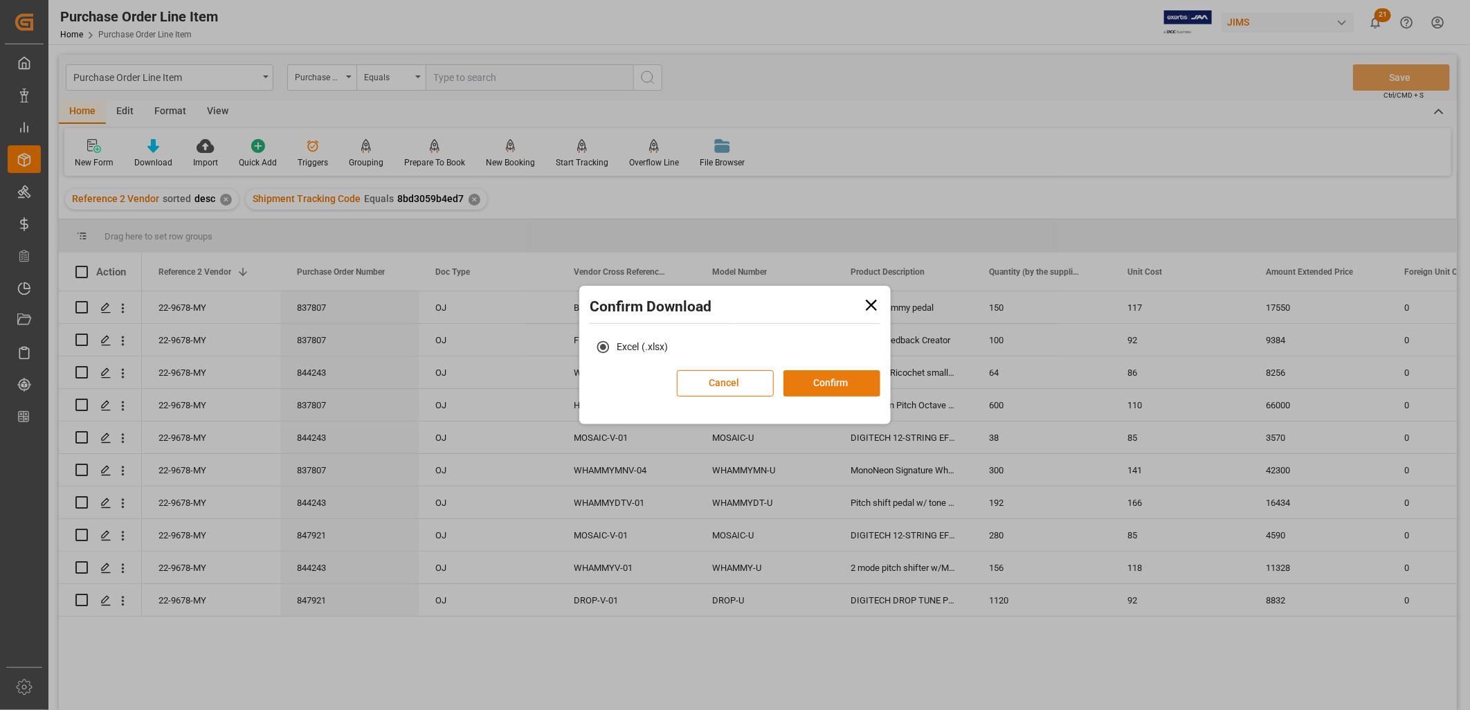
click at [832, 376] on button "Confirm" at bounding box center [832, 383] width 97 height 26
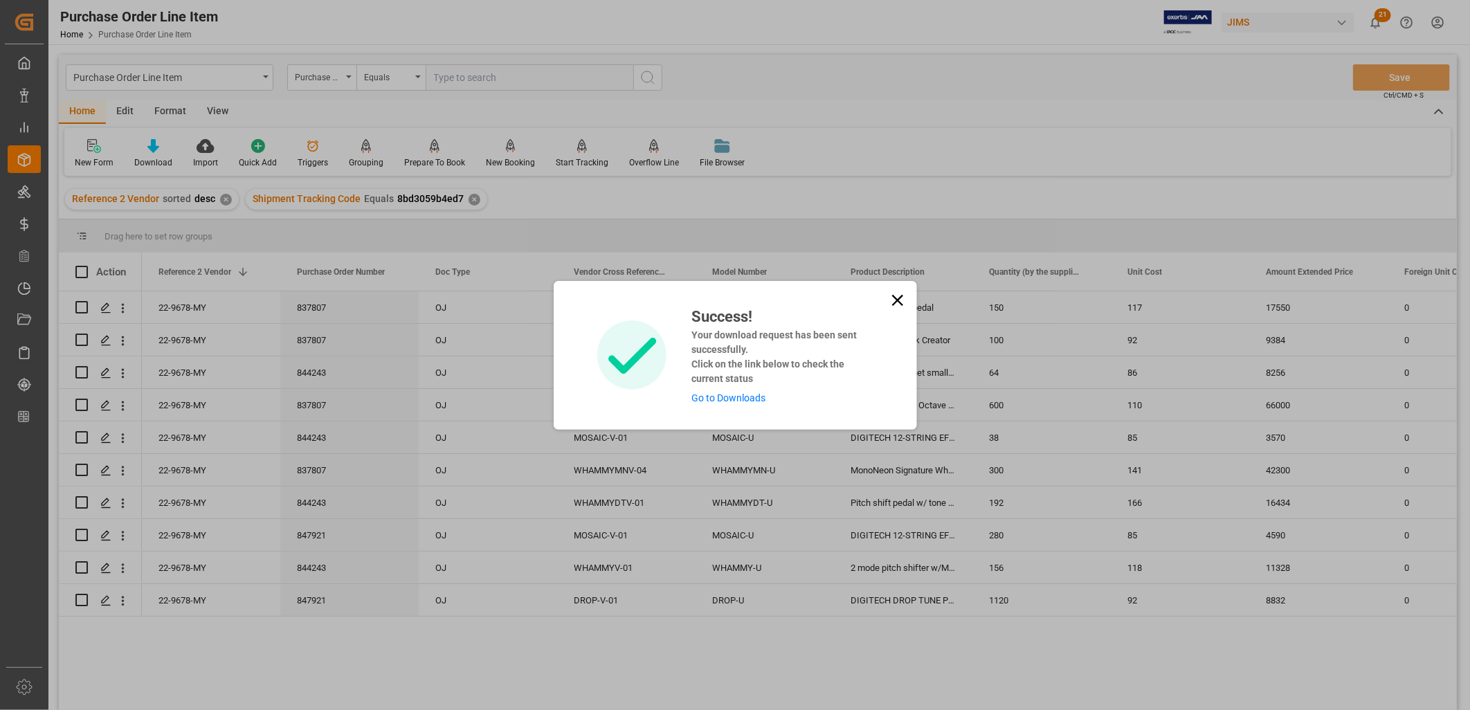
click at [735, 399] on link "Go to Downloads" at bounding box center [728, 397] width 74 height 11
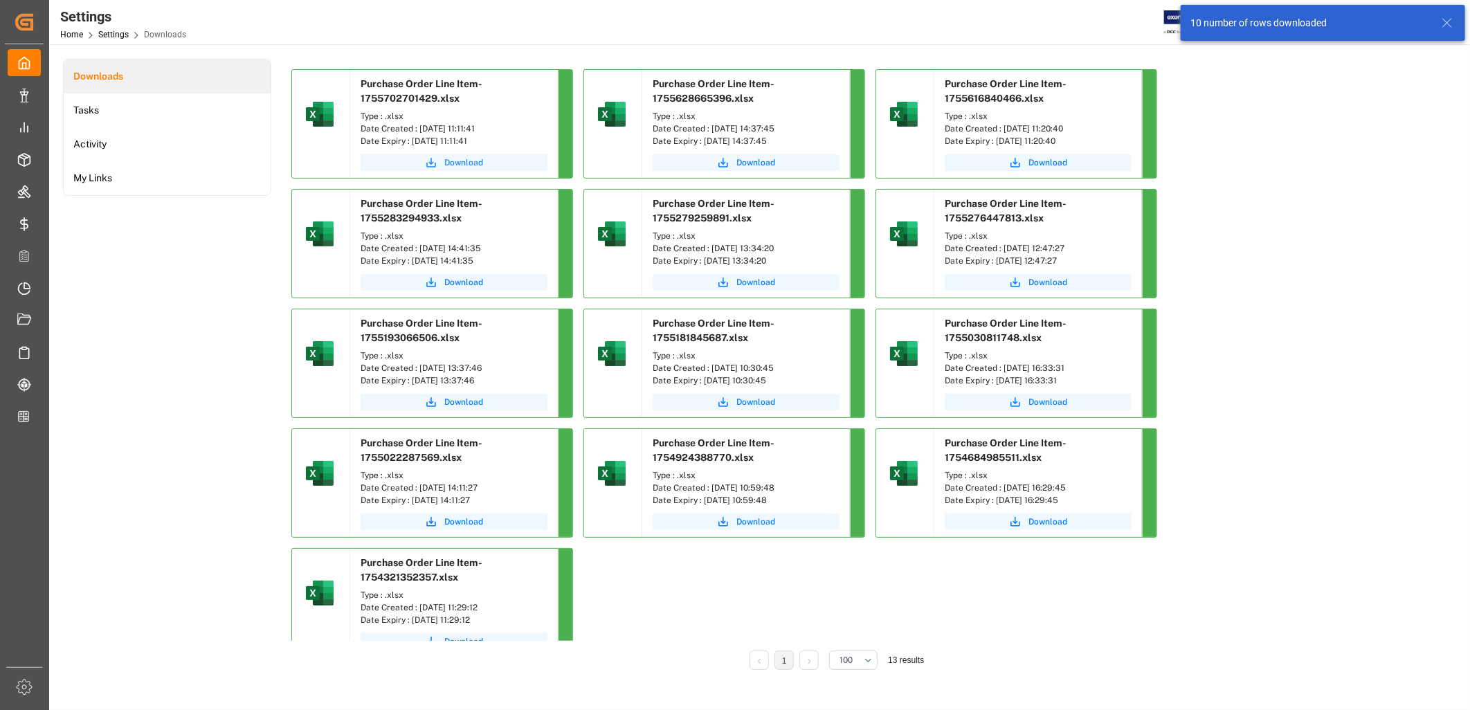
click at [466, 167] on span "Download" at bounding box center [463, 162] width 39 height 12
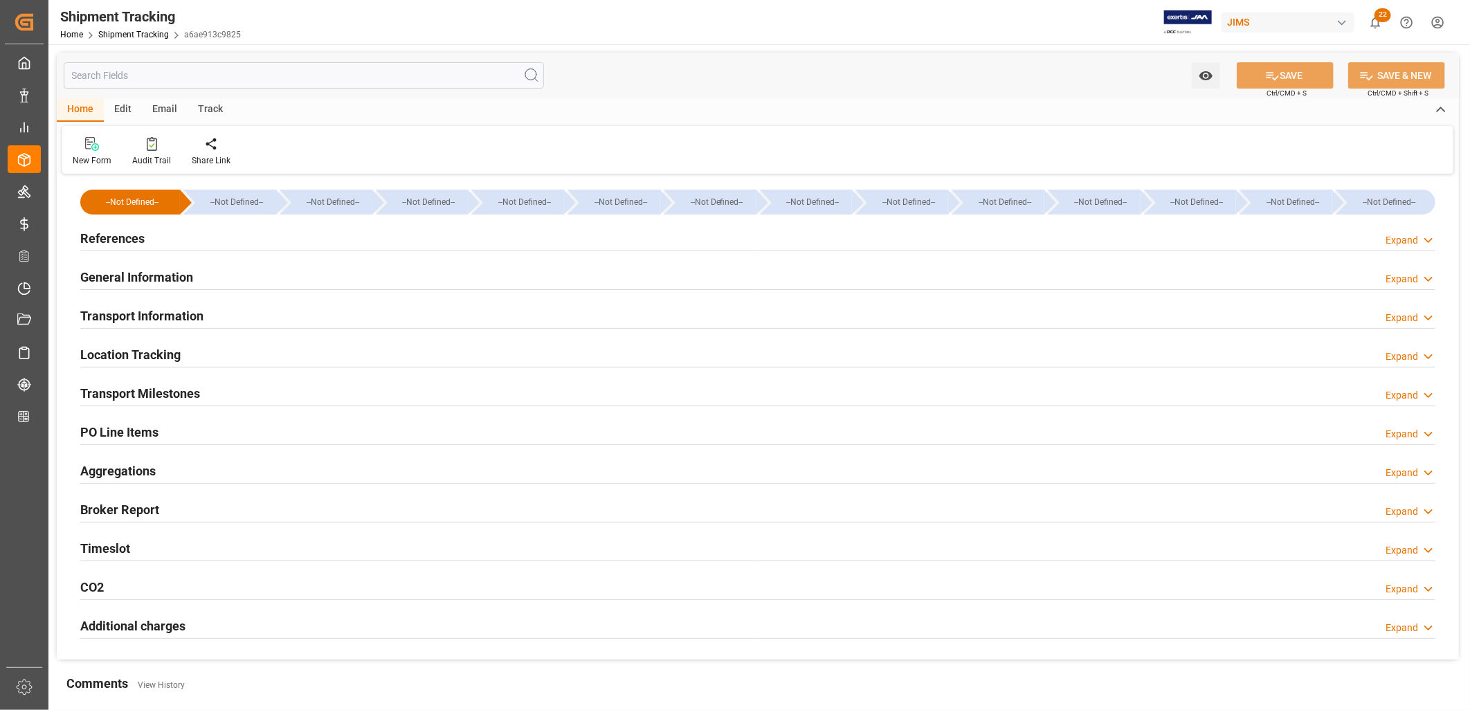
type input "[DATE]"
click at [120, 238] on h2 "References" at bounding box center [112, 238] width 64 height 19
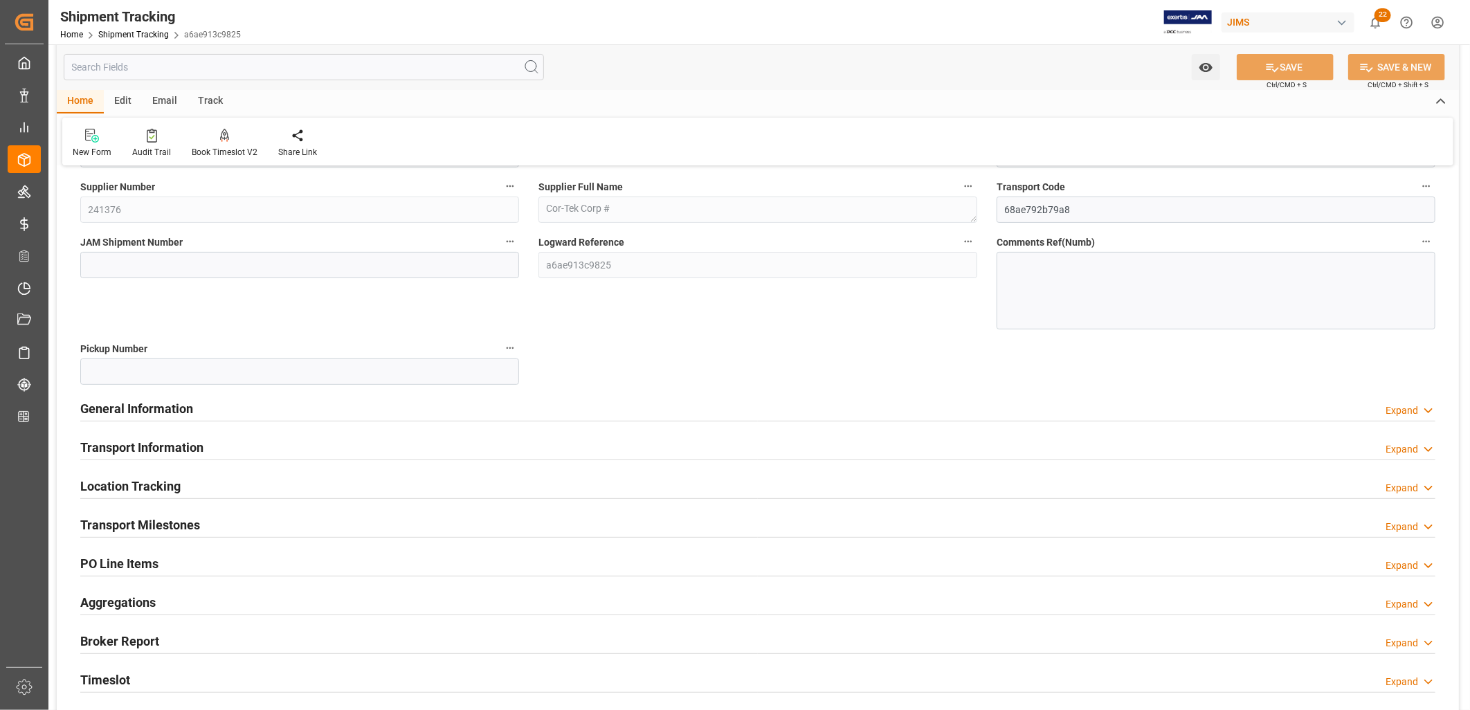
scroll to position [154, 0]
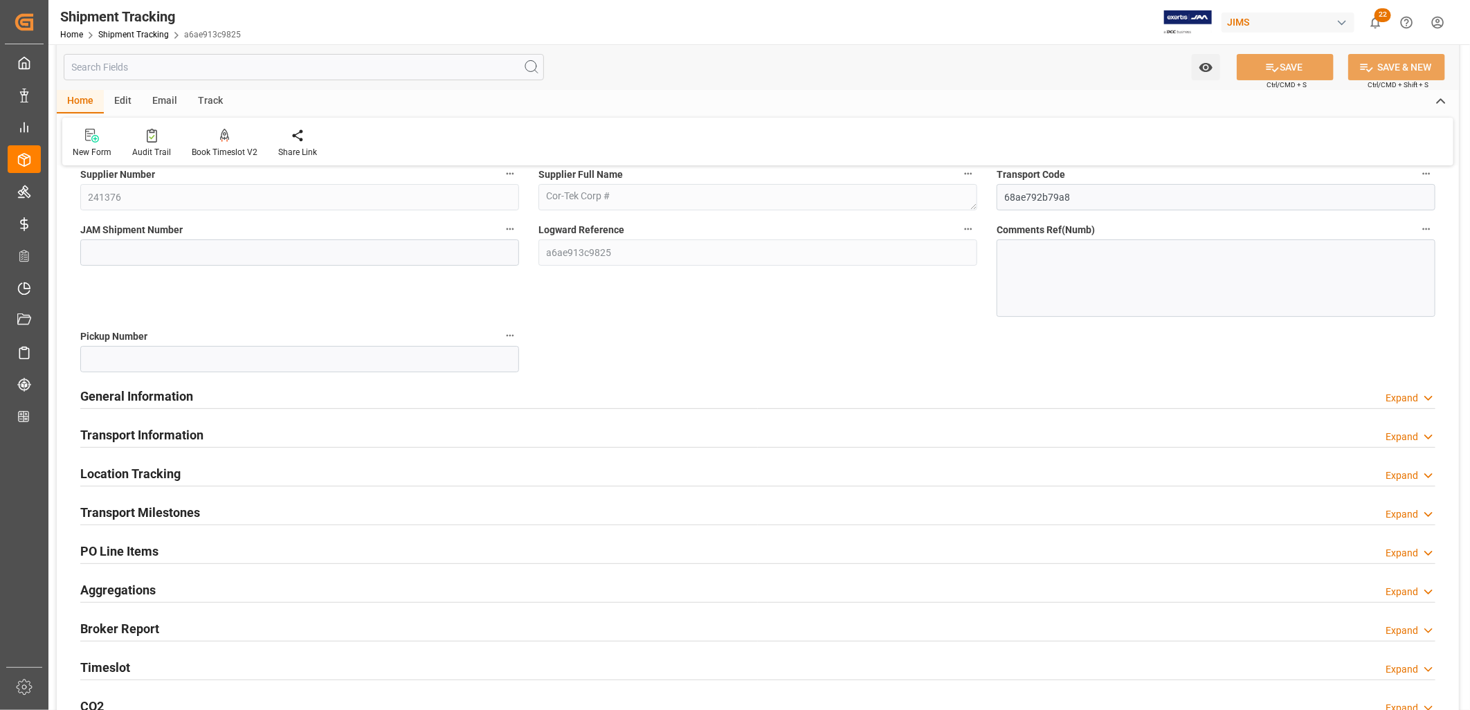
click at [170, 509] on h2 "Transport Milestones" at bounding box center [140, 512] width 120 height 19
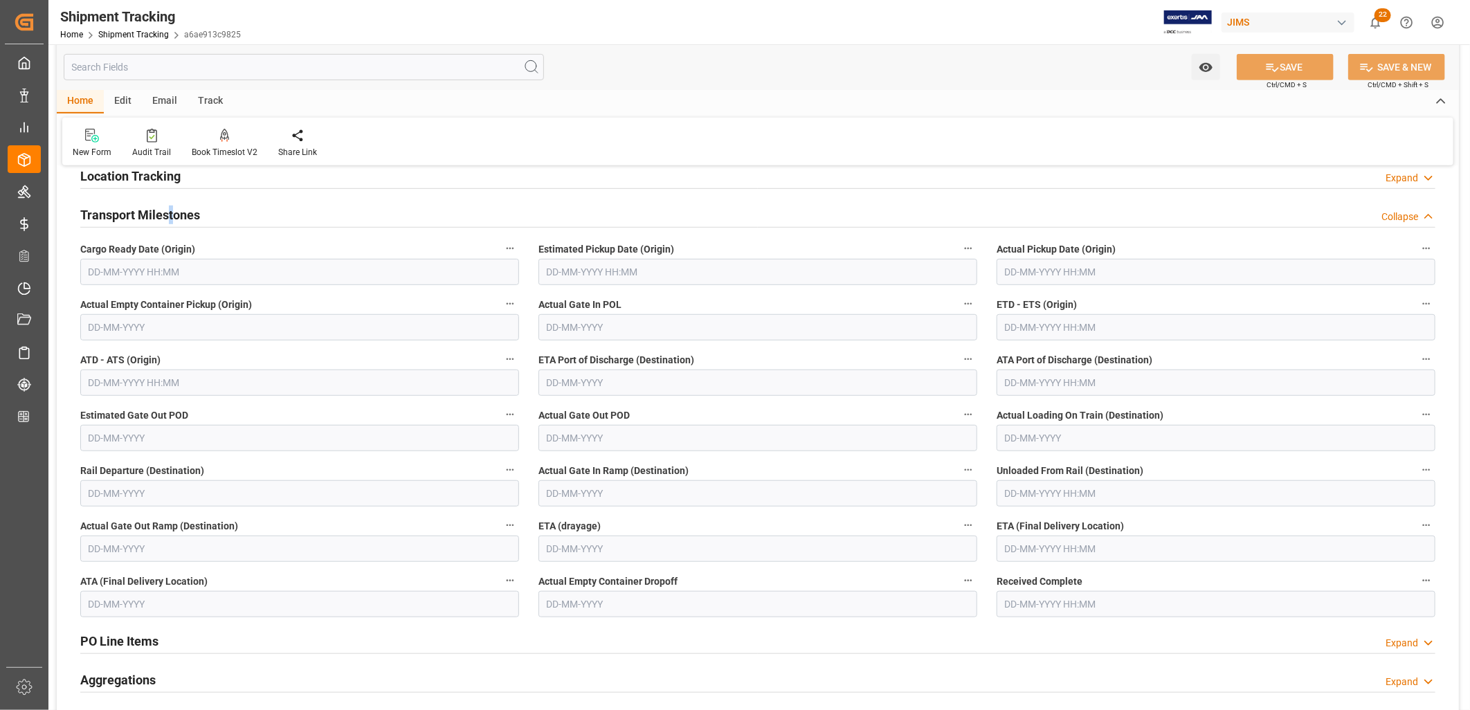
scroll to position [461, 0]
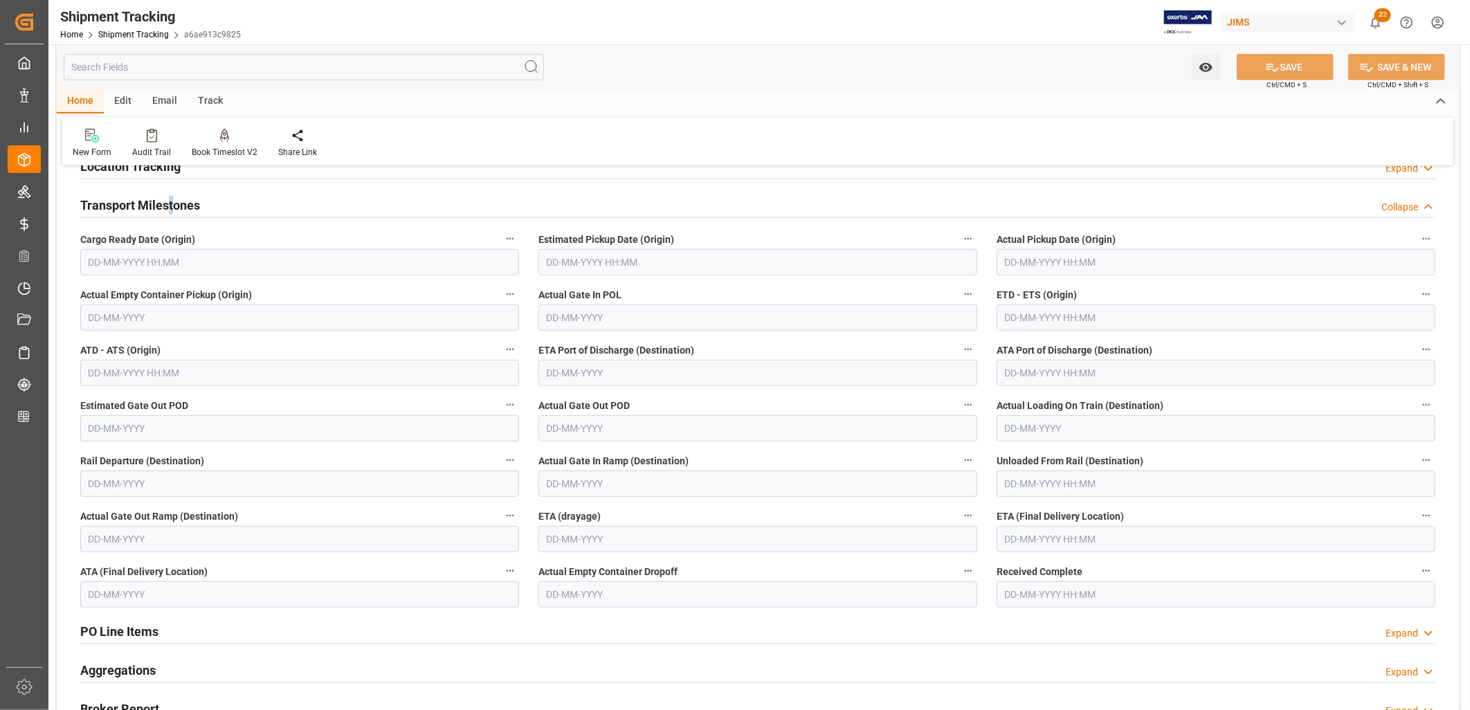
click at [261, 263] on input "text" at bounding box center [299, 262] width 439 height 26
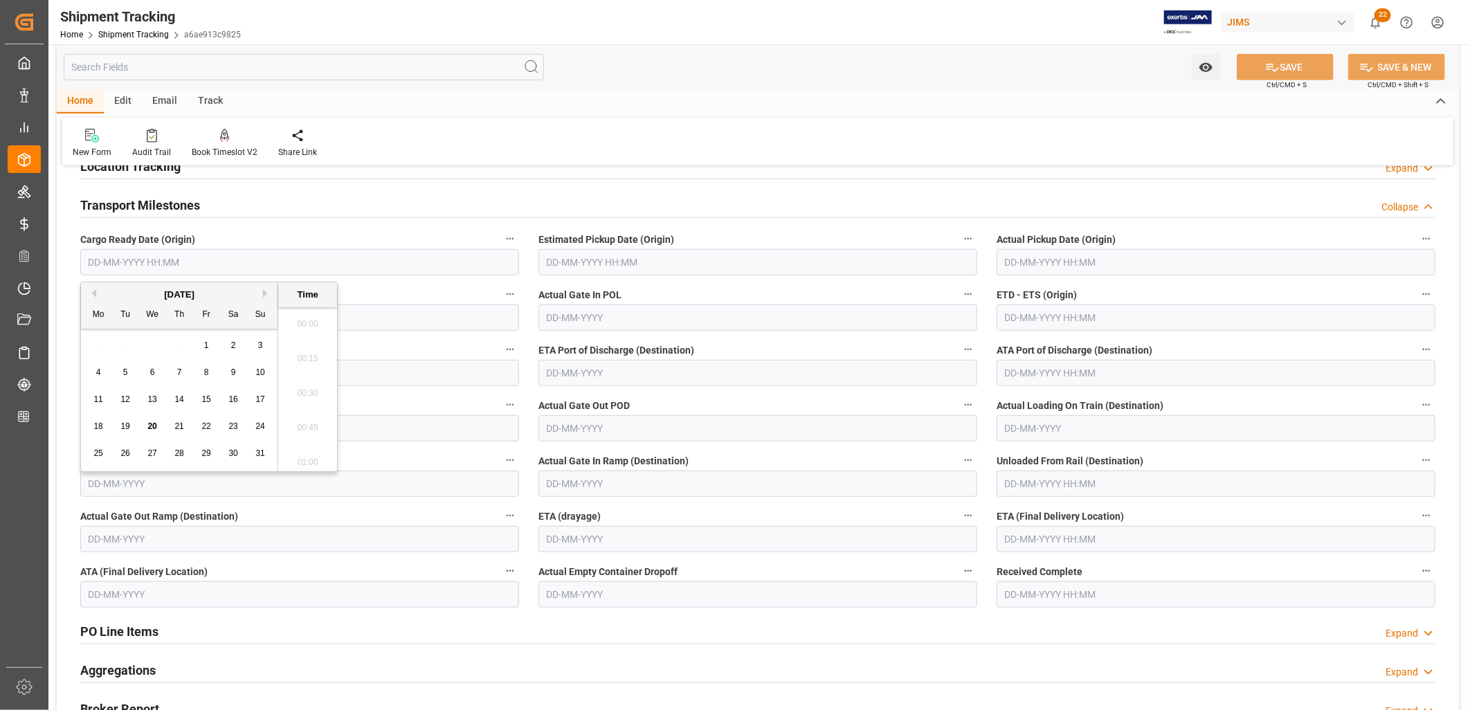
scroll to position [1527, 0]
click at [92, 341] on div "28 29 30 31 1 2 3" at bounding box center [179, 345] width 189 height 27
click at [91, 293] on button "Previous Month" at bounding box center [92, 293] width 8 height 8
click at [153, 402] on span "16" at bounding box center [151, 400] width 9 height 10
type input "[DATE] 00:00"
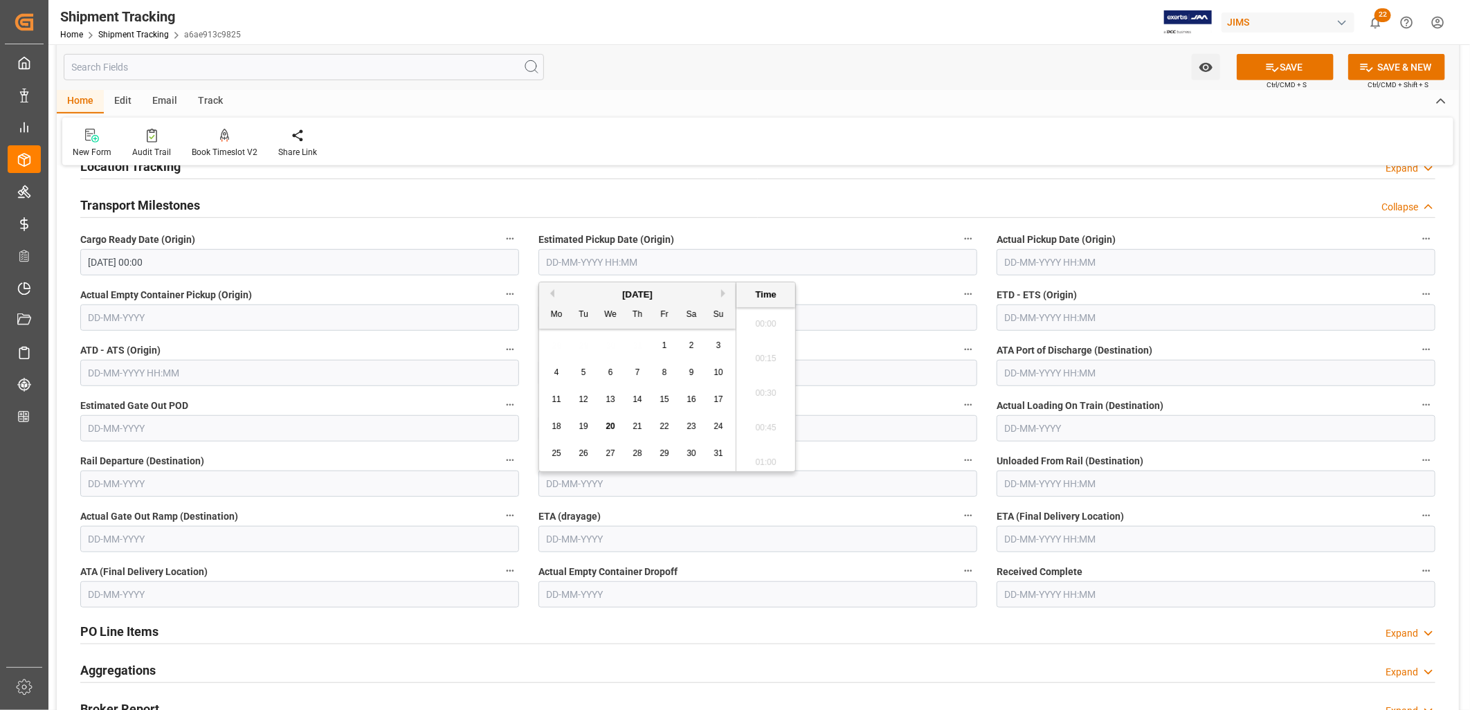
click at [586, 258] on input "text" at bounding box center [758, 262] width 439 height 26
click at [561, 362] on div "4 5 6 7 8 9 10" at bounding box center [637, 372] width 189 height 27
click at [551, 289] on button "Previous Month" at bounding box center [550, 293] width 8 height 8
click at [611, 451] on span "30" at bounding box center [610, 454] width 9 height 10
type input "[DATE] 00:00"
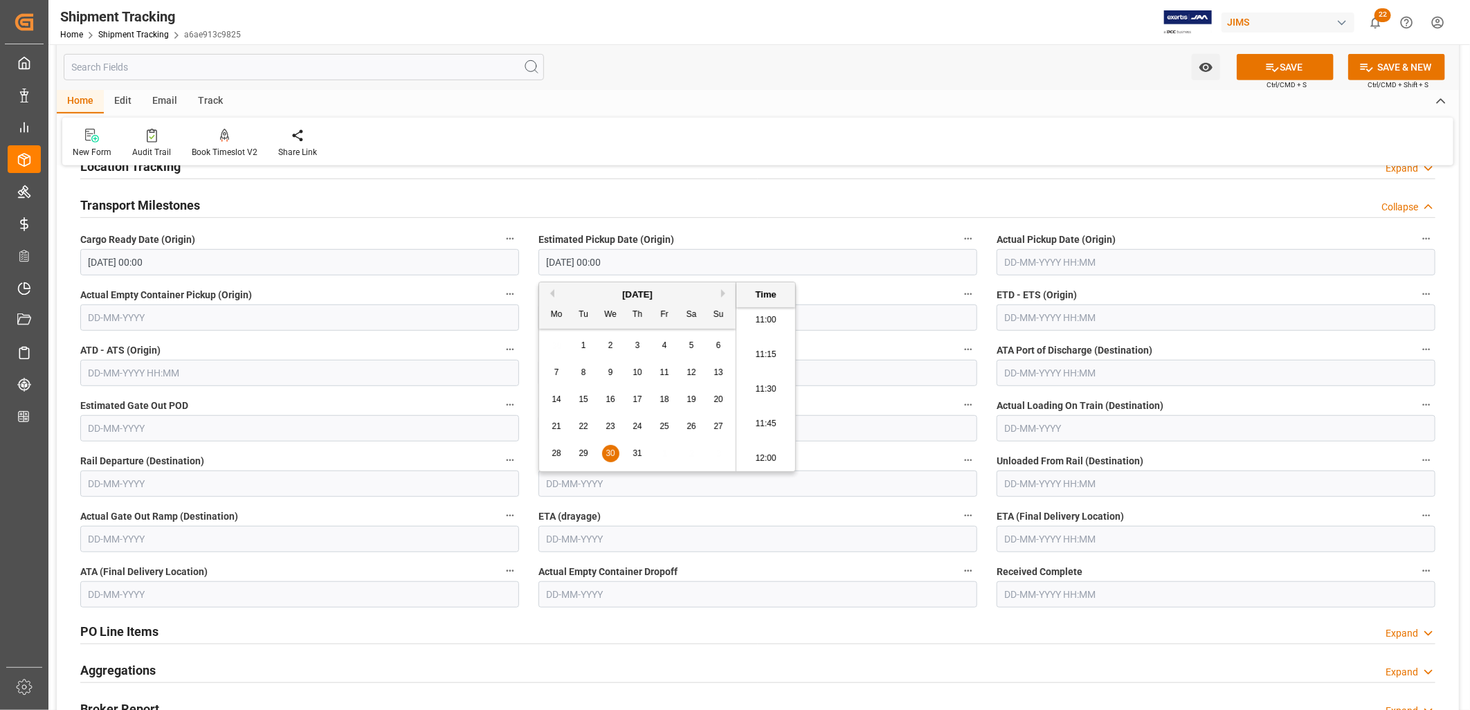
click at [1066, 257] on input "text" at bounding box center [1216, 262] width 439 height 26
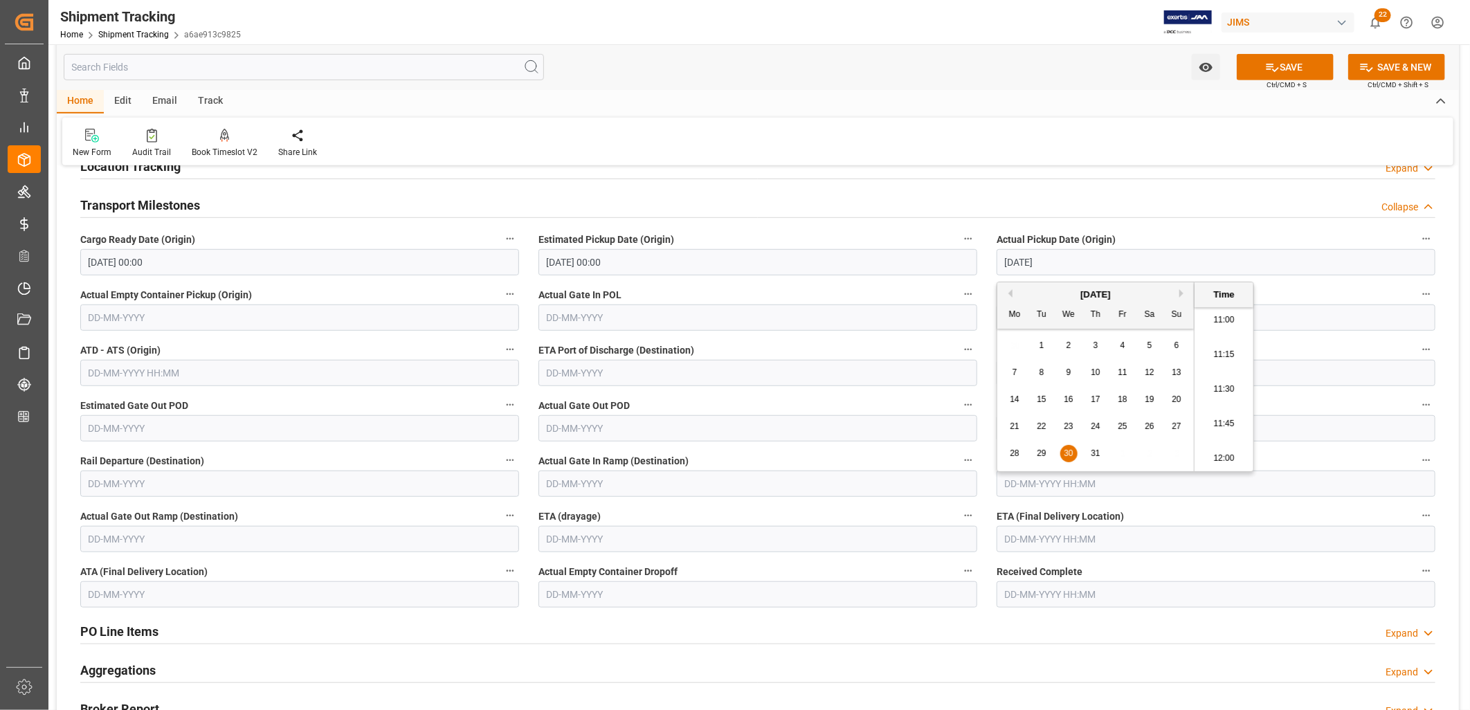
click at [819, 365] on input "text" at bounding box center [758, 373] width 439 height 26
type input "[DATE] 00:00"
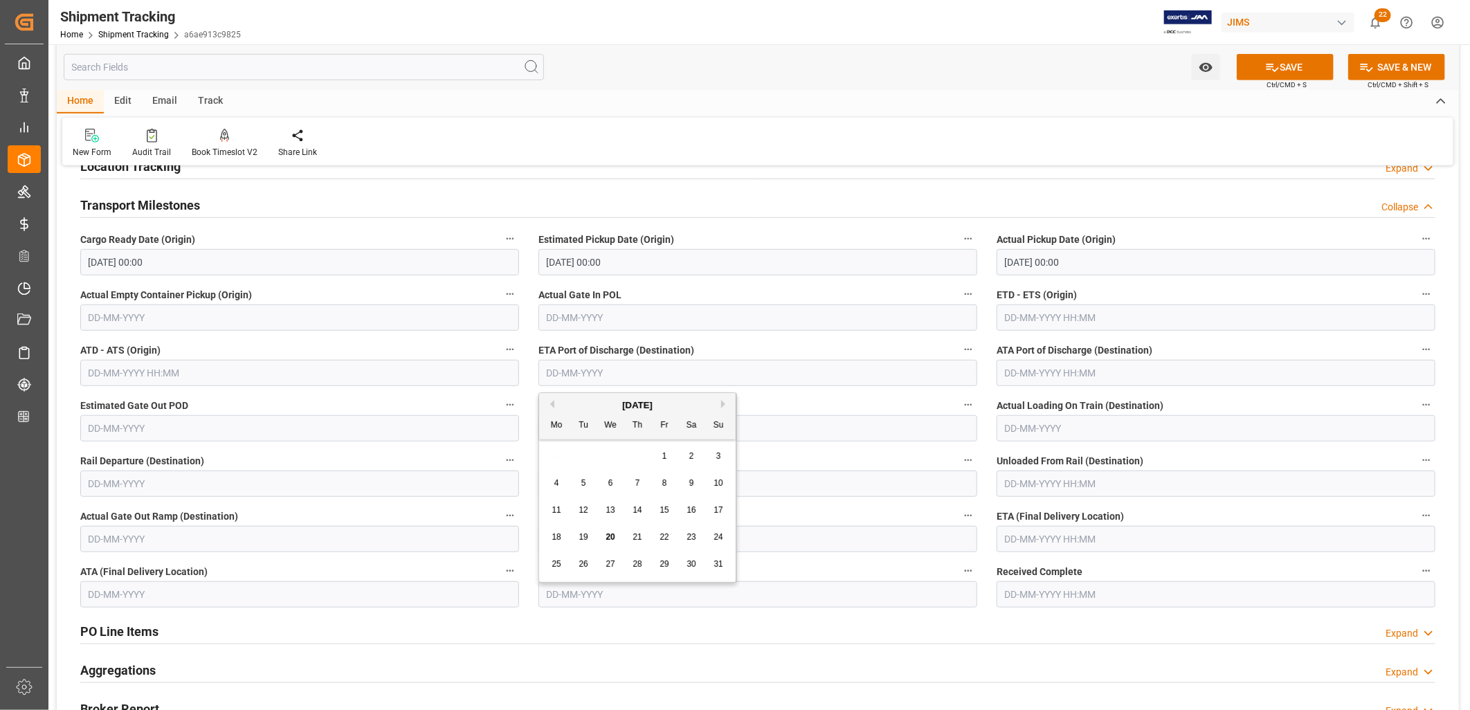
click at [566, 471] on div "4 5 6 7 8 9 10" at bounding box center [637, 483] width 189 height 27
click at [584, 563] on span "26" at bounding box center [583, 564] width 9 height 10
type input "[DATE]"
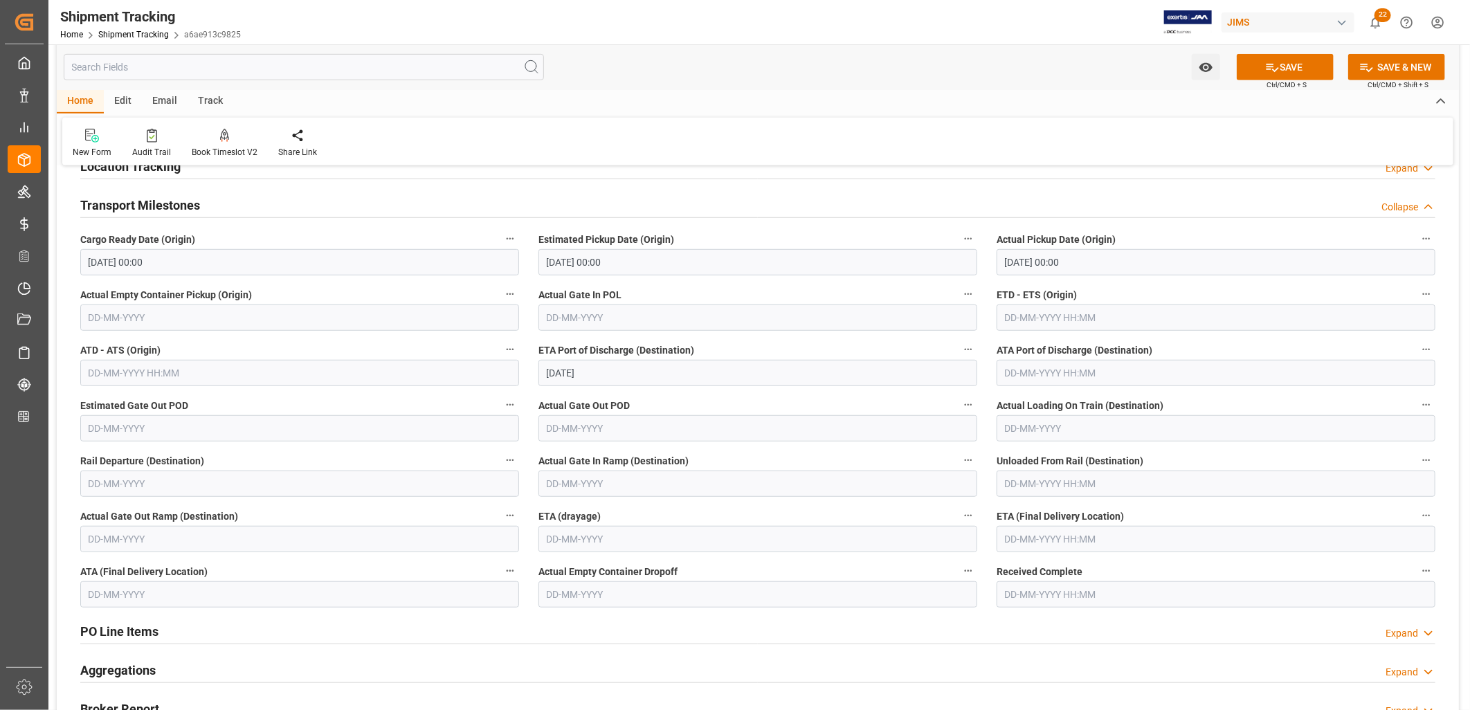
click at [1016, 542] on input "text" at bounding box center [1216, 539] width 439 height 26
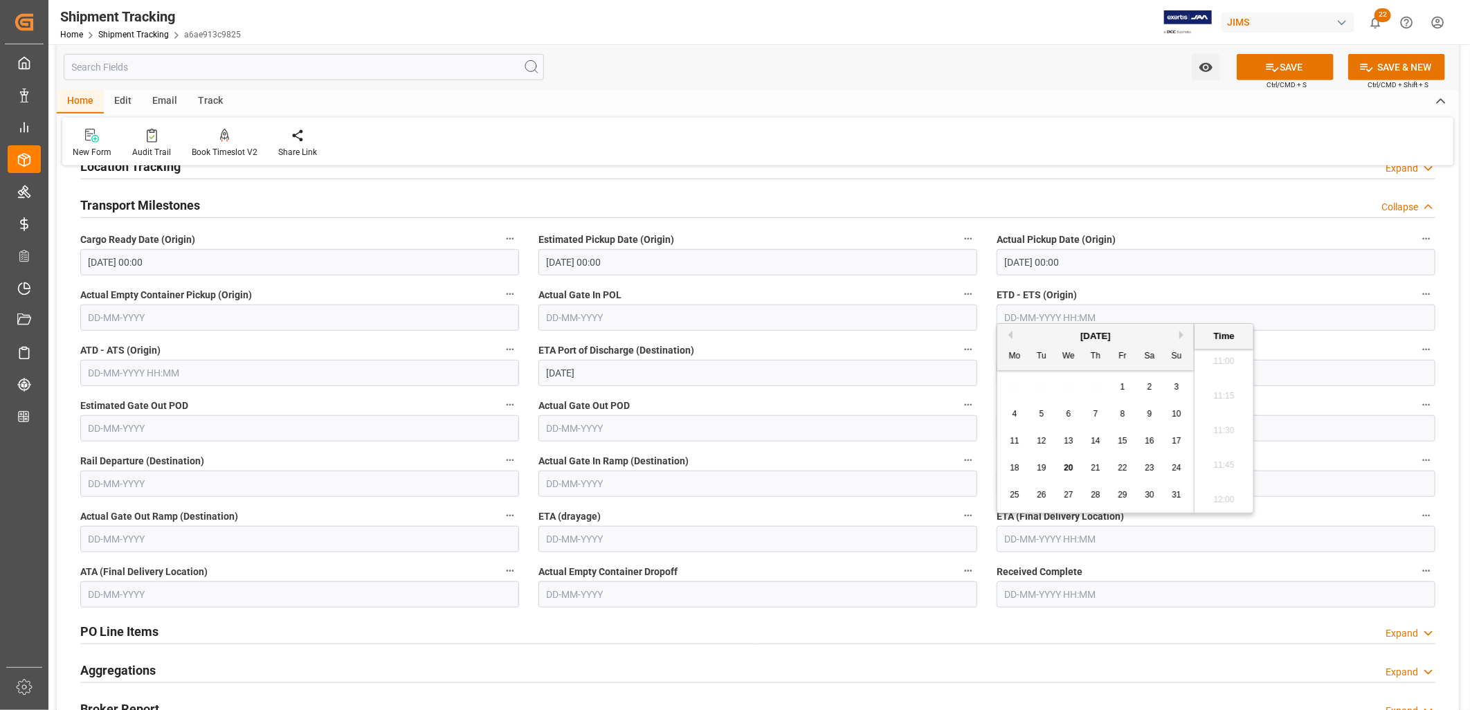
click at [1013, 436] on span "11" at bounding box center [1014, 441] width 9 height 10
click at [1177, 333] on div "[DATE]" at bounding box center [1095, 336] width 197 height 14
click at [1184, 336] on button "Next Month" at bounding box center [1183, 335] width 8 height 8
click at [1042, 422] on div "9" at bounding box center [1041, 414] width 17 height 17
type input "[DATE] 00:00"
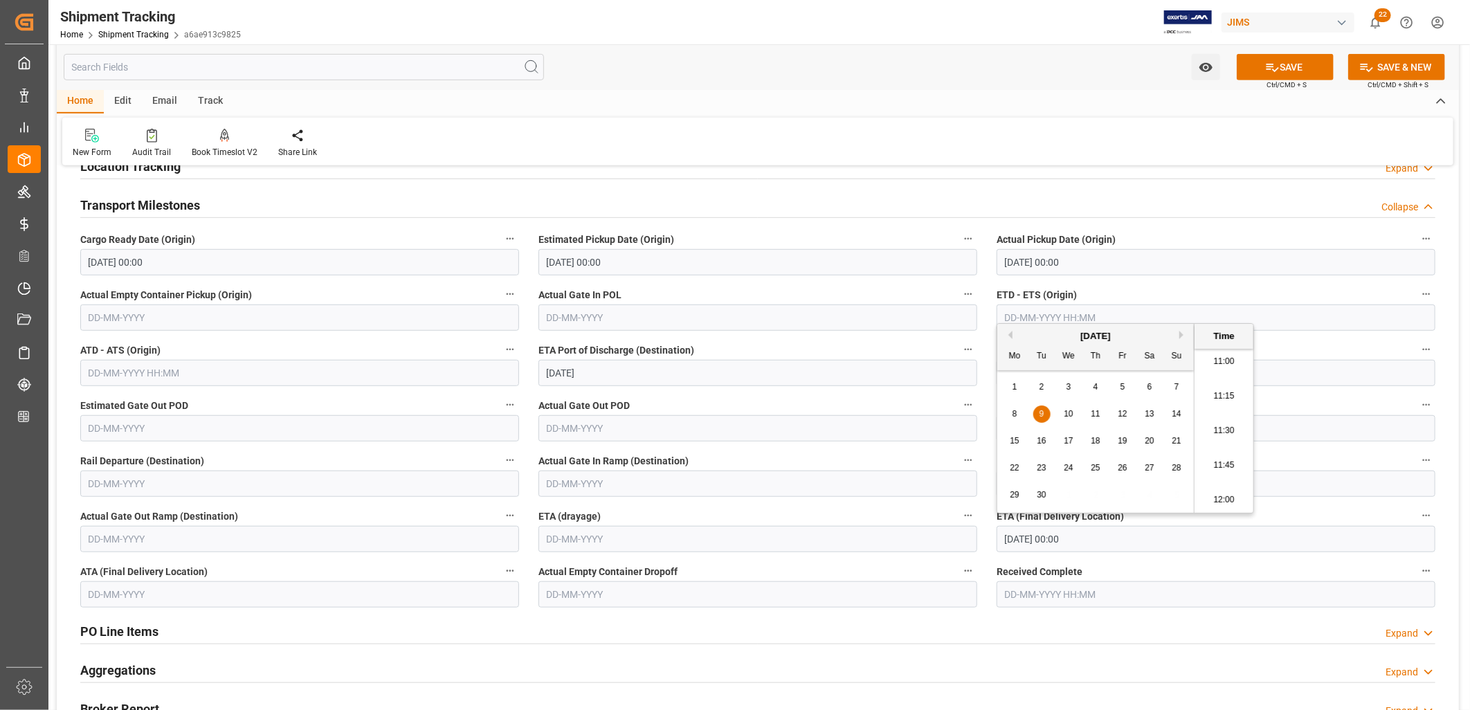
click at [1038, 413] on div "9" at bounding box center [1041, 414] width 17 height 17
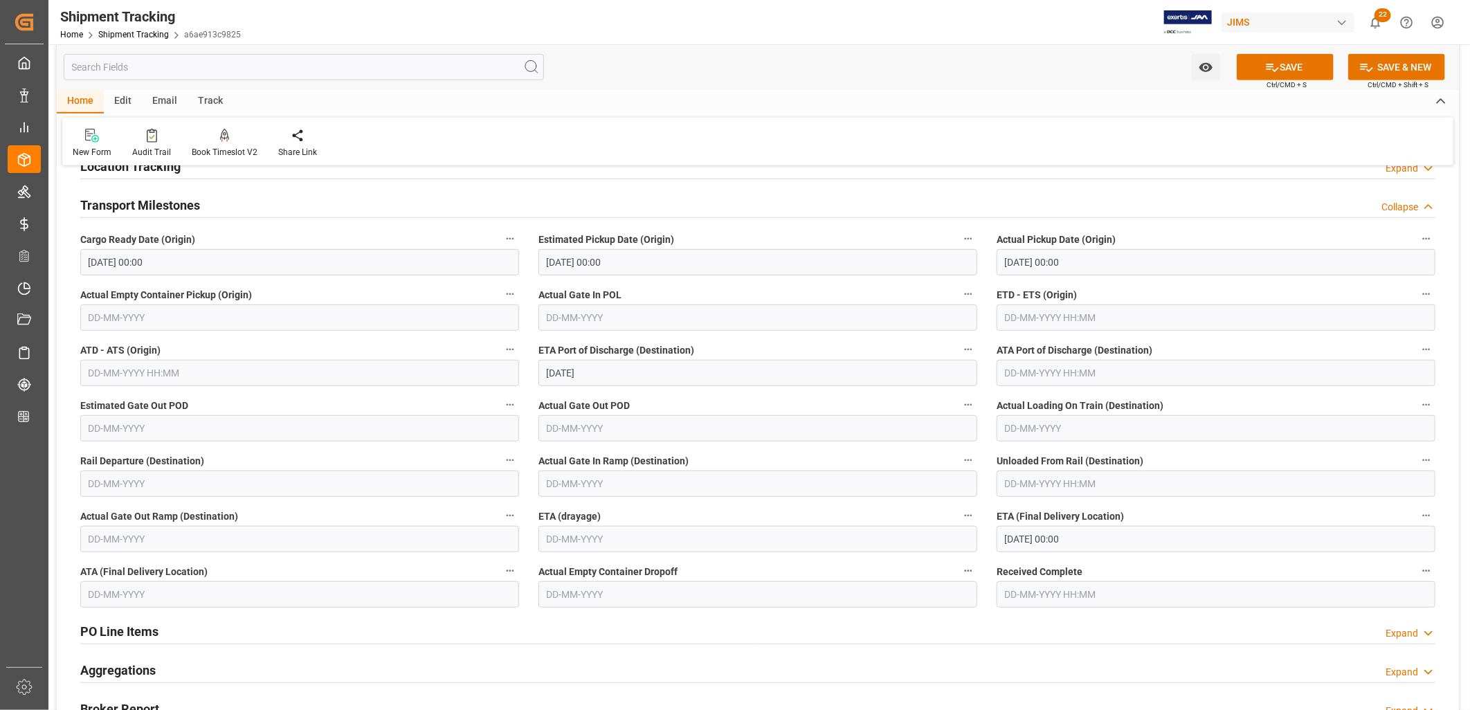
click at [750, 575] on label "Actual Empty Container Dropoff" at bounding box center [758, 571] width 439 height 19
click at [959, 575] on button "Actual Empty Container Dropoff" at bounding box center [968, 571] width 18 height 18
click at [1289, 64] on div at bounding box center [735, 355] width 1470 height 710
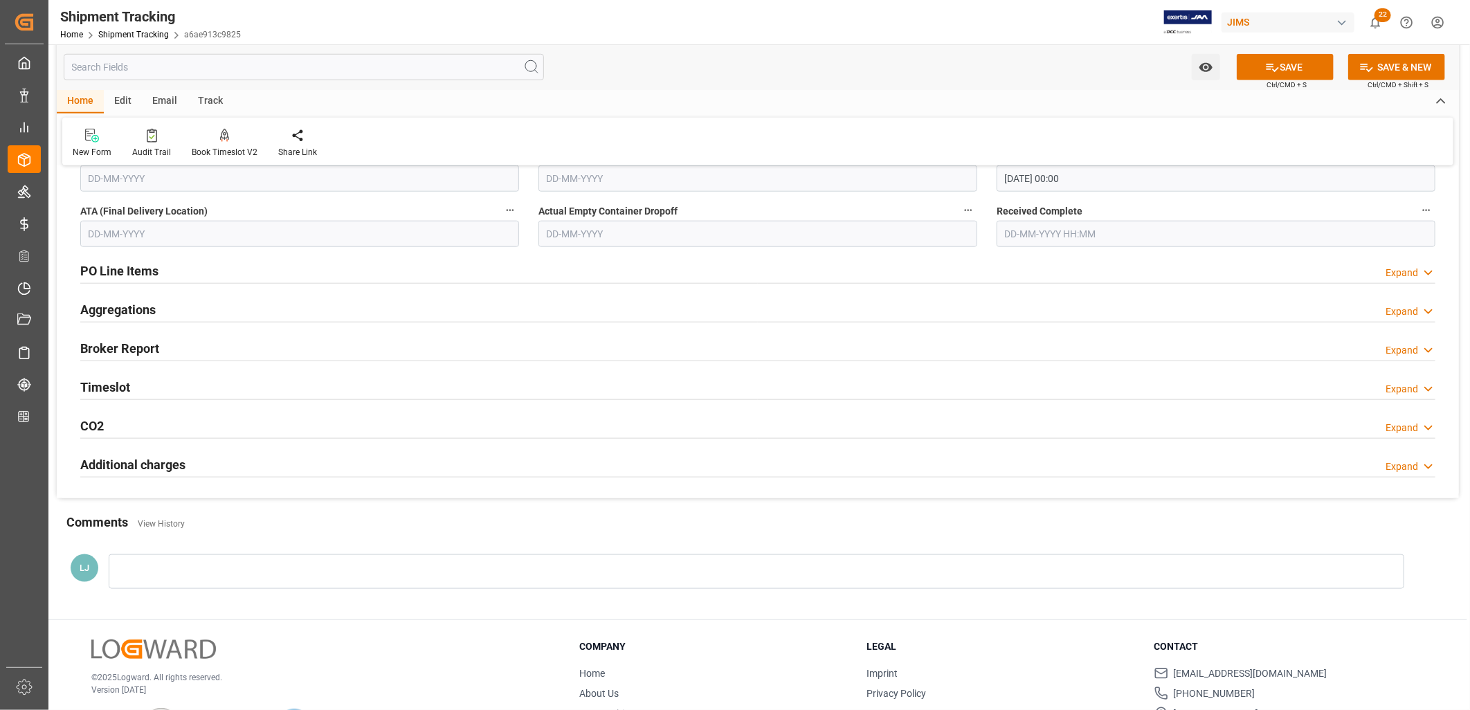
scroll to position [888, 0]
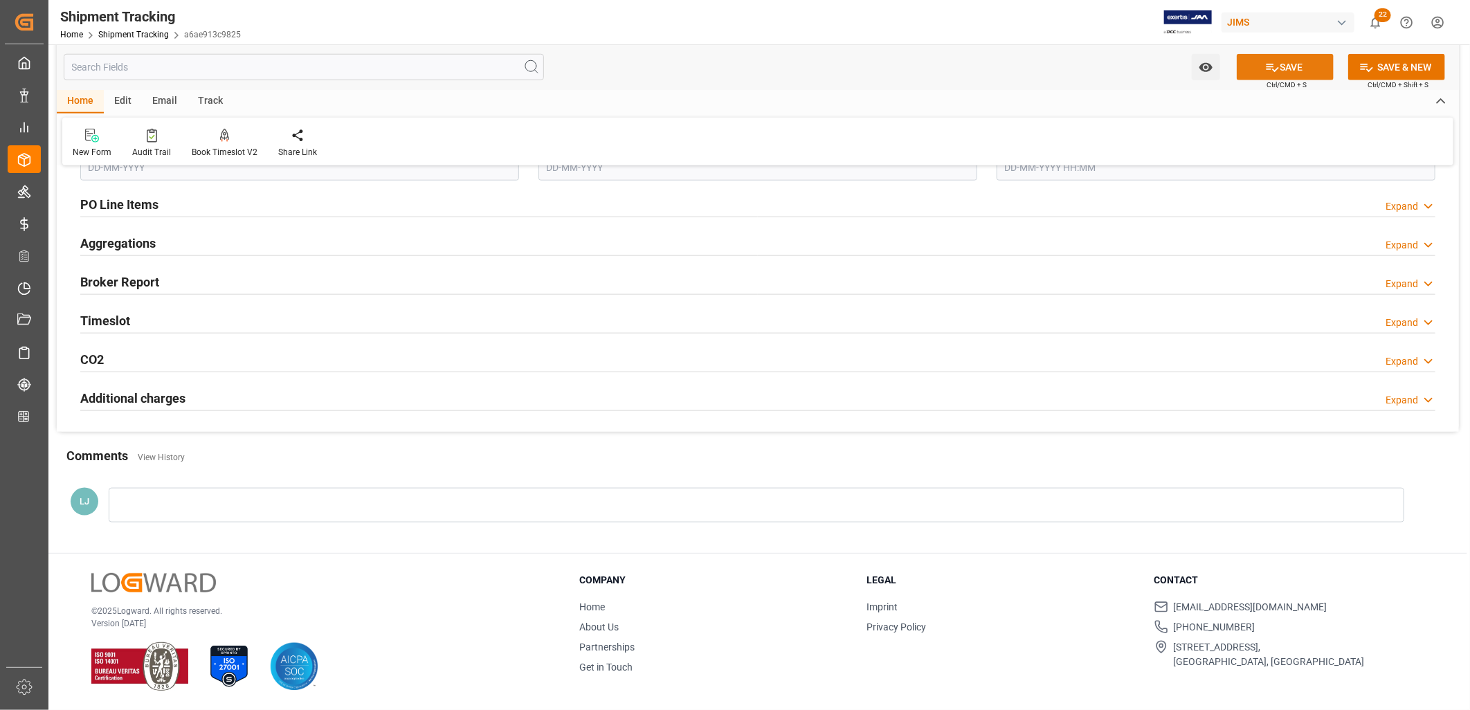
click at [1283, 66] on button "SAVE" at bounding box center [1285, 67] width 97 height 26
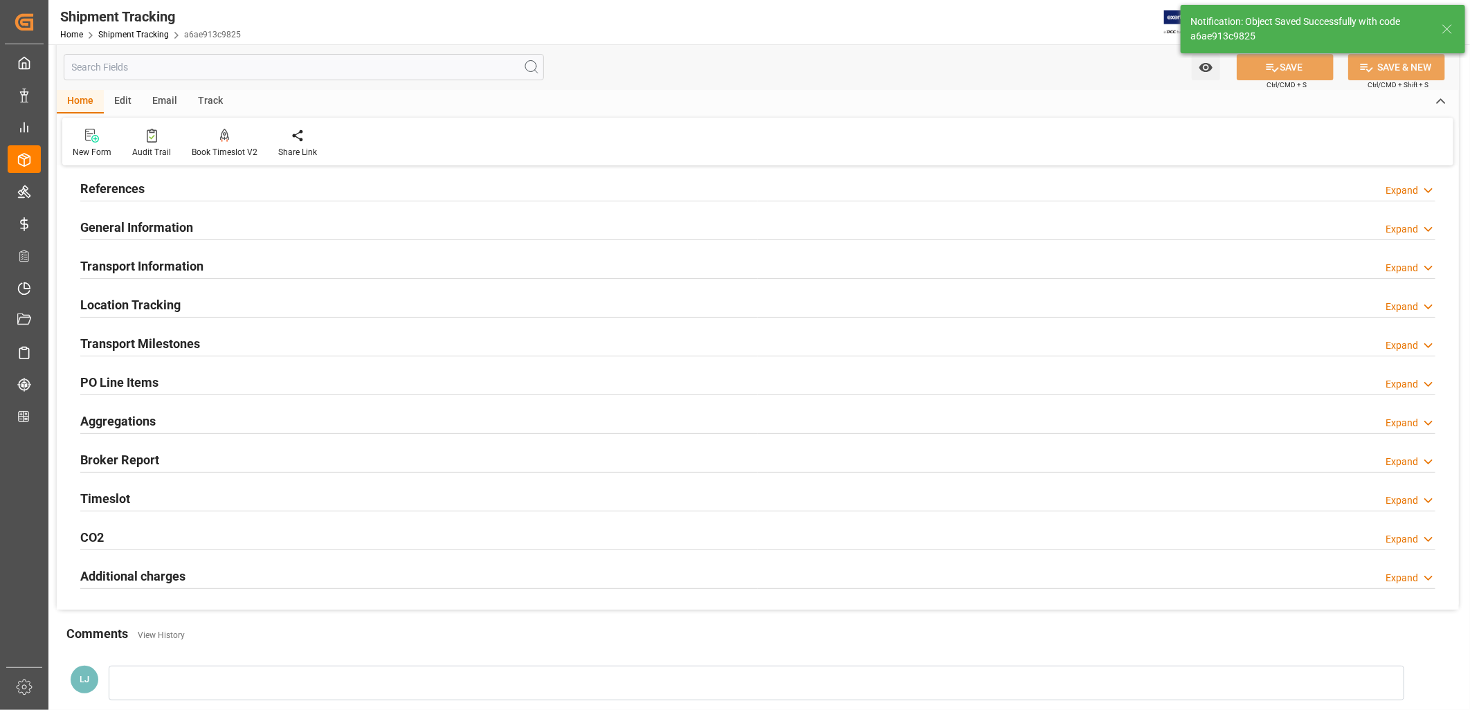
scroll to position [77, 0]
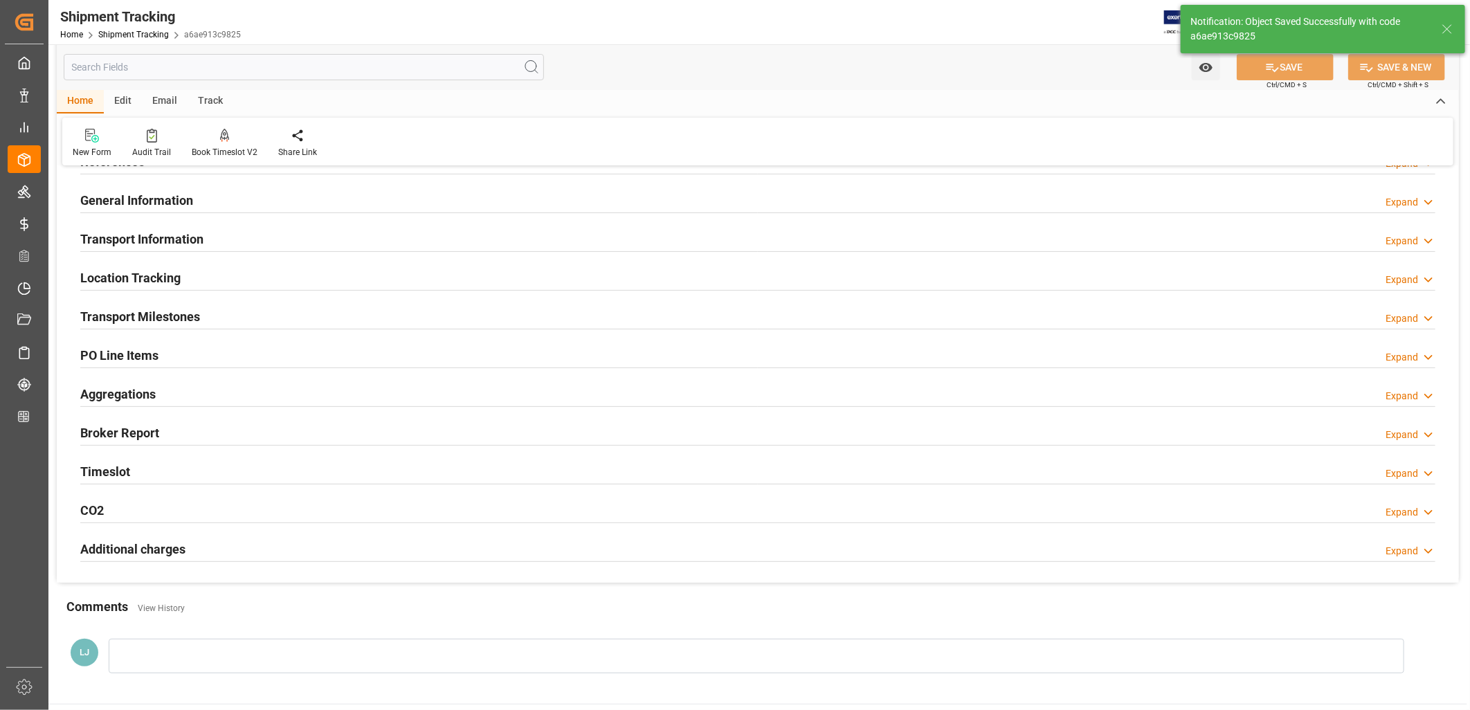
click at [135, 319] on h2 "Transport Milestones" at bounding box center [140, 316] width 120 height 19
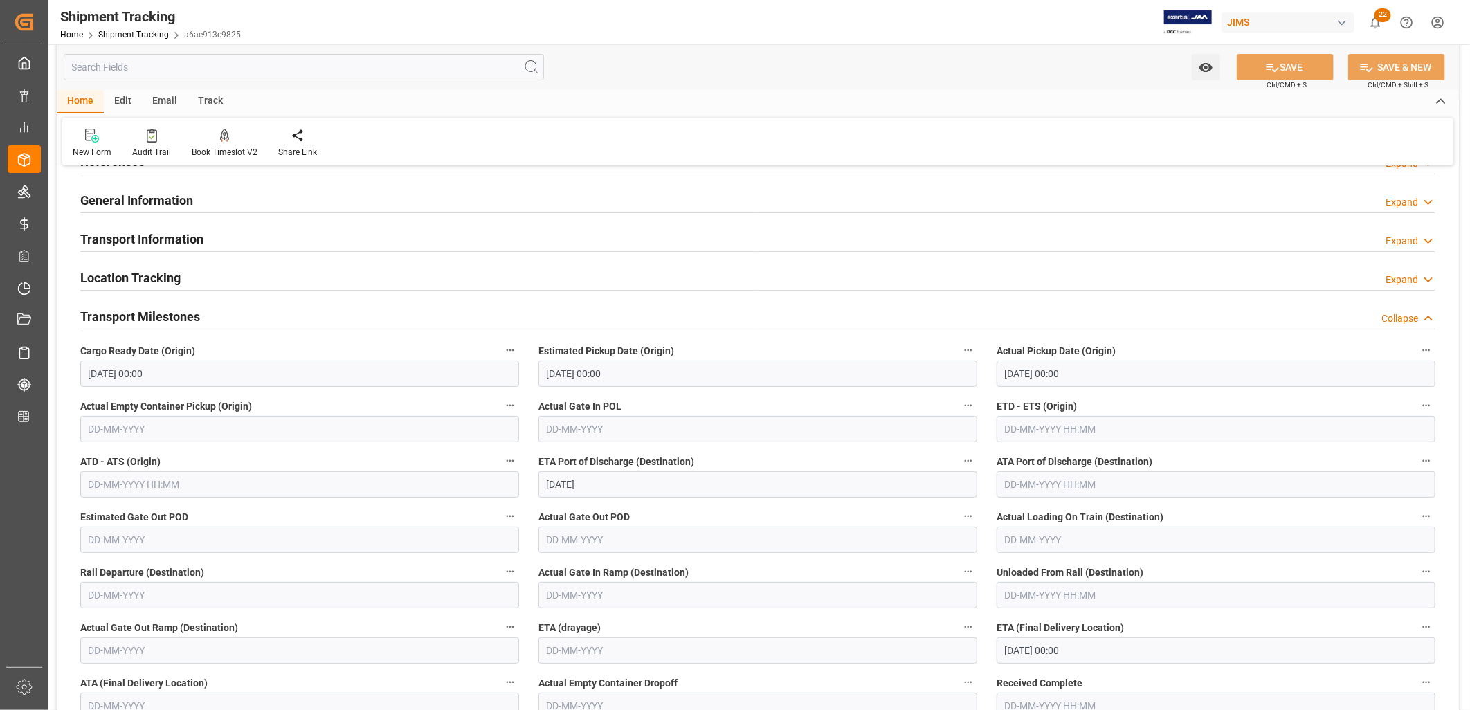
scroll to position [0, 0]
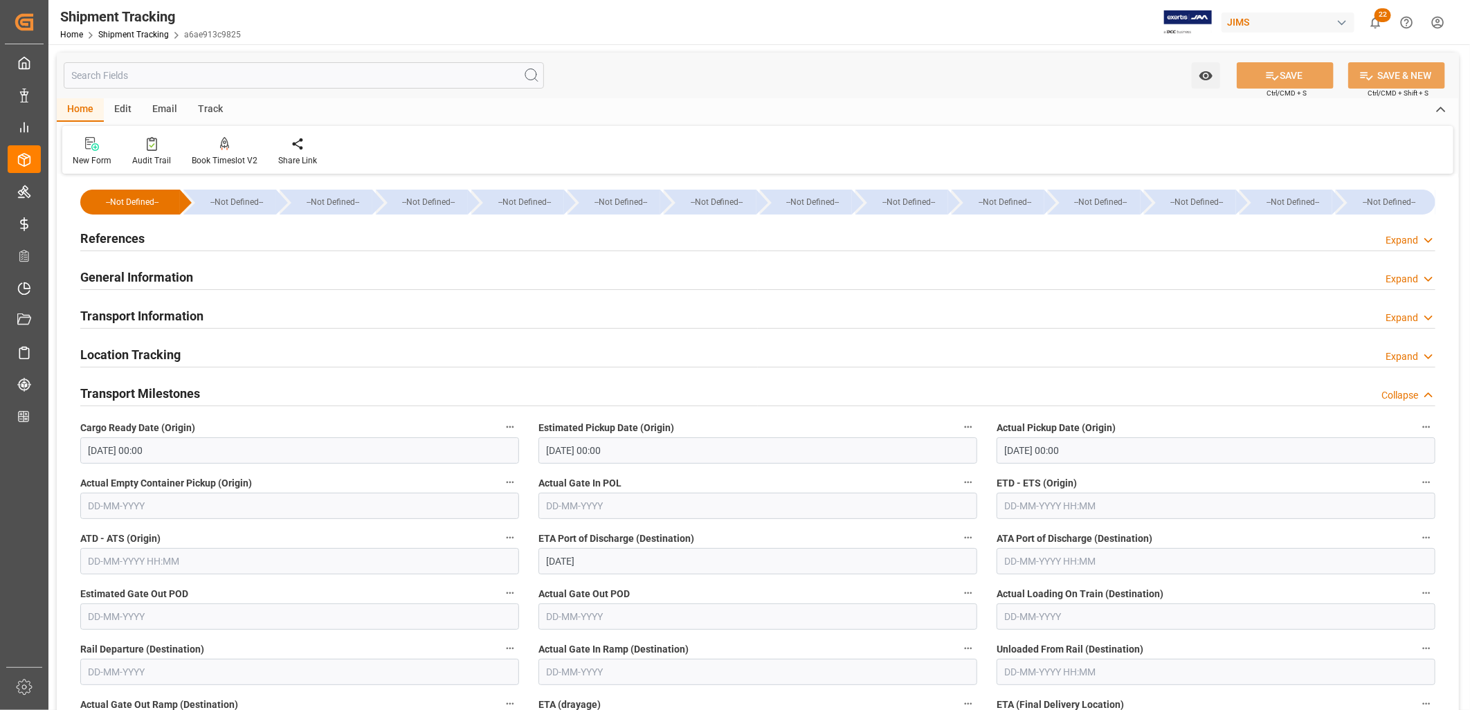
click at [168, 278] on h2 "General Information" at bounding box center [136, 277] width 113 height 19
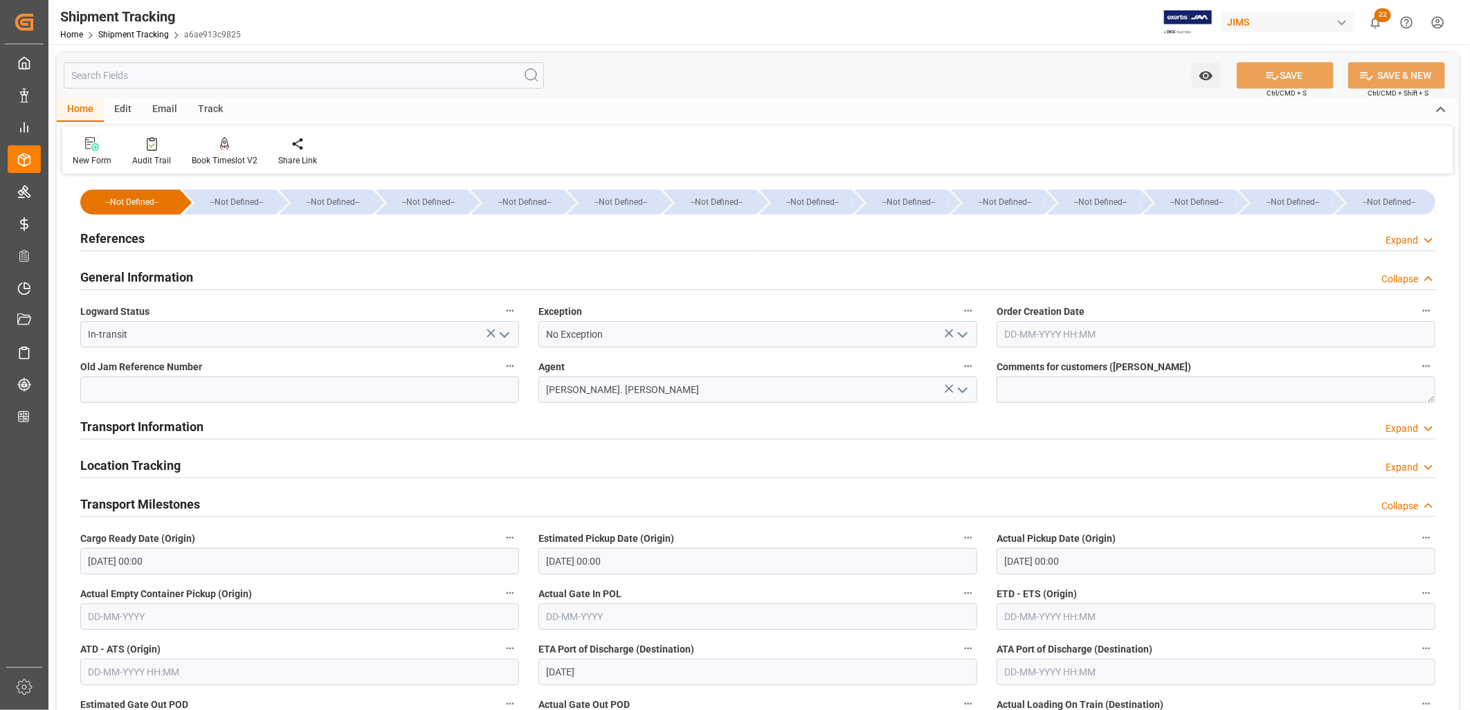
click at [168, 430] on h2 "Transport Information" at bounding box center [141, 426] width 123 height 19
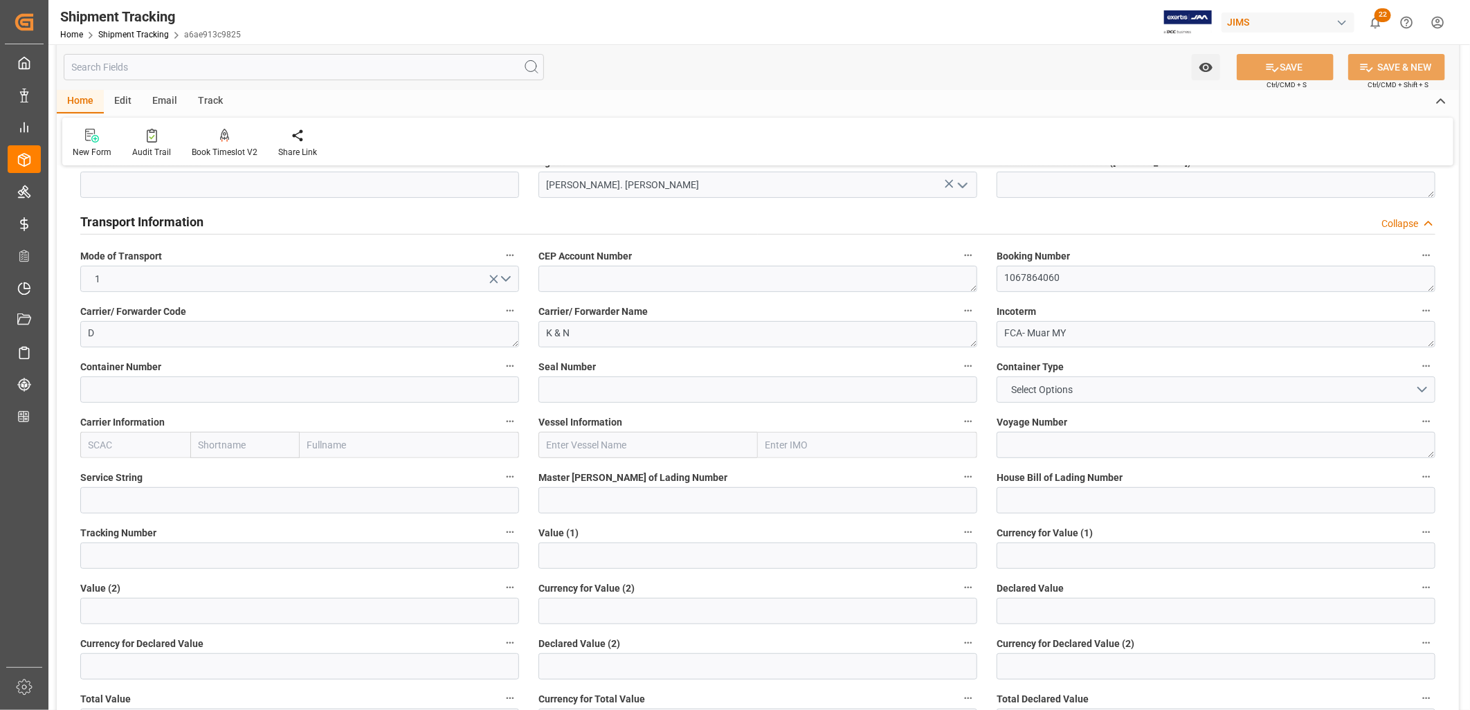
scroll to position [230, 0]
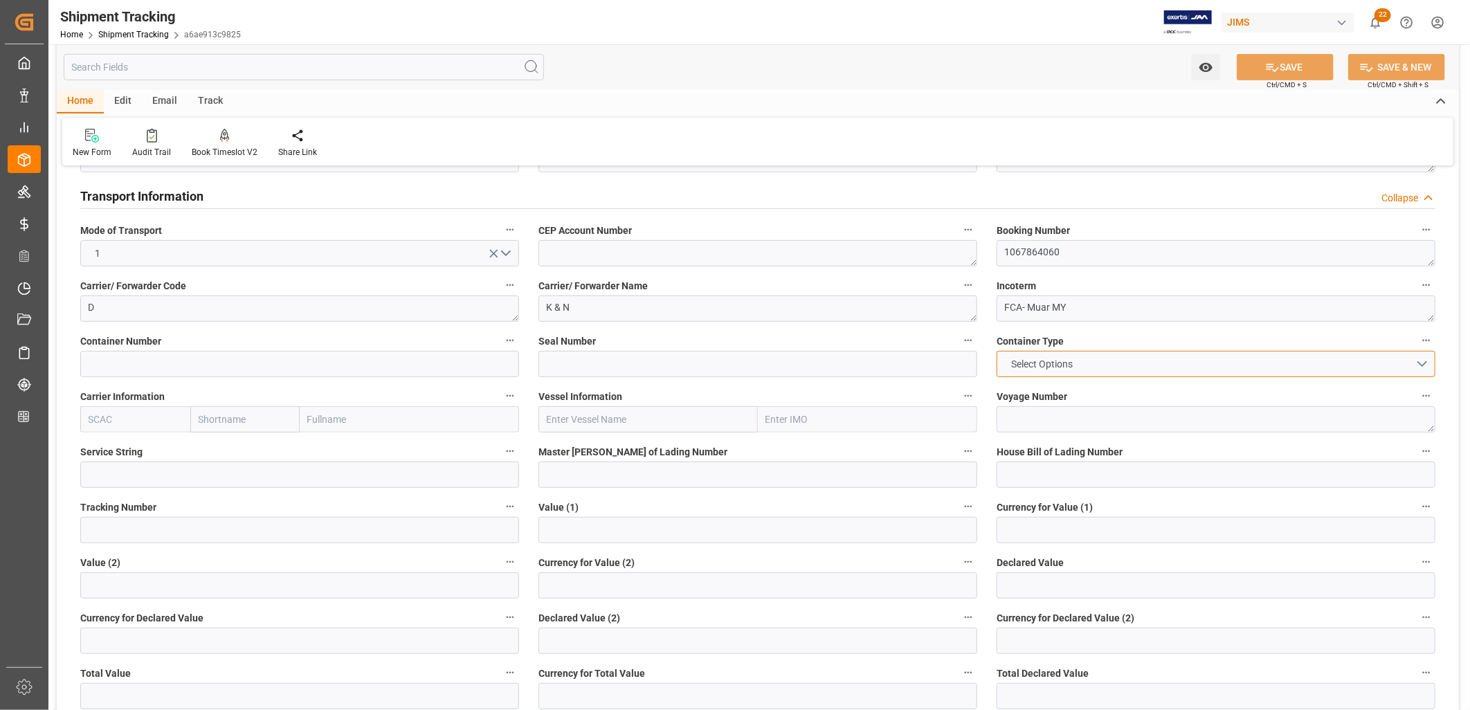
click at [1427, 363] on button "Select Options" at bounding box center [1216, 364] width 439 height 26
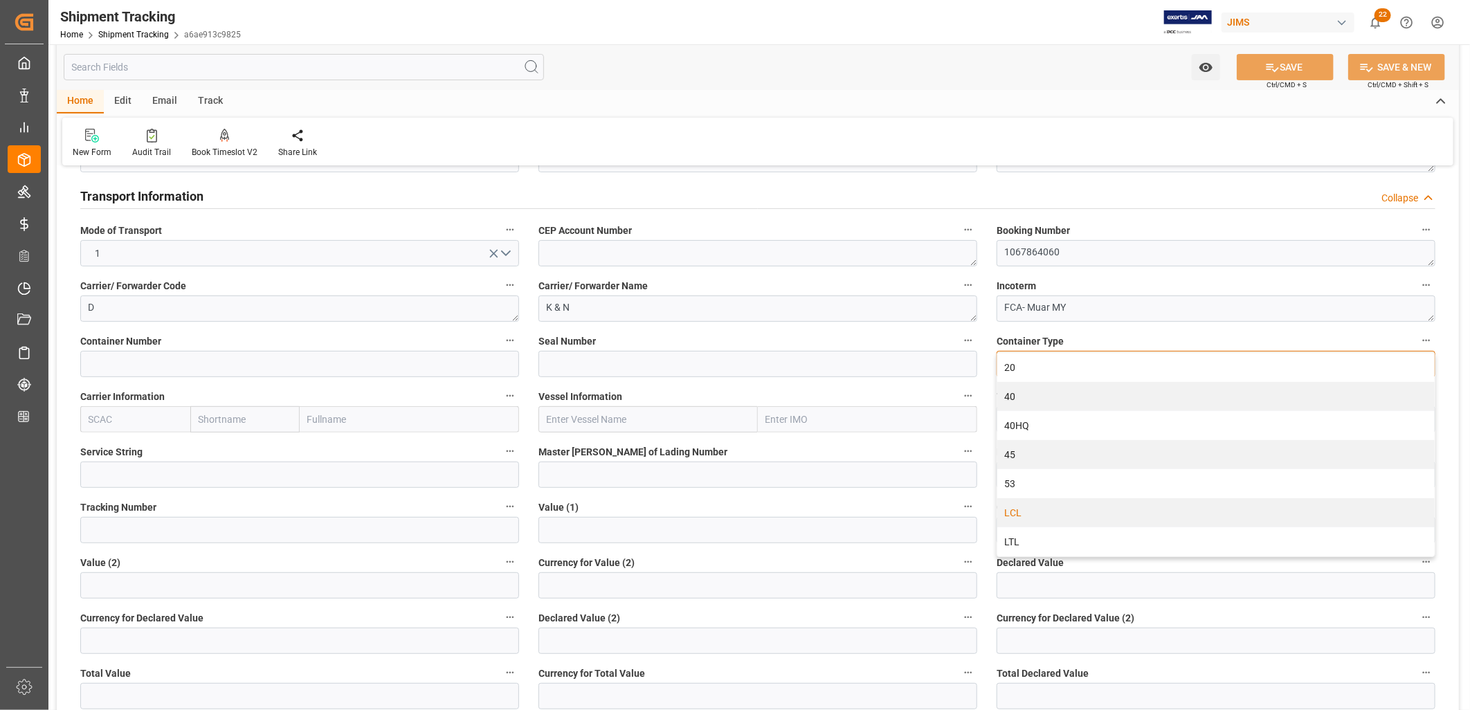
click at [1015, 509] on div "LCL" at bounding box center [1215, 512] width 437 height 29
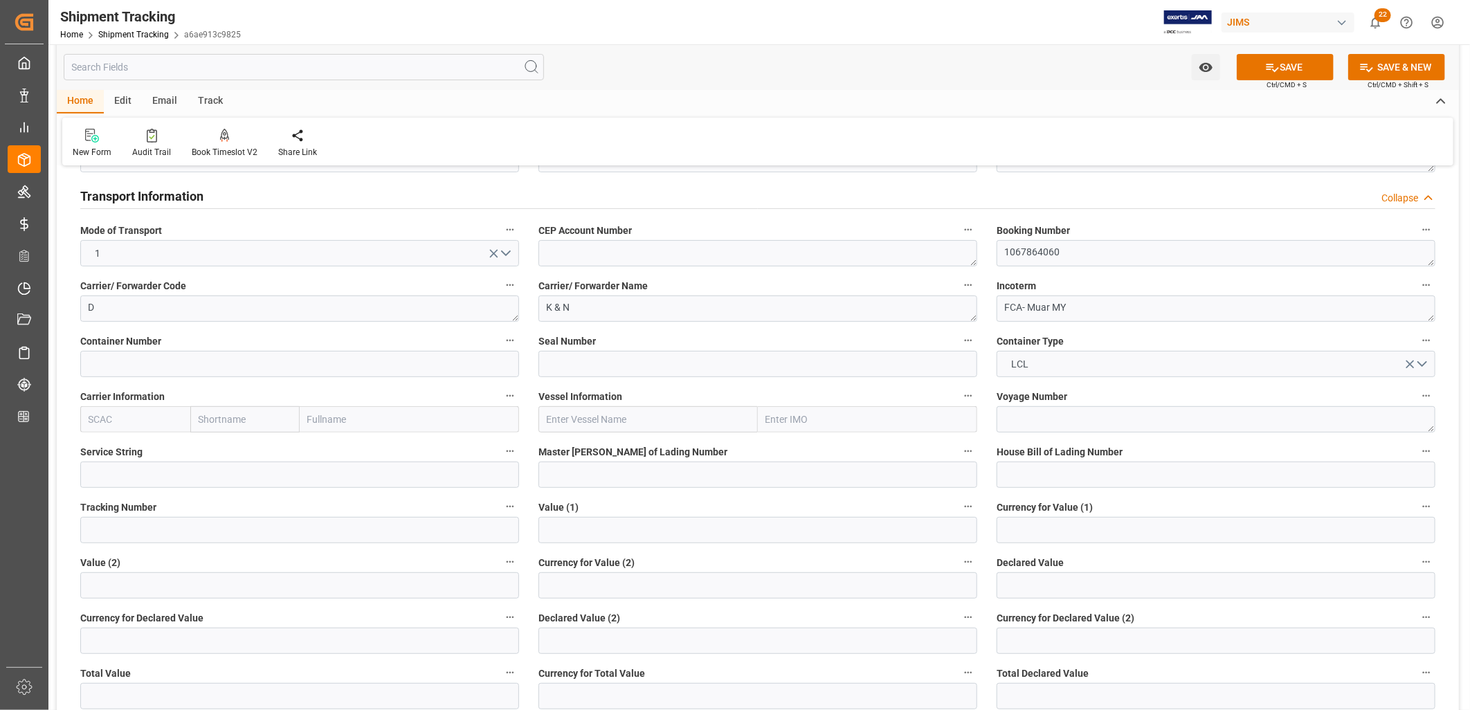
click at [556, 417] on input "text" at bounding box center [648, 419] width 219 height 26
type input "MSC [GEOGRAPHIC_DATA]"
click at [1014, 417] on textarea at bounding box center [1216, 419] width 439 height 26
type textarea "FV530N"
click at [579, 472] on input at bounding box center [758, 475] width 439 height 26
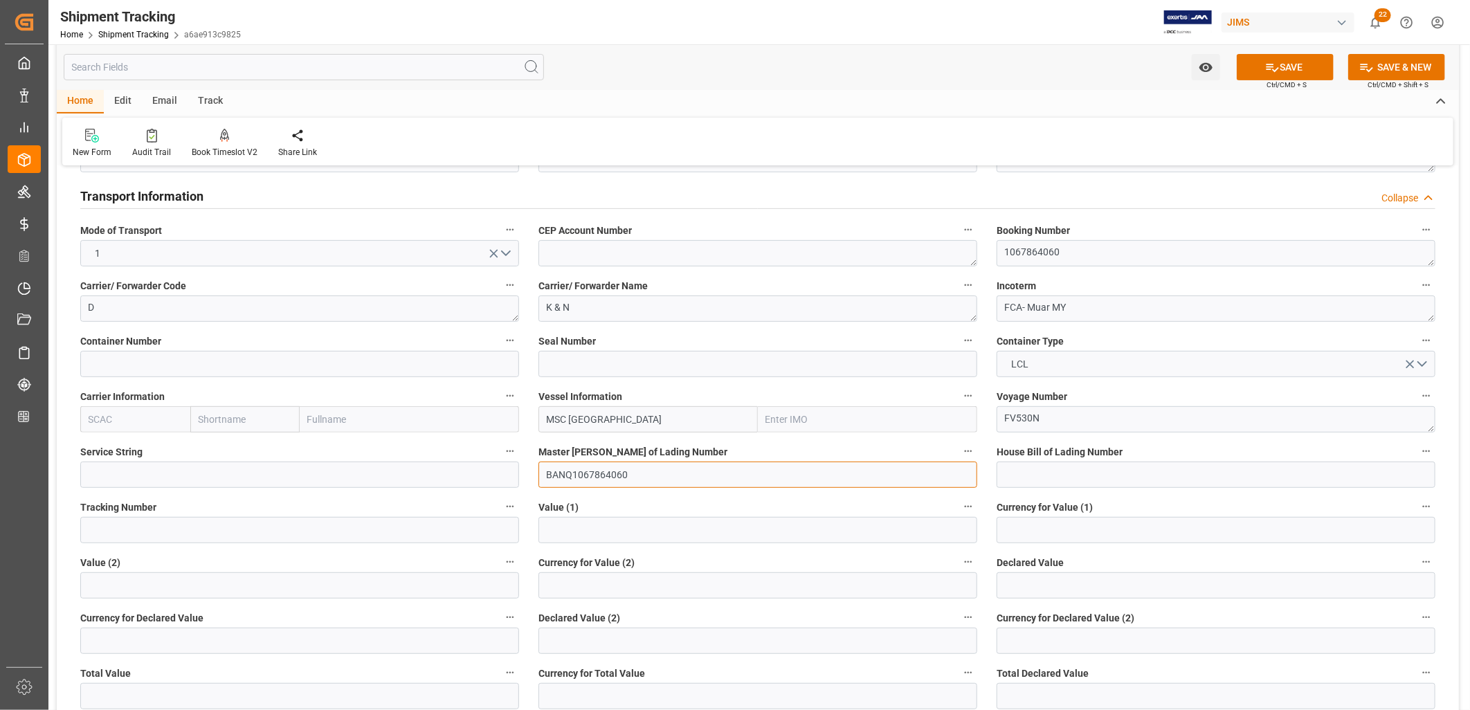
type input "BANQ1067864060"
click at [1027, 469] on input at bounding box center [1216, 475] width 439 height 26
type input "BANQ106784060"
click at [607, 523] on input "text" at bounding box center [758, 530] width 439 height 26
type input "188244.00"
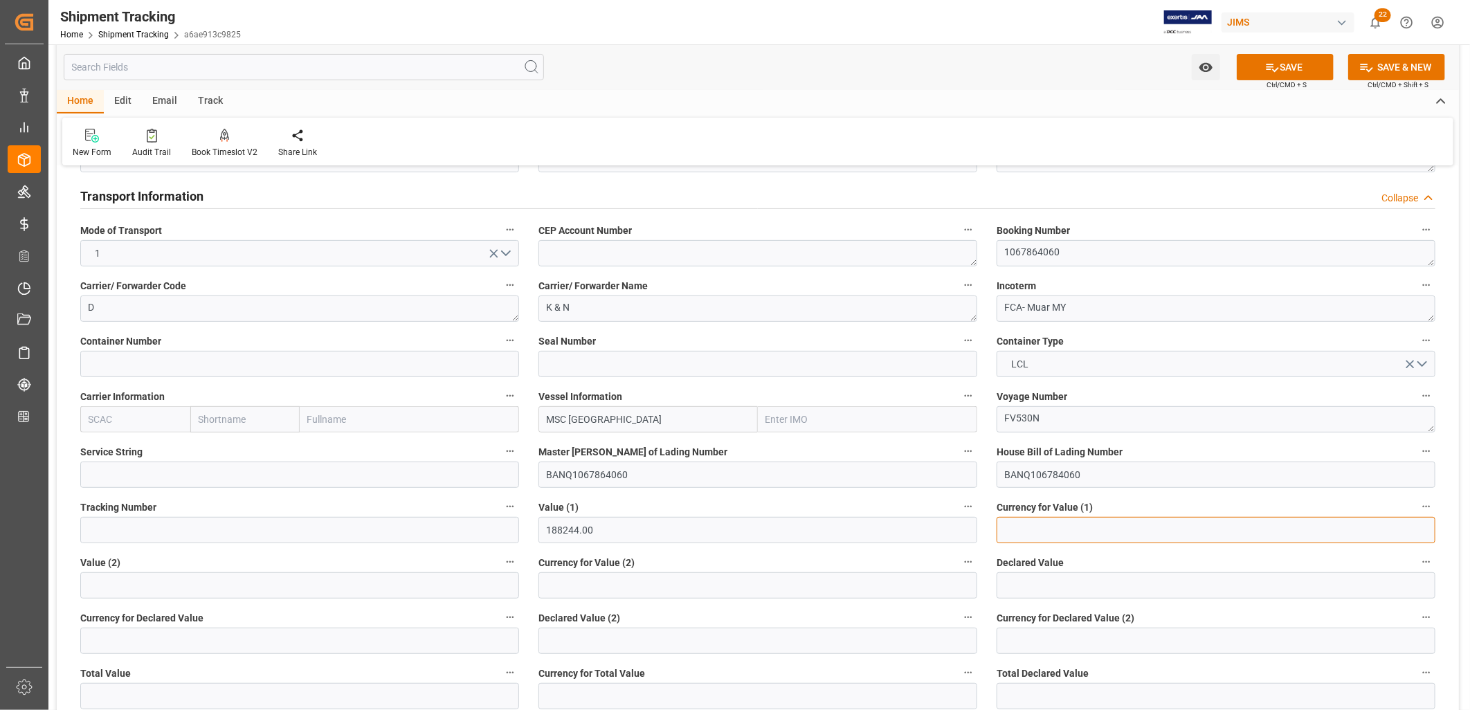
click at [1053, 536] on input at bounding box center [1216, 530] width 439 height 26
type input "USD"
click at [1296, 66] on button "SAVE" at bounding box center [1285, 67] width 97 height 26
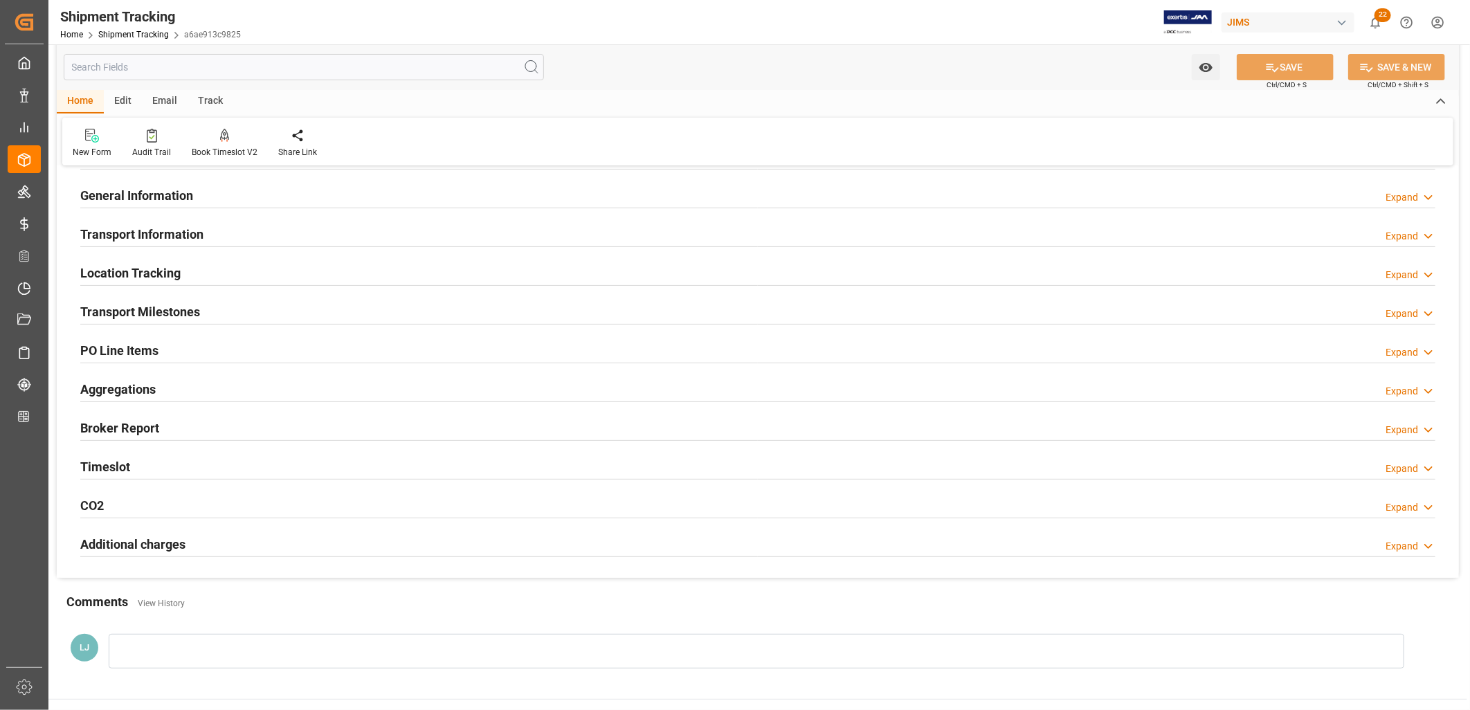
scroll to position [0, 0]
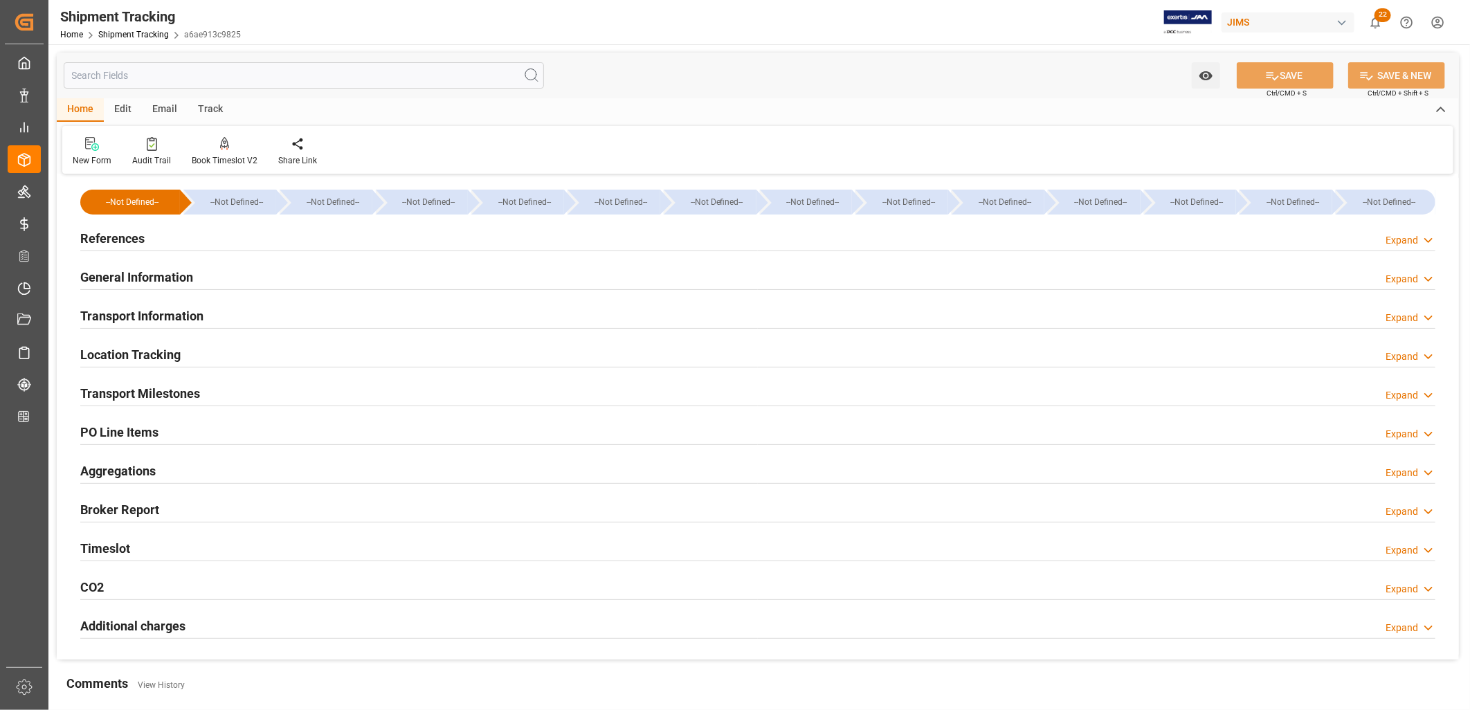
click at [147, 390] on h2 "Transport Milestones" at bounding box center [140, 393] width 120 height 19
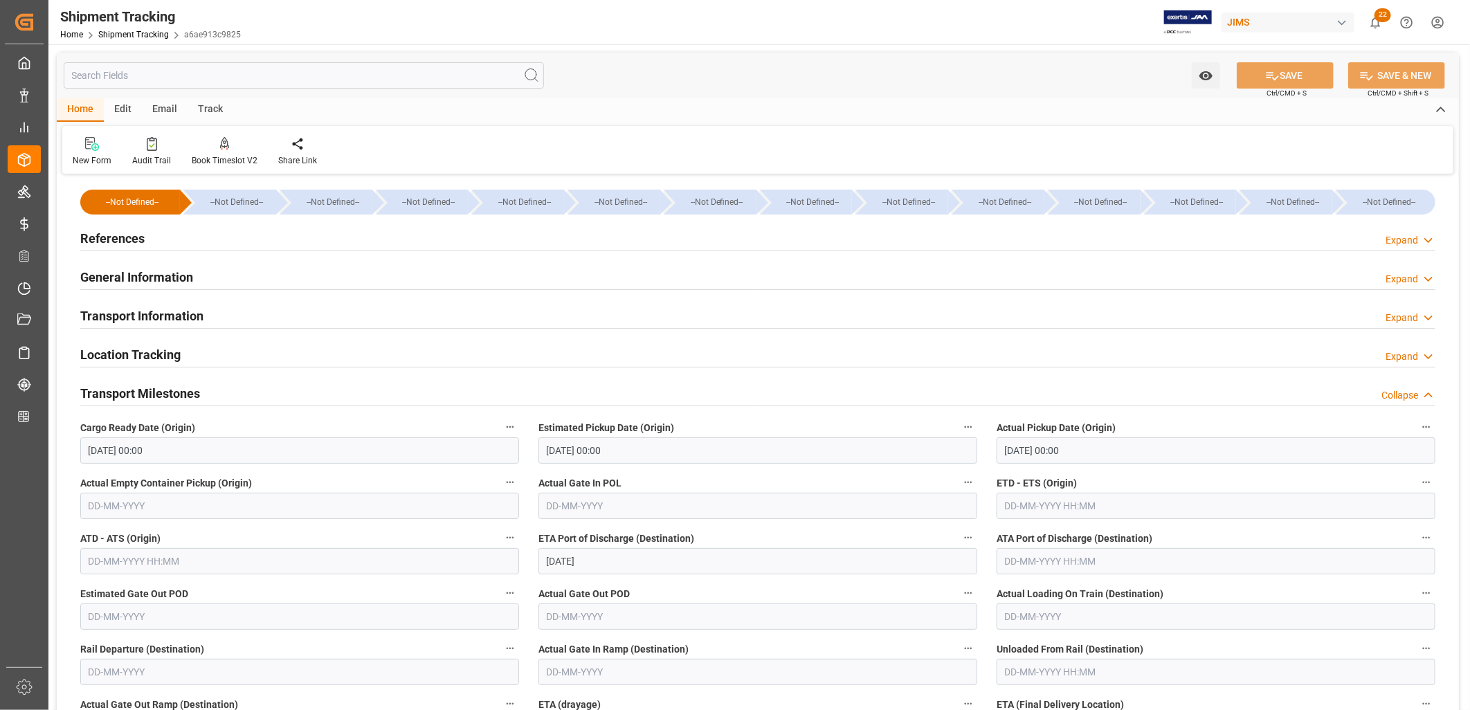
click at [153, 280] on h2 "General Information" at bounding box center [136, 277] width 113 height 19
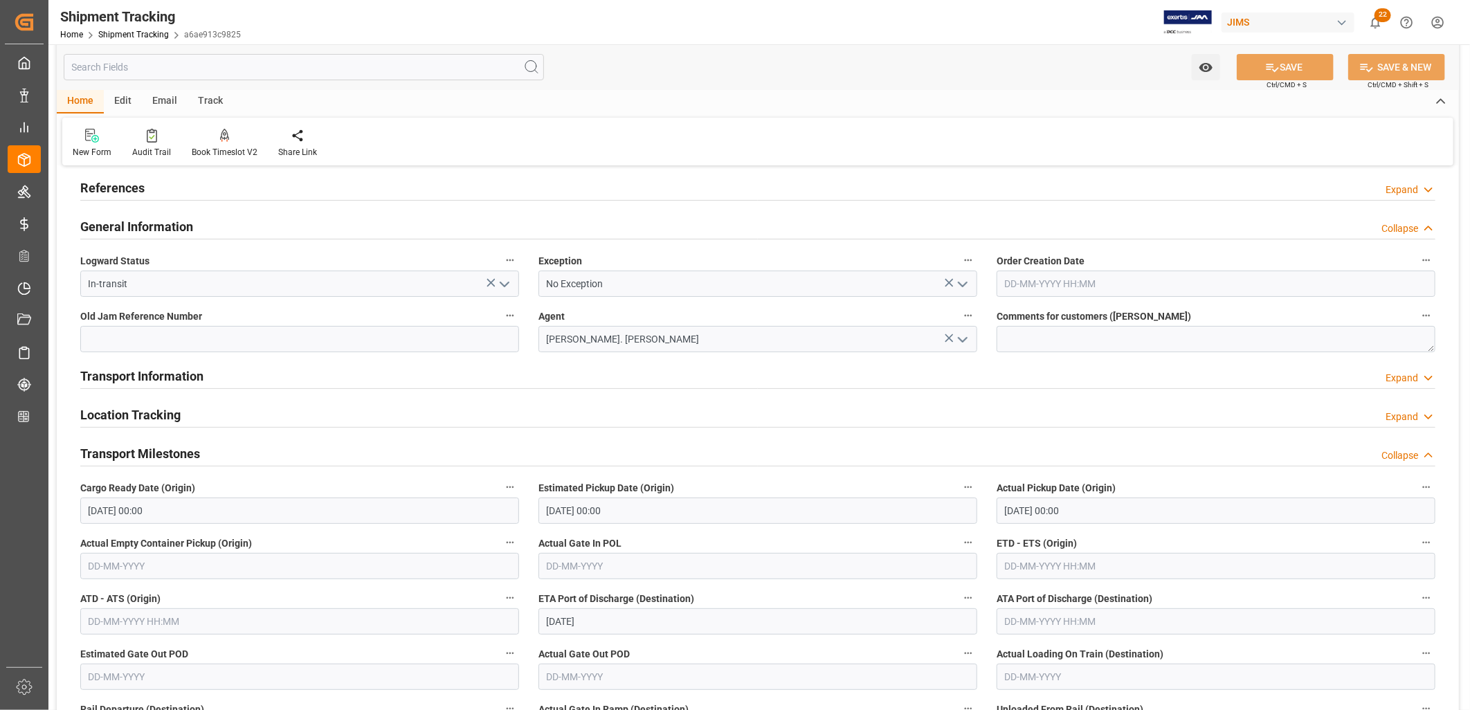
scroll to position [77, 0]
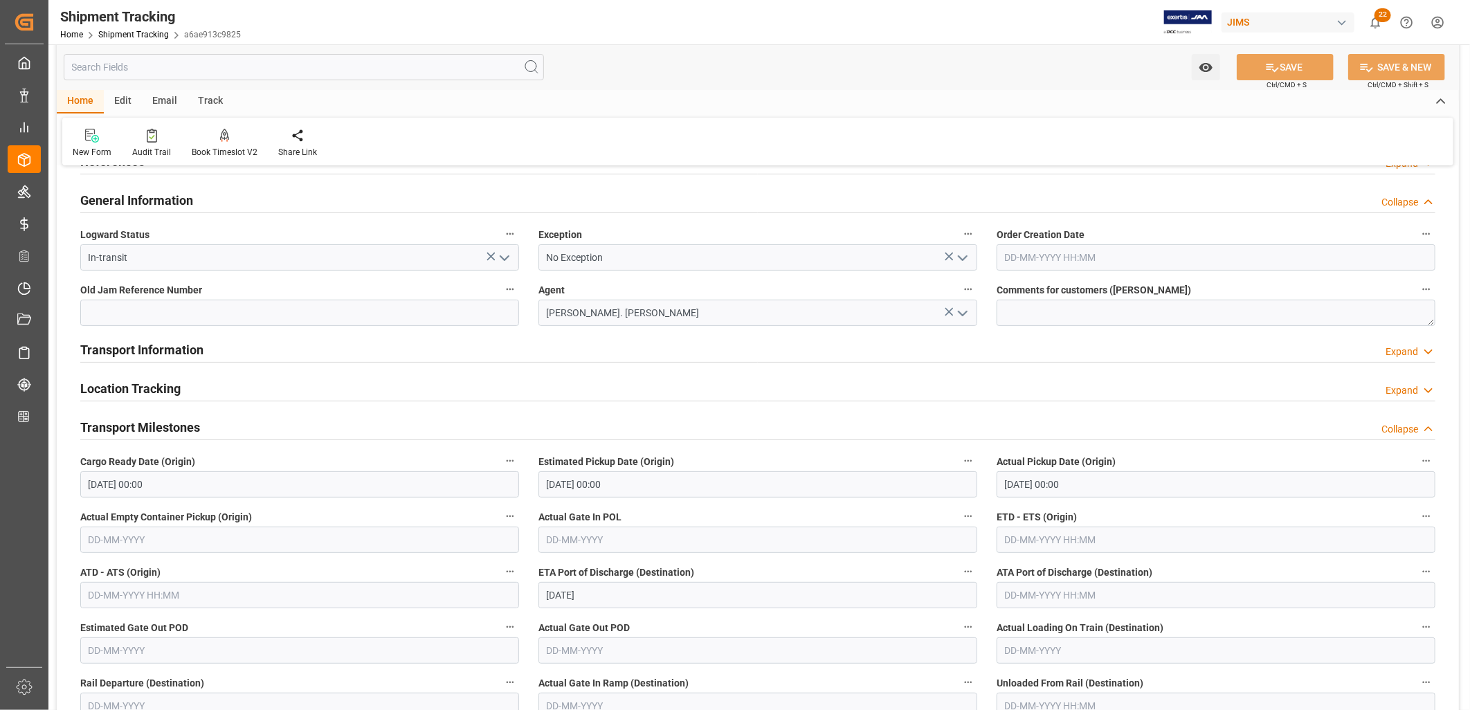
click at [178, 353] on h2 "Transport Information" at bounding box center [141, 350] width 123 height 19
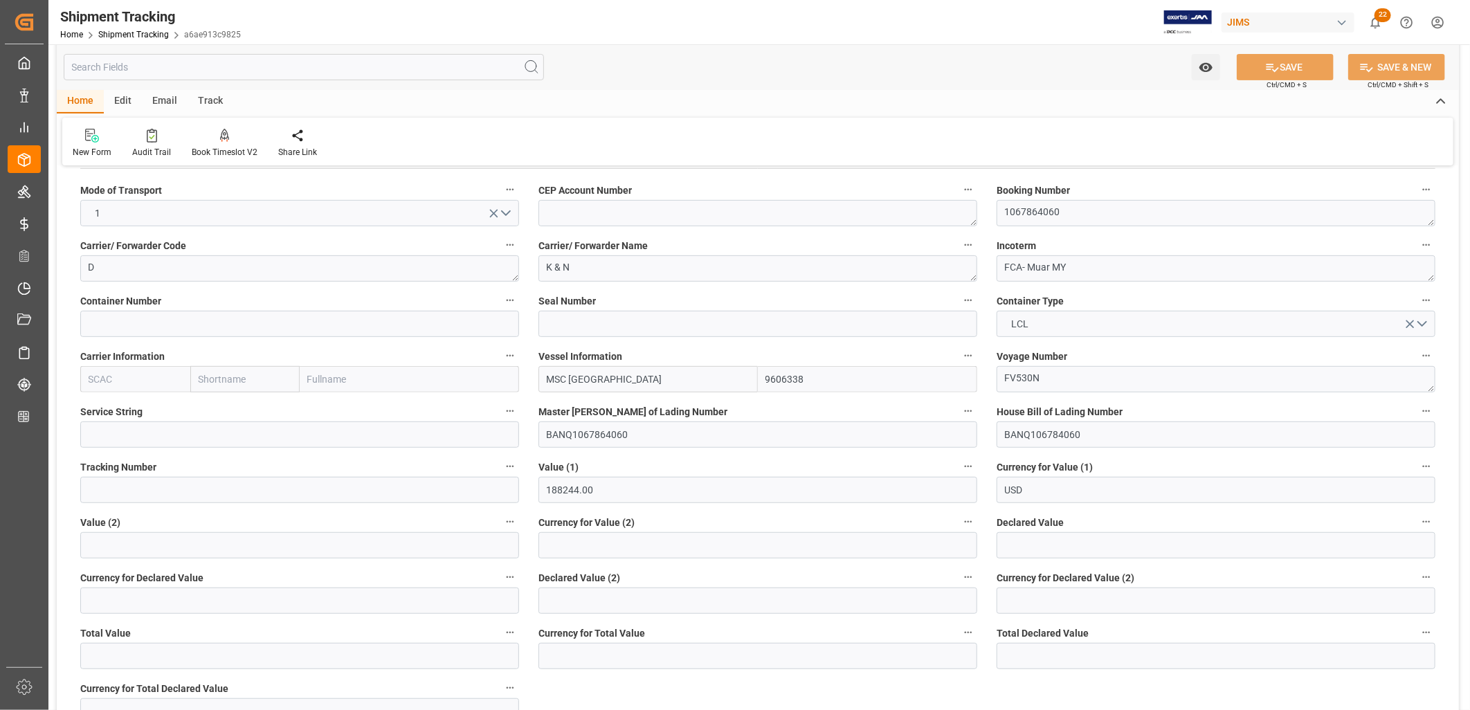
scroll to position [307, 0]
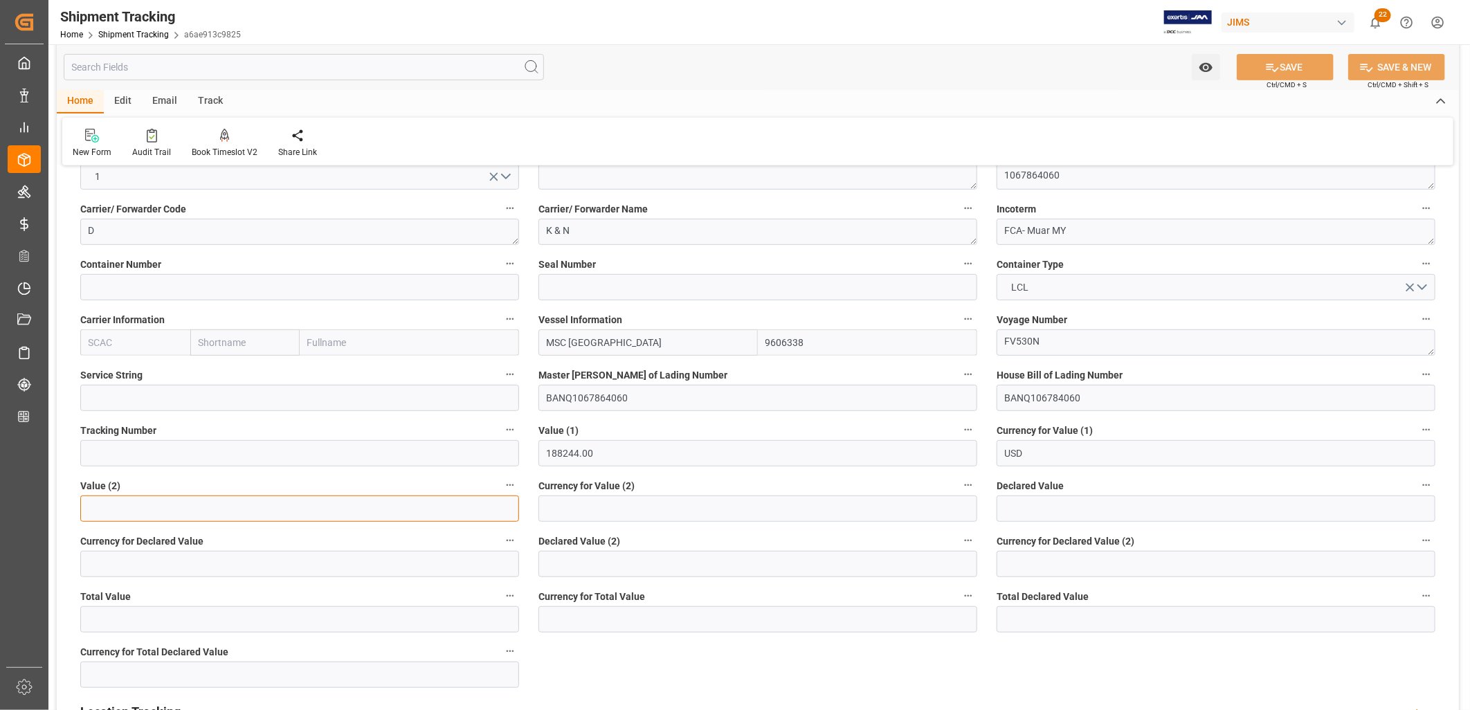
click at [152, 511] on input "text" at bounding box center [299, 509] width 439 height 26
type input "7118."
click at [563, 511] on input at bounding box center [758, 509] width 439 height 26
type input "USD"
click at [1308, 66] on button "SAVE" at bounding box center [1285, 67] width 97 height 26
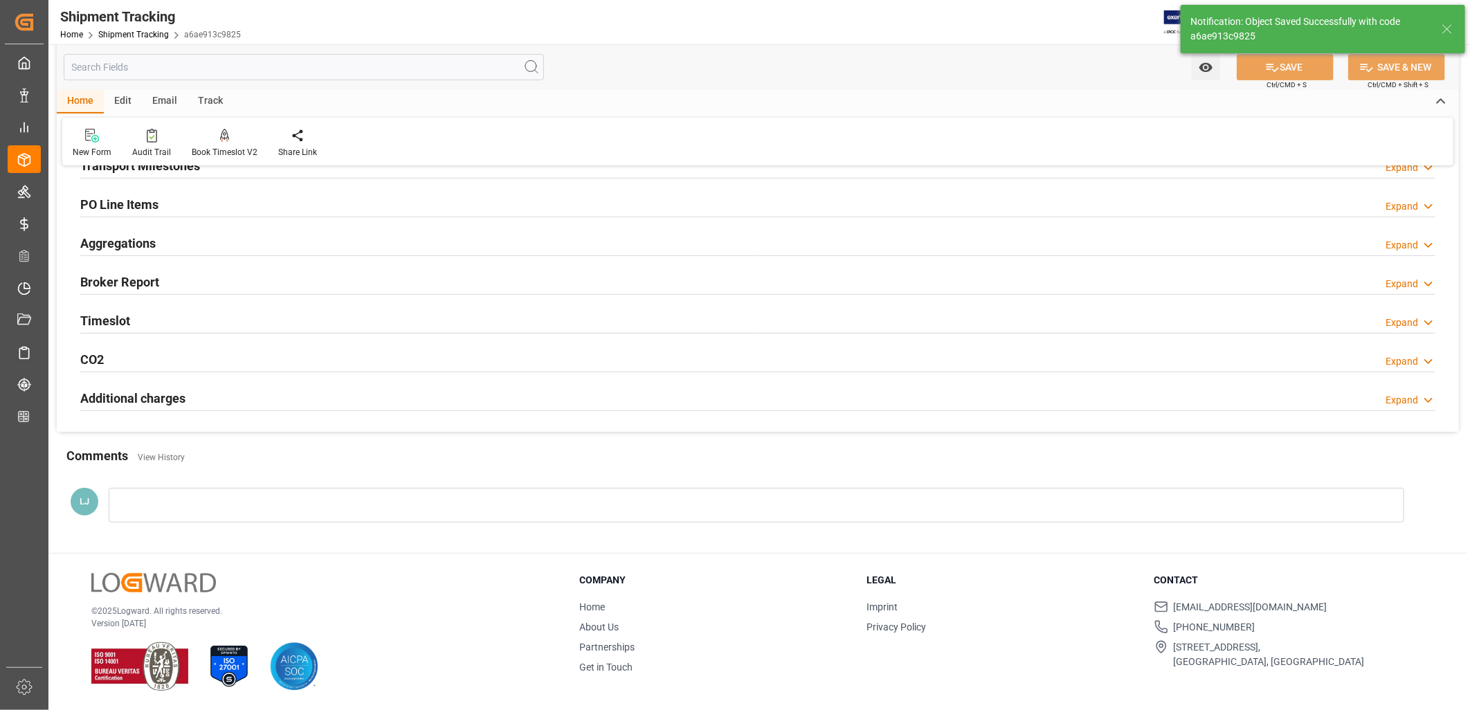
scroll to position [197, 0]
